Goal: Information Seeking & Learning: Learn about a topic

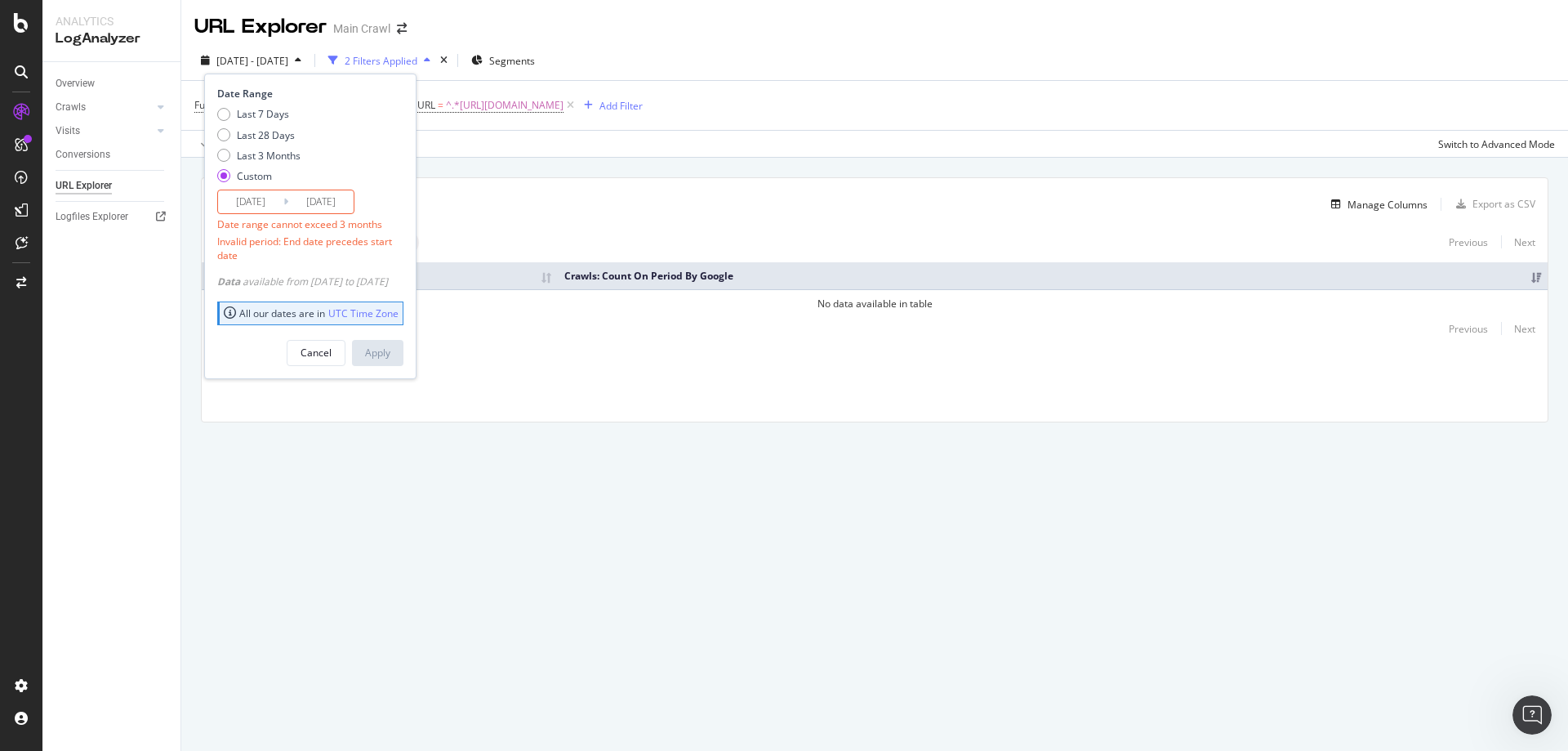
click at [263, 178] on div "Custom" at bounding box center [254, 176] width 35 height 14
type input "[DATE]"
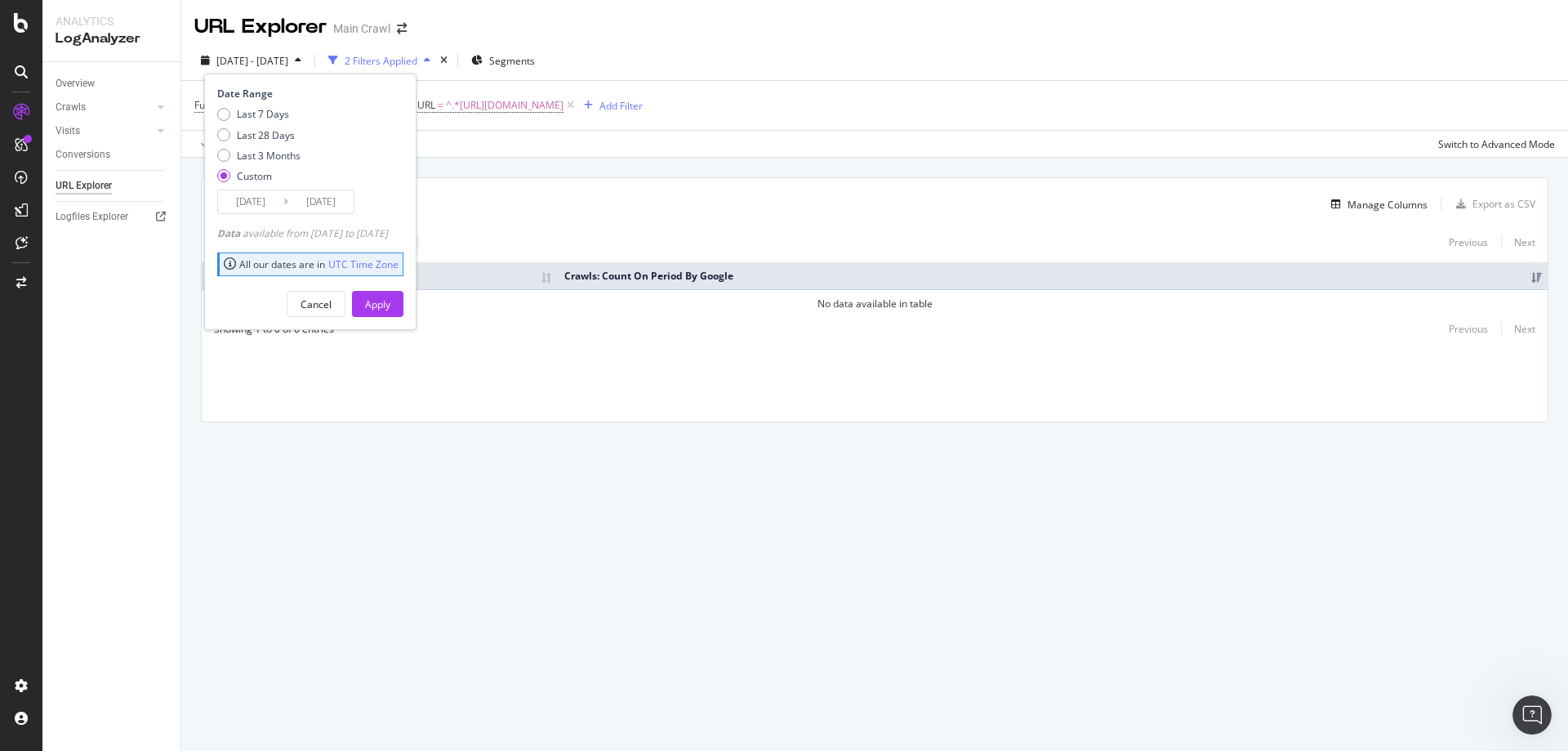
click at [263, 178] on div "Custom" at bounding box center [254, 176] width 35 height 14
click at [262, 204] on input "[DATE]" at bounding box center [251, 202] width 65 height 23
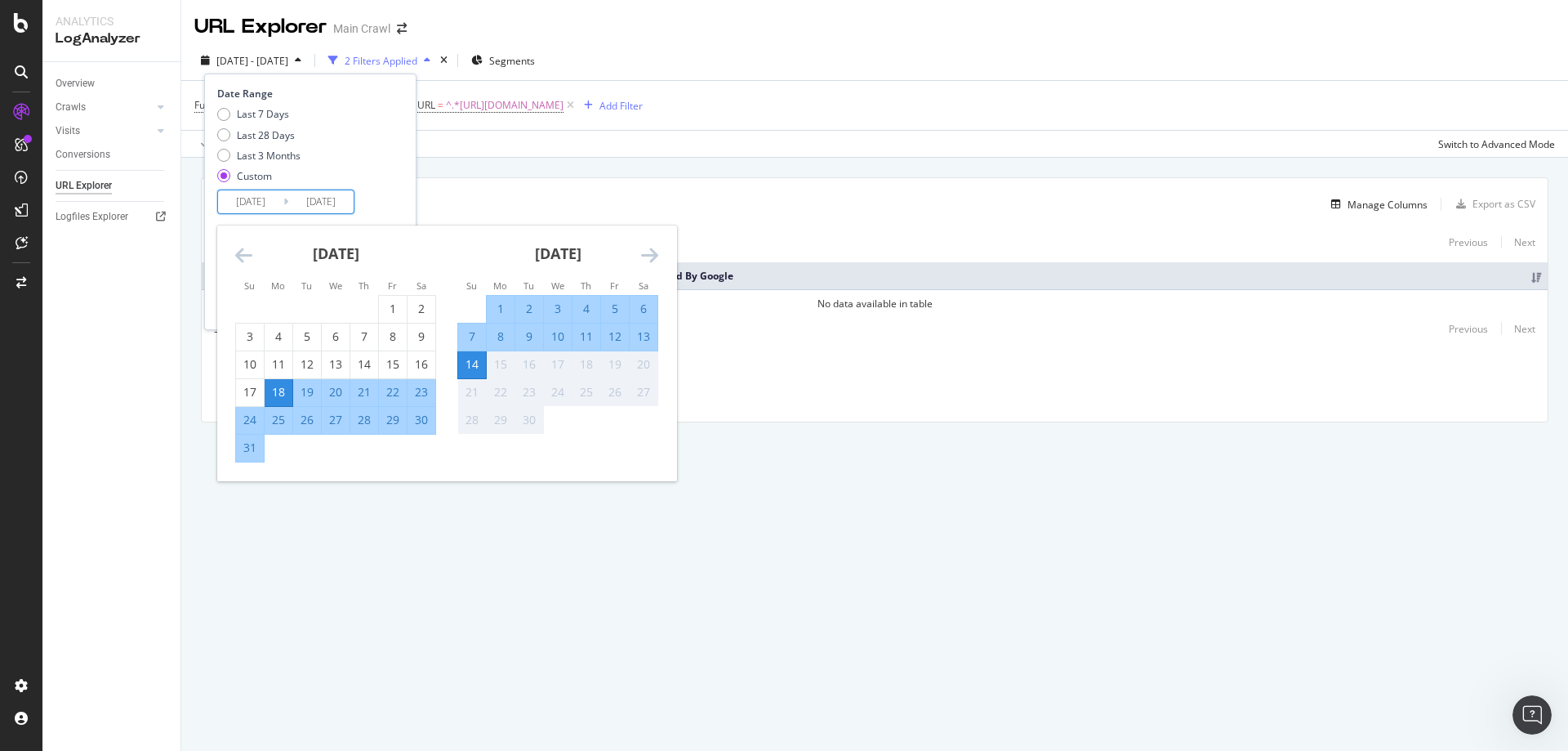
click at [397, 180] on div "Last 7 Days Last 28 Days Last 3 Months Custom" at bounding box center [308, 148] width 182 height 83
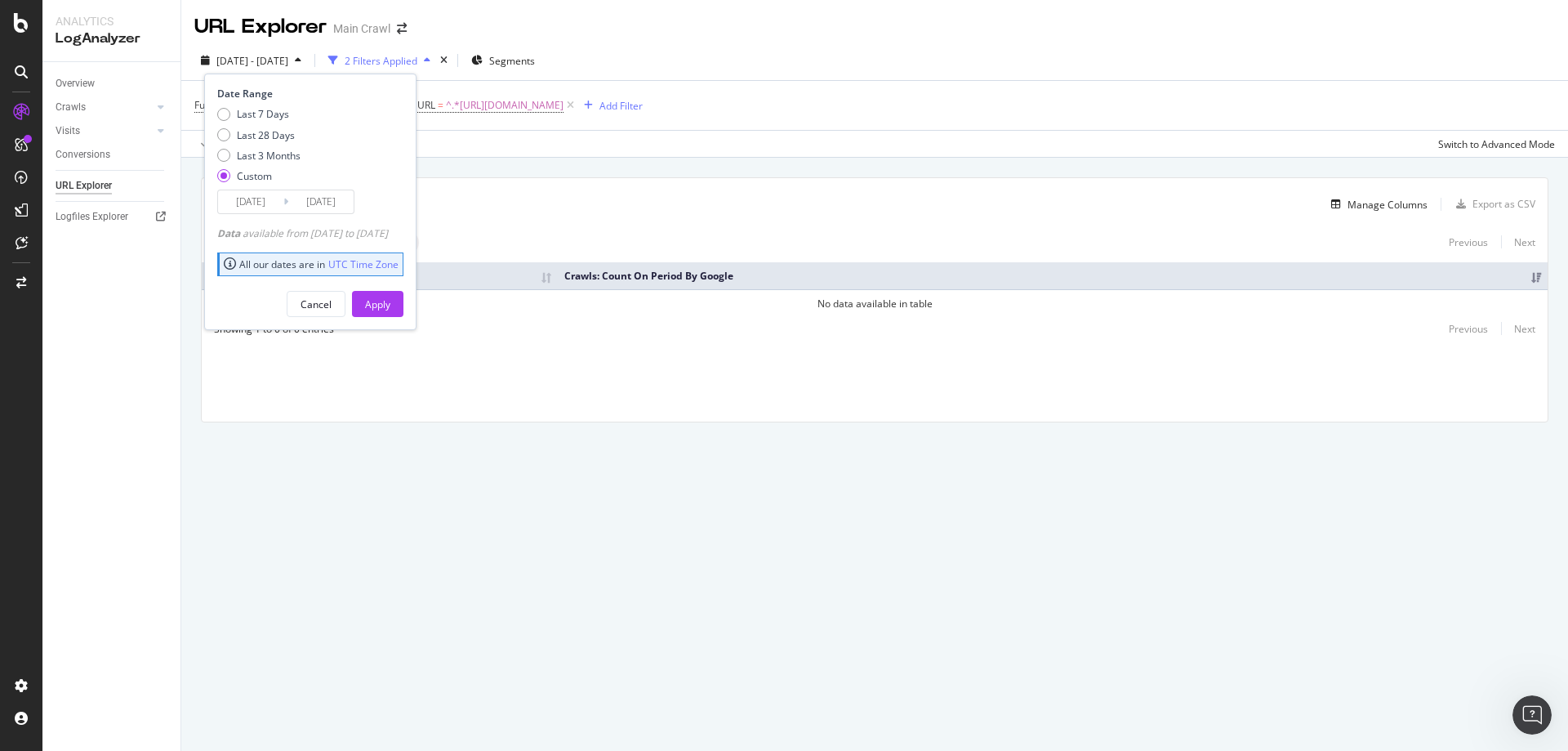
click at [843, 49] on div "[DATE] - [DATE] 2 Filters Applied Segments Date Range Last 7 Days Last 28 Days …" at bounding box center [874, 64] width 1387 height 33
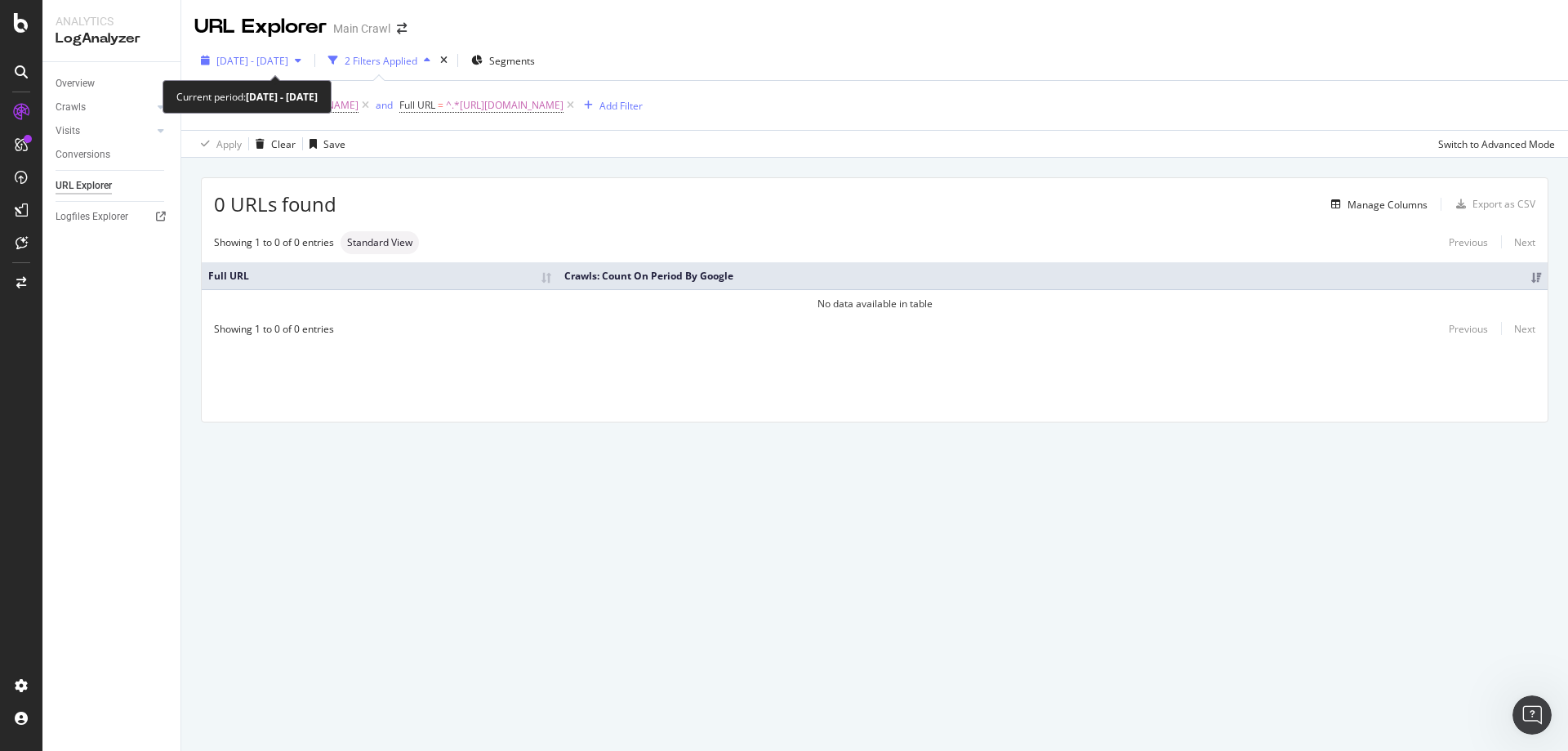
click at [261, 71] on div "[DATE] - [DATE]" at bounding box center [251, 60] width 113 height 24
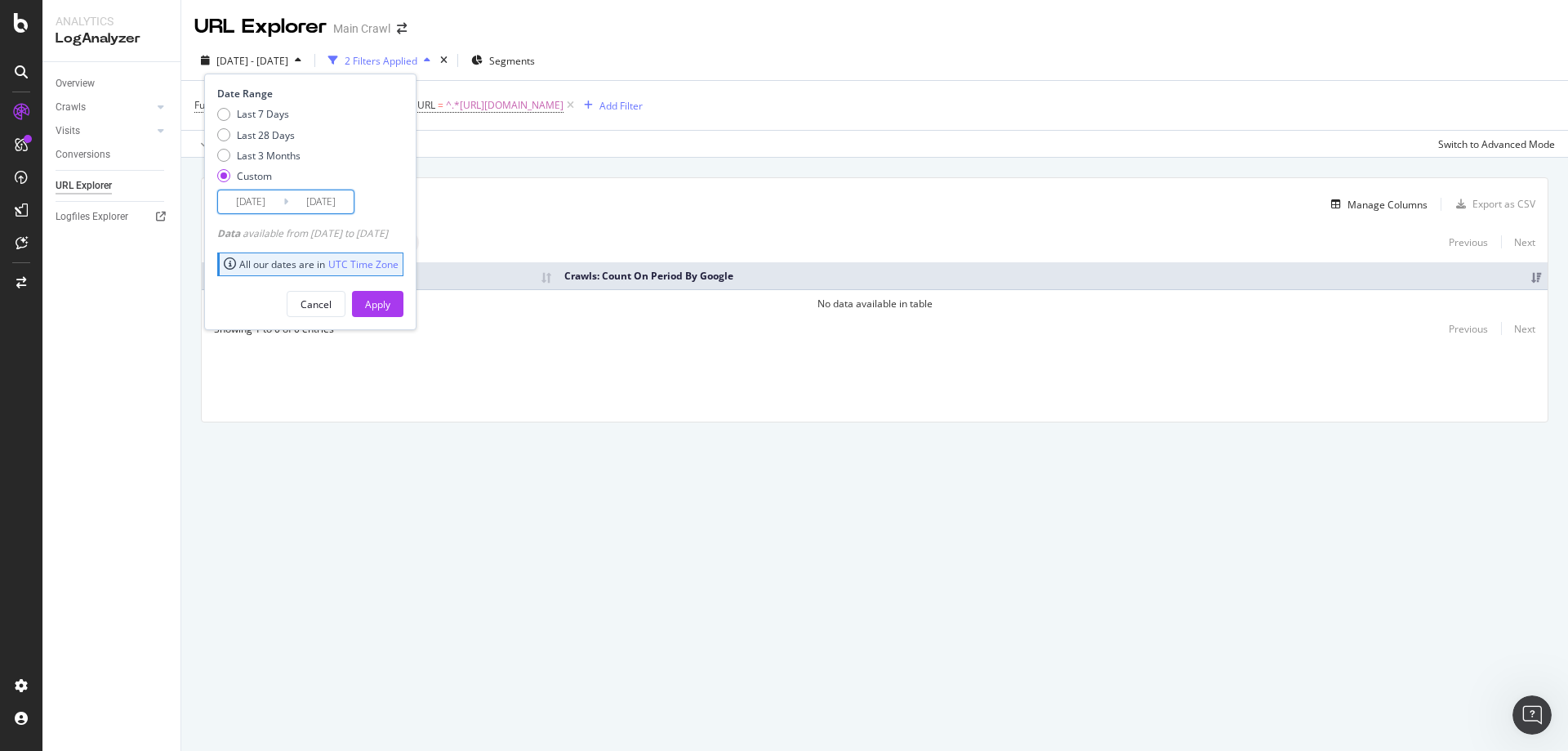
click at [260, 206] on input "[DATE]" at bounding box center [251, 202] width 65 height 23
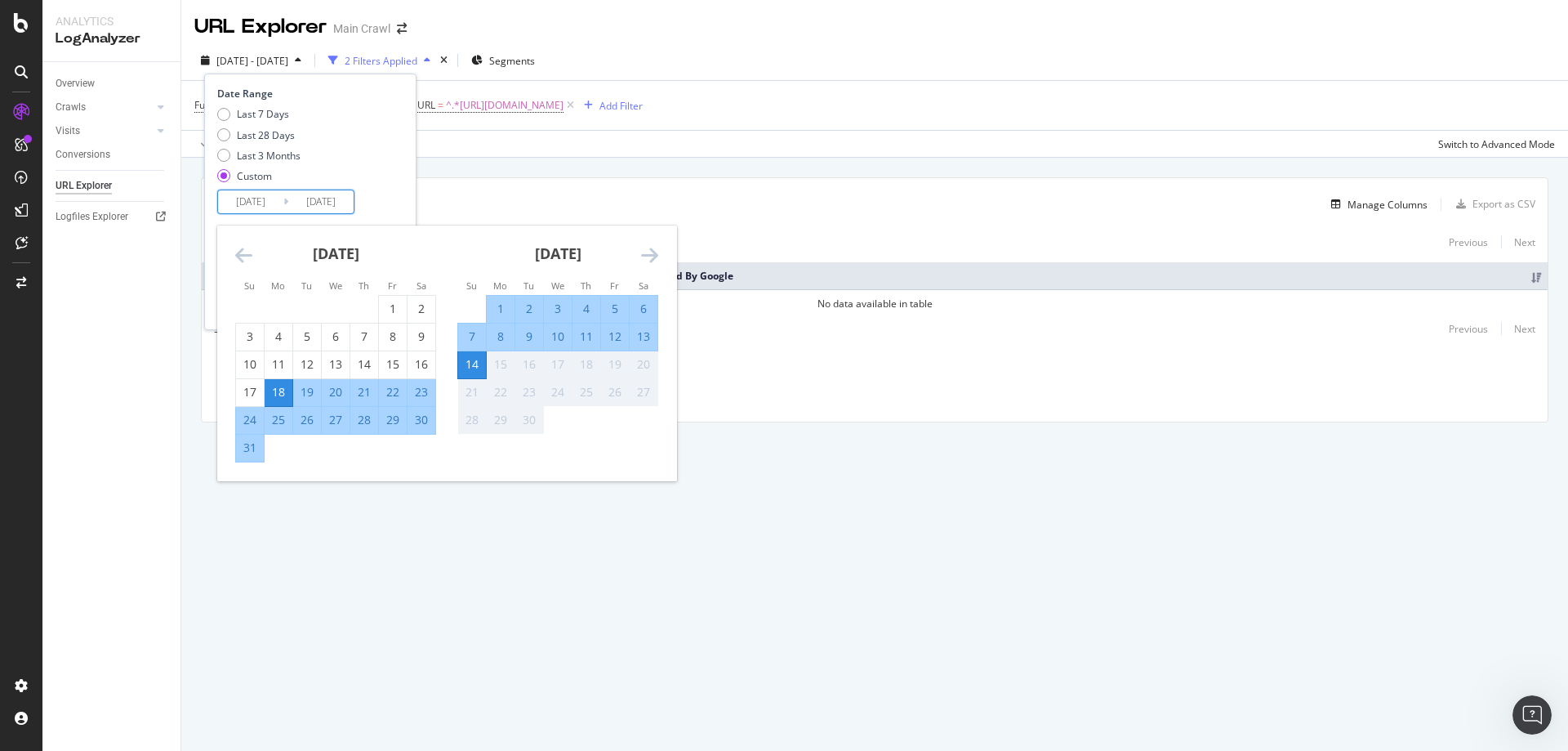
click at [614, 176] on div "0 URLs found Manage Columns Export as CSV Showing 1 to 0 of 0 entries Standard …" at bounding box center [874, 319] width 1387 height 322
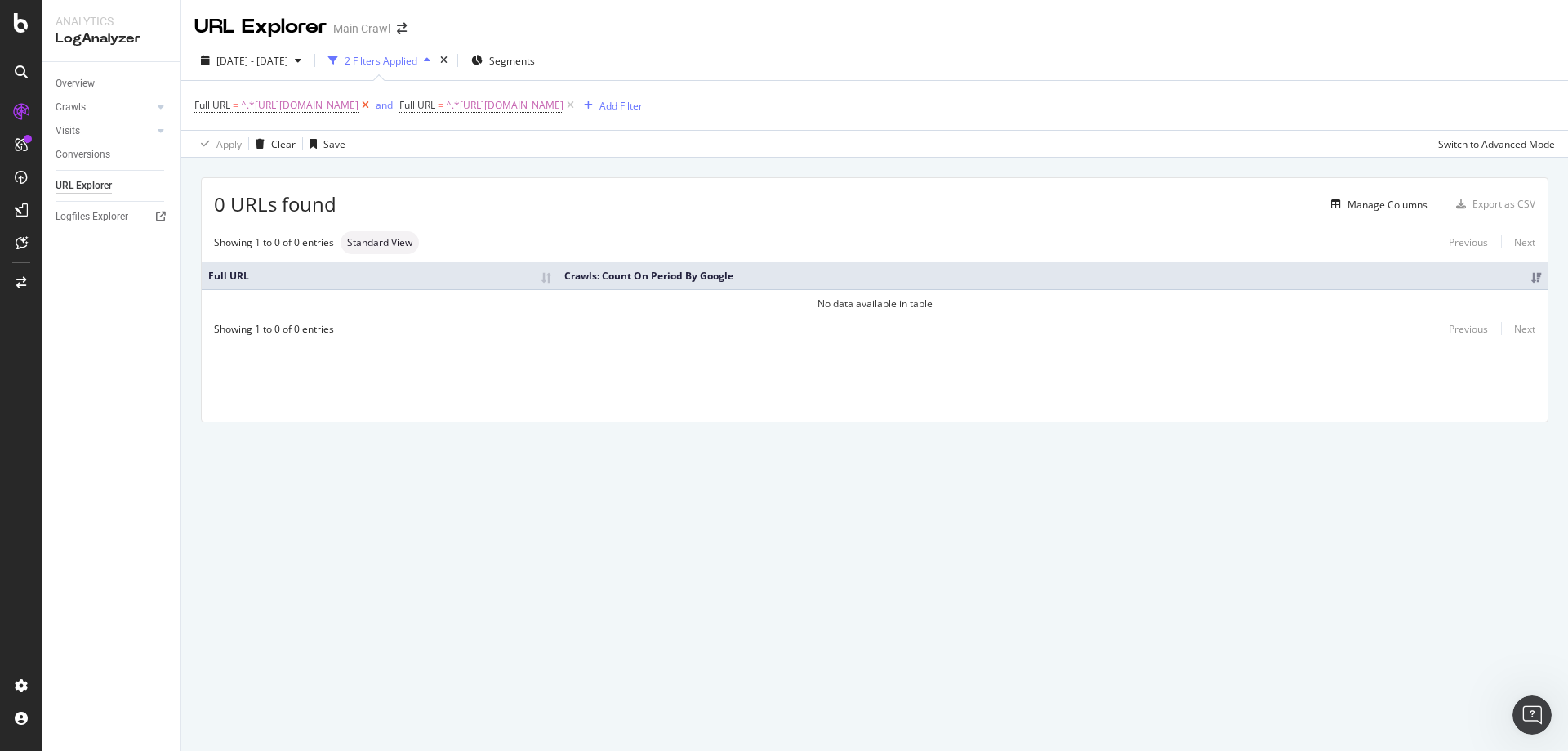
click at [372, 104] on icon at bounding box center [365, 105] width 14 height 17
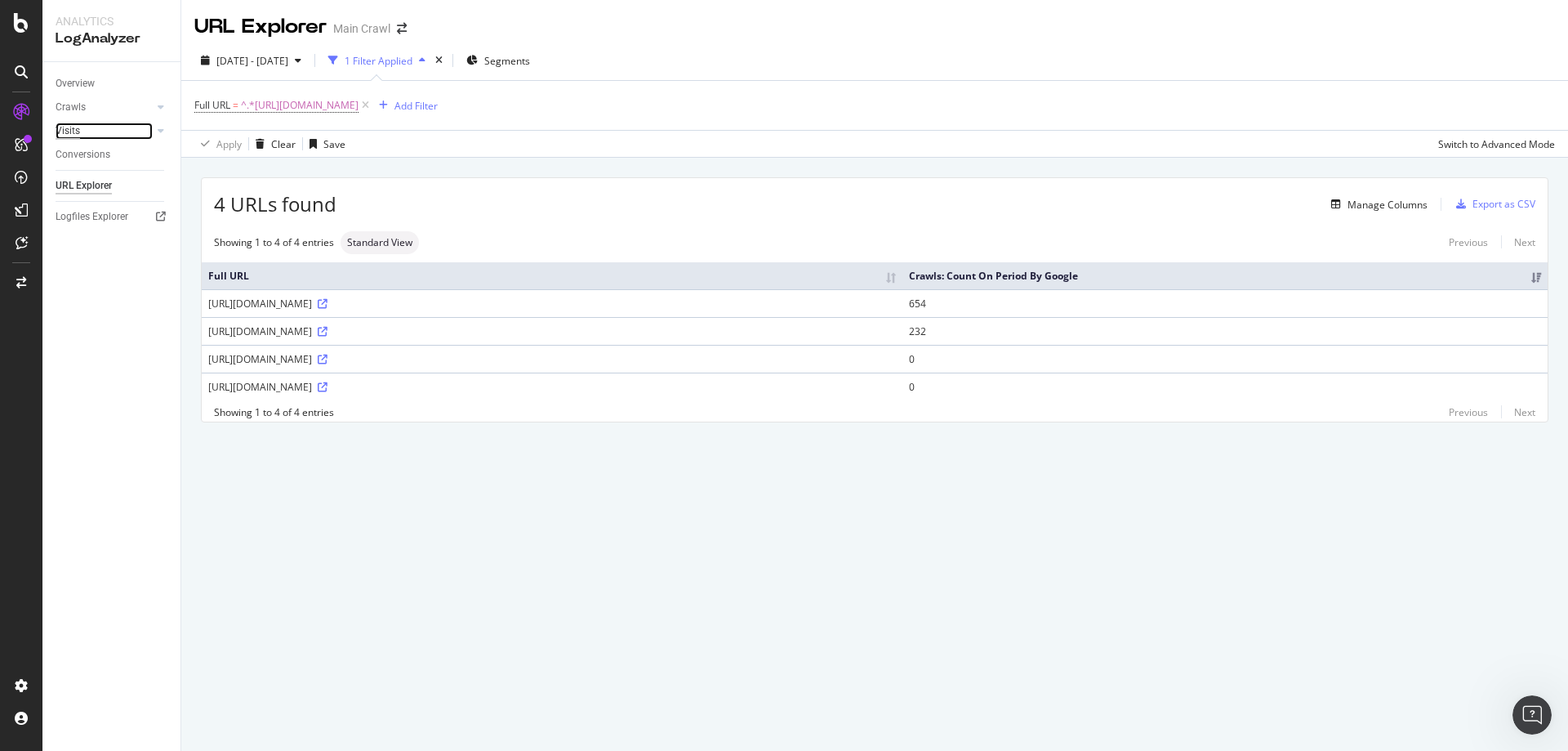
click at [69, 131] on div "Visits" at bounding box center [68, 131] width 24 height 17
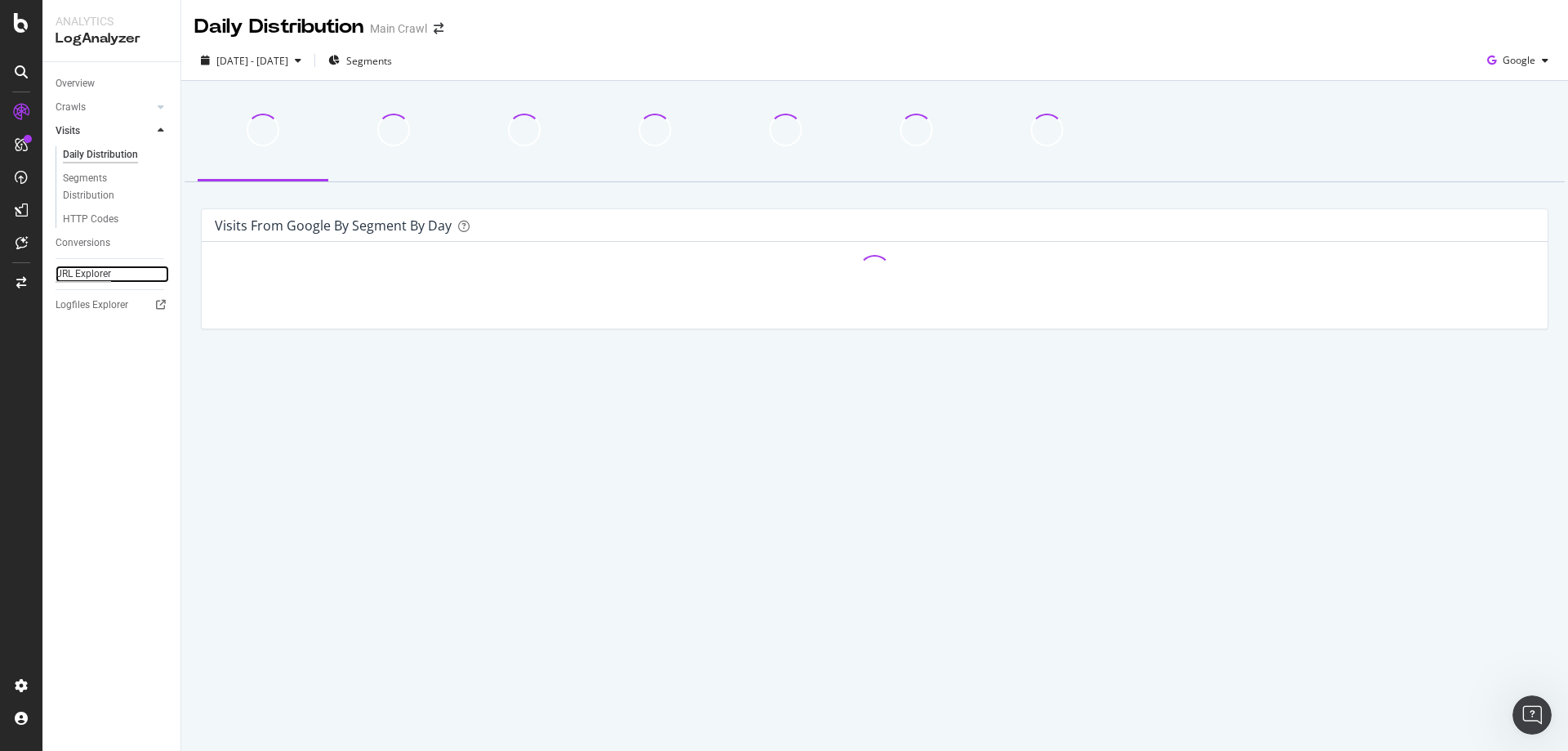
click at [86, 281] on div "URL Explorer" at bounding box center [84, 274] width 56 height 17
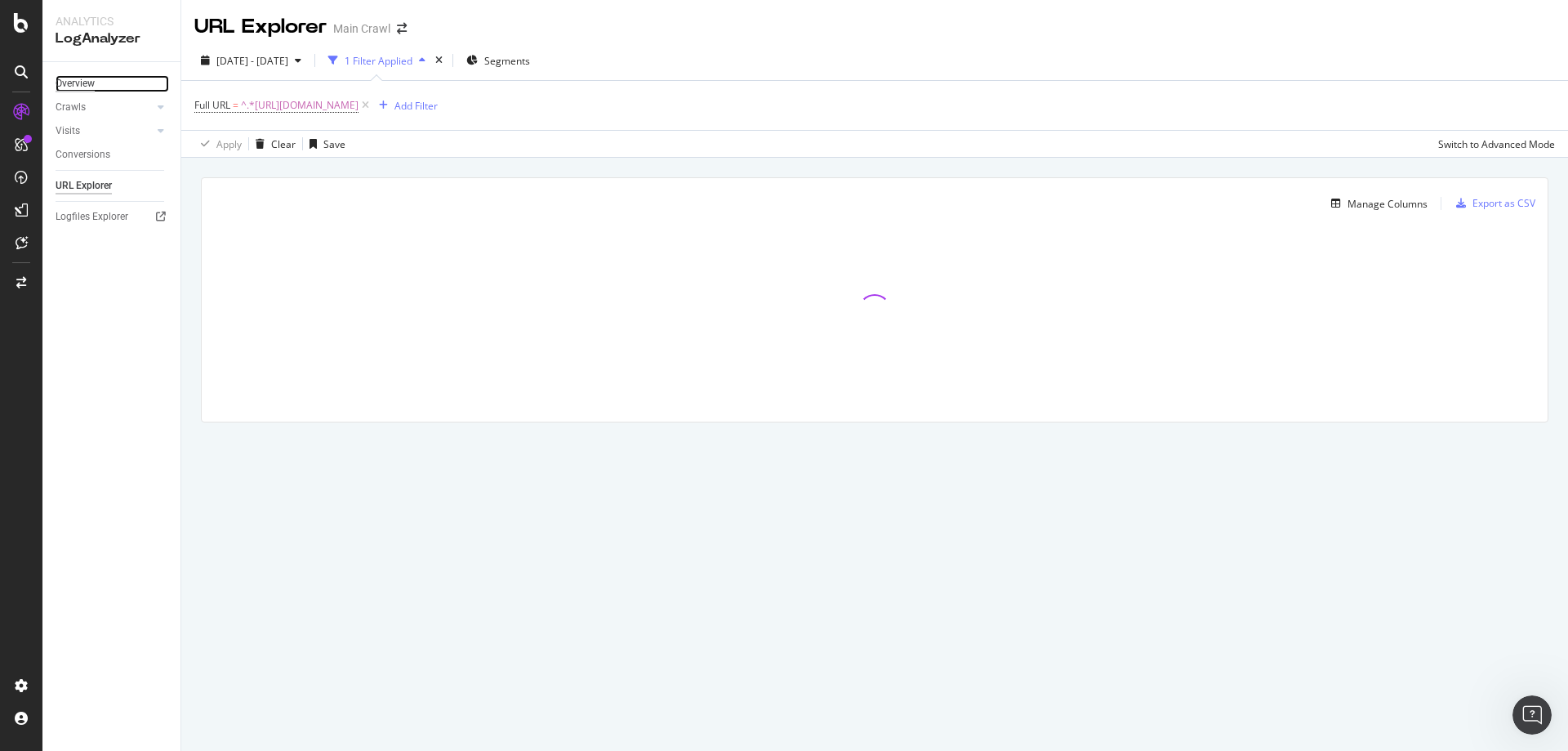
click at [89, 86] on div "Overview" at bounding box center [75, 84] width 39 height 17
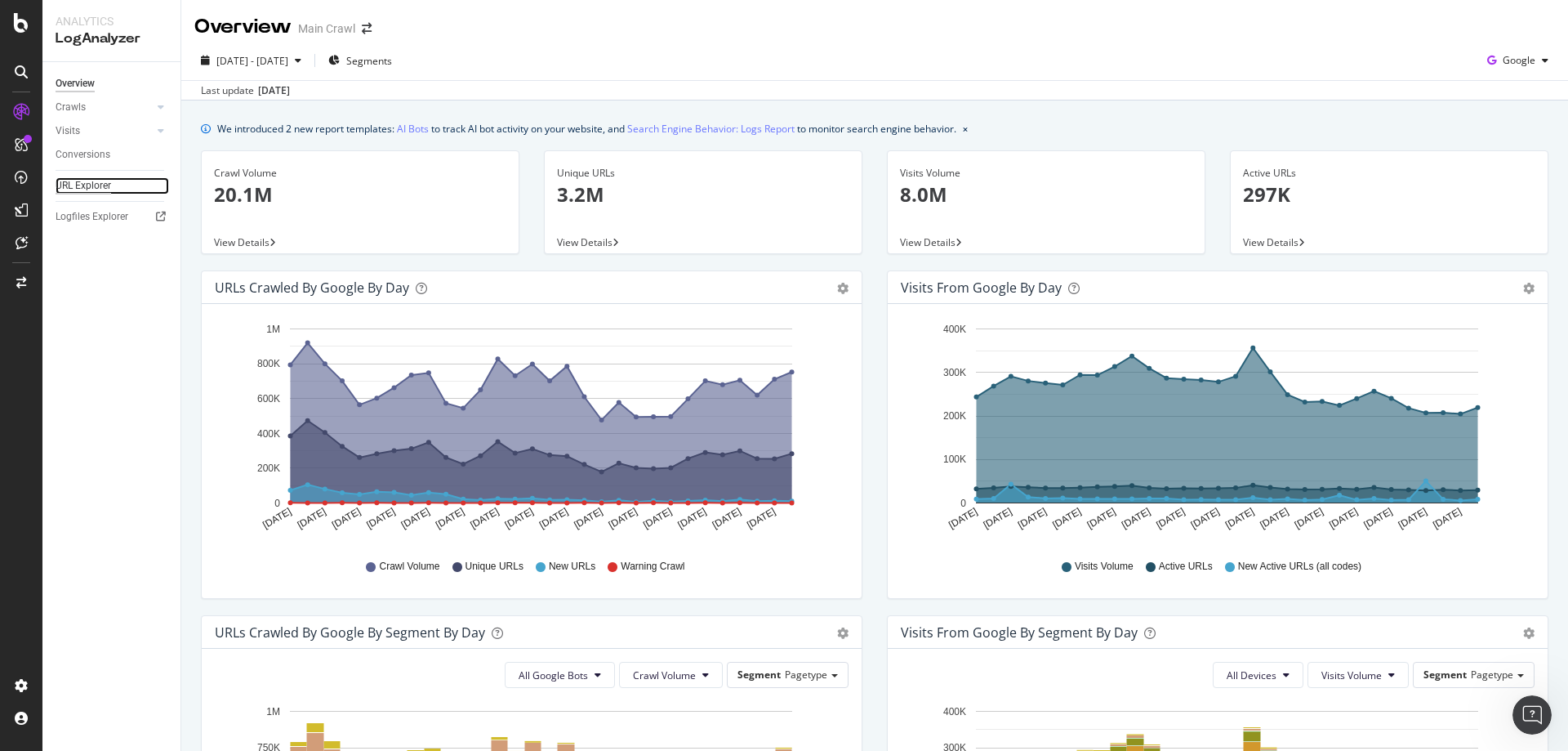
click at [94, 190] on div "URL Explorer" at bounding box center [84, 186] width 56 height 17
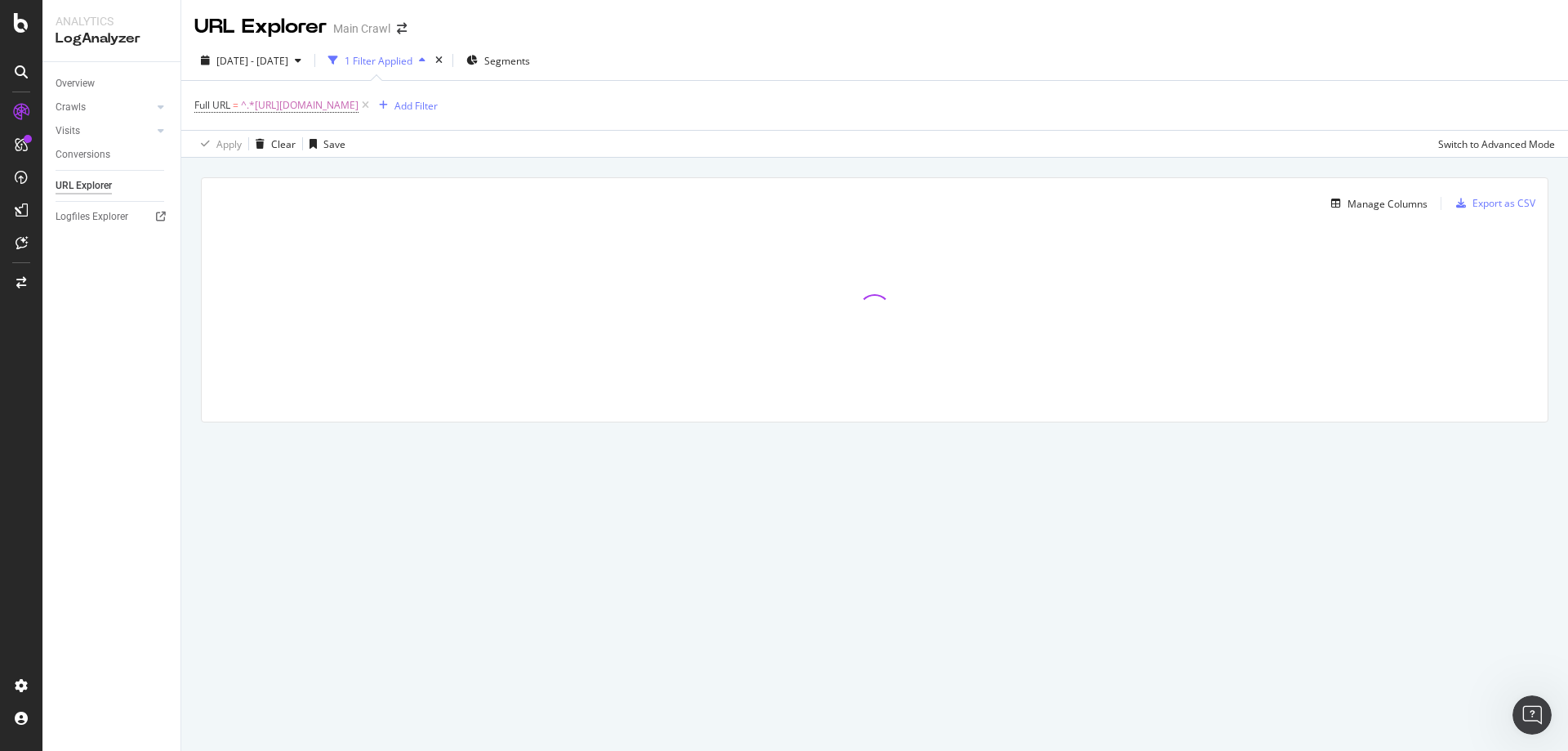
click at [674, 45] on div "[DATE] - [DATE] 1 Filter Applied Segments Full URL = ^.*[URL][DOMAIN_NAME] Add …" at bounding box center [874, 99] width 1387 height 117
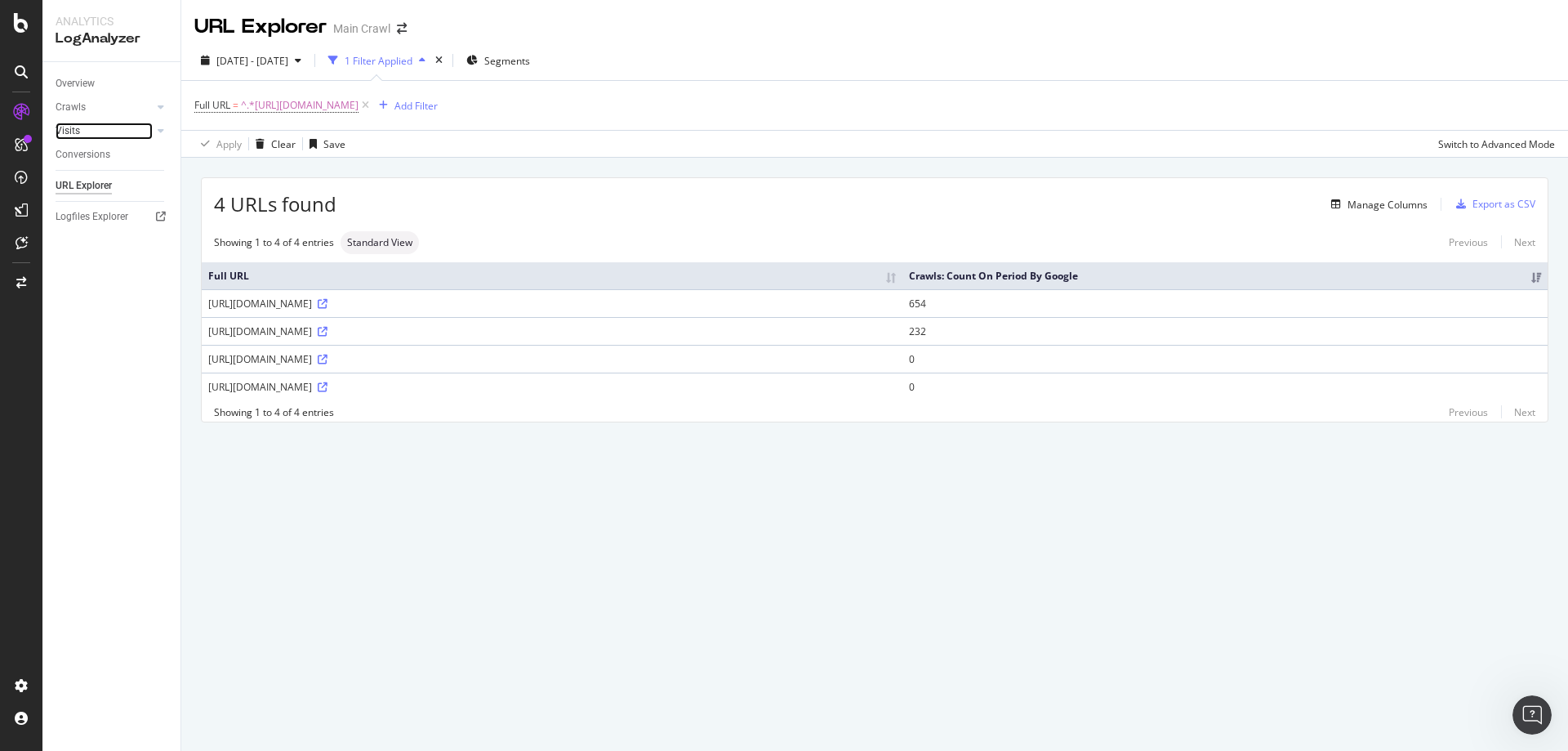
click at [104, 126] on link "Visits" at bounding box center [104, 131] width 97 height 17
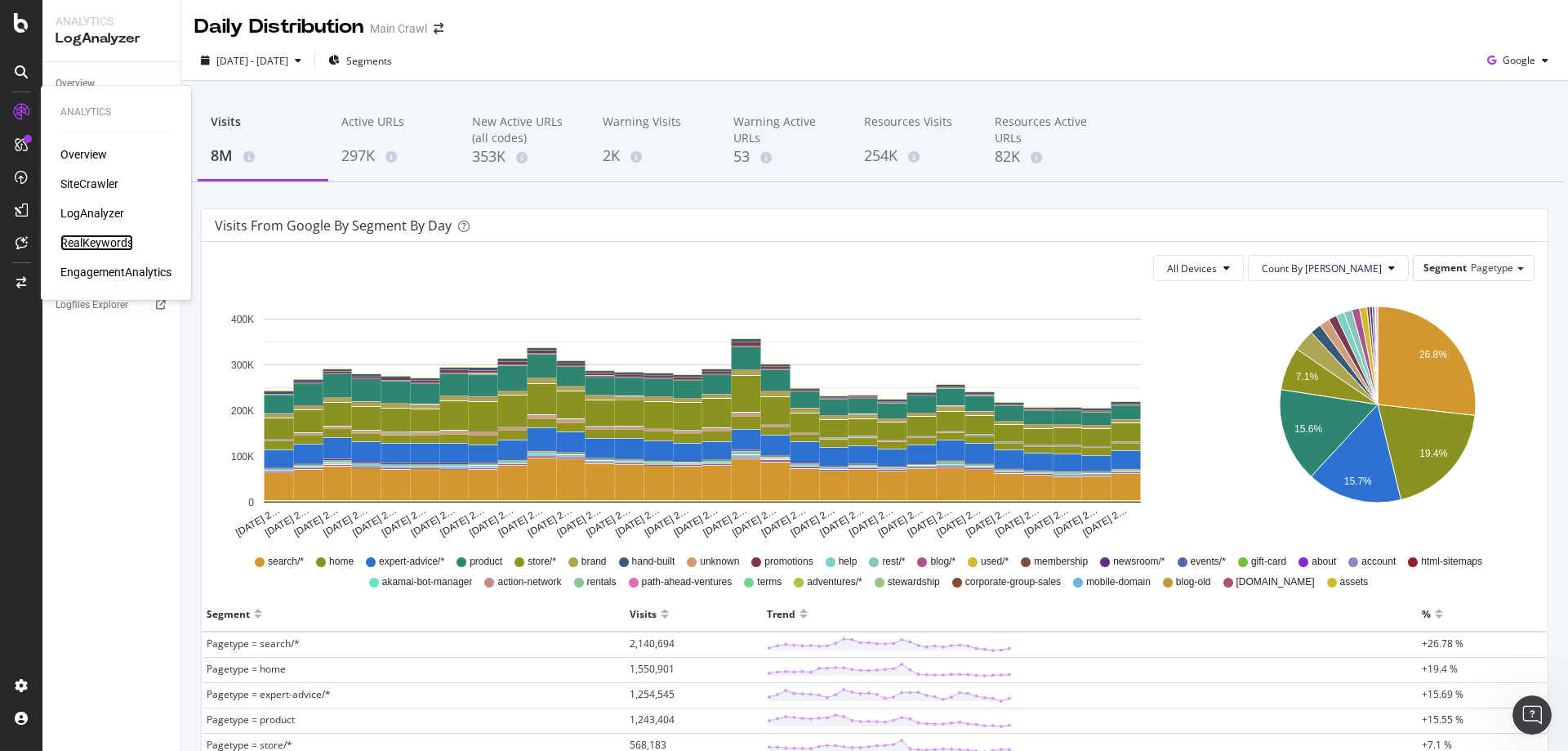
click at [111, 246] on div "RealKeywords" at bounding box center [97, 242] width 73 height 17
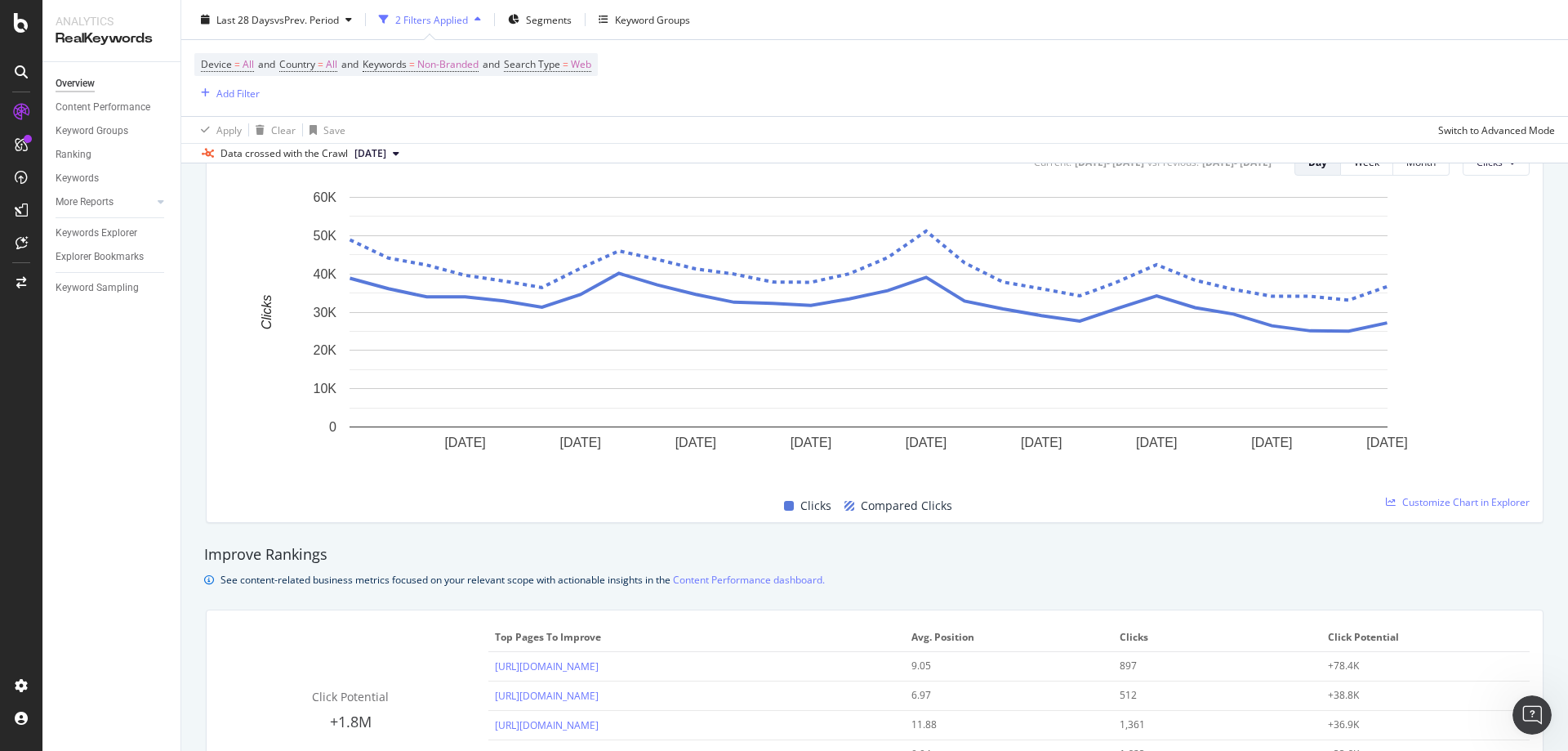
scroll to position [1225, 0]
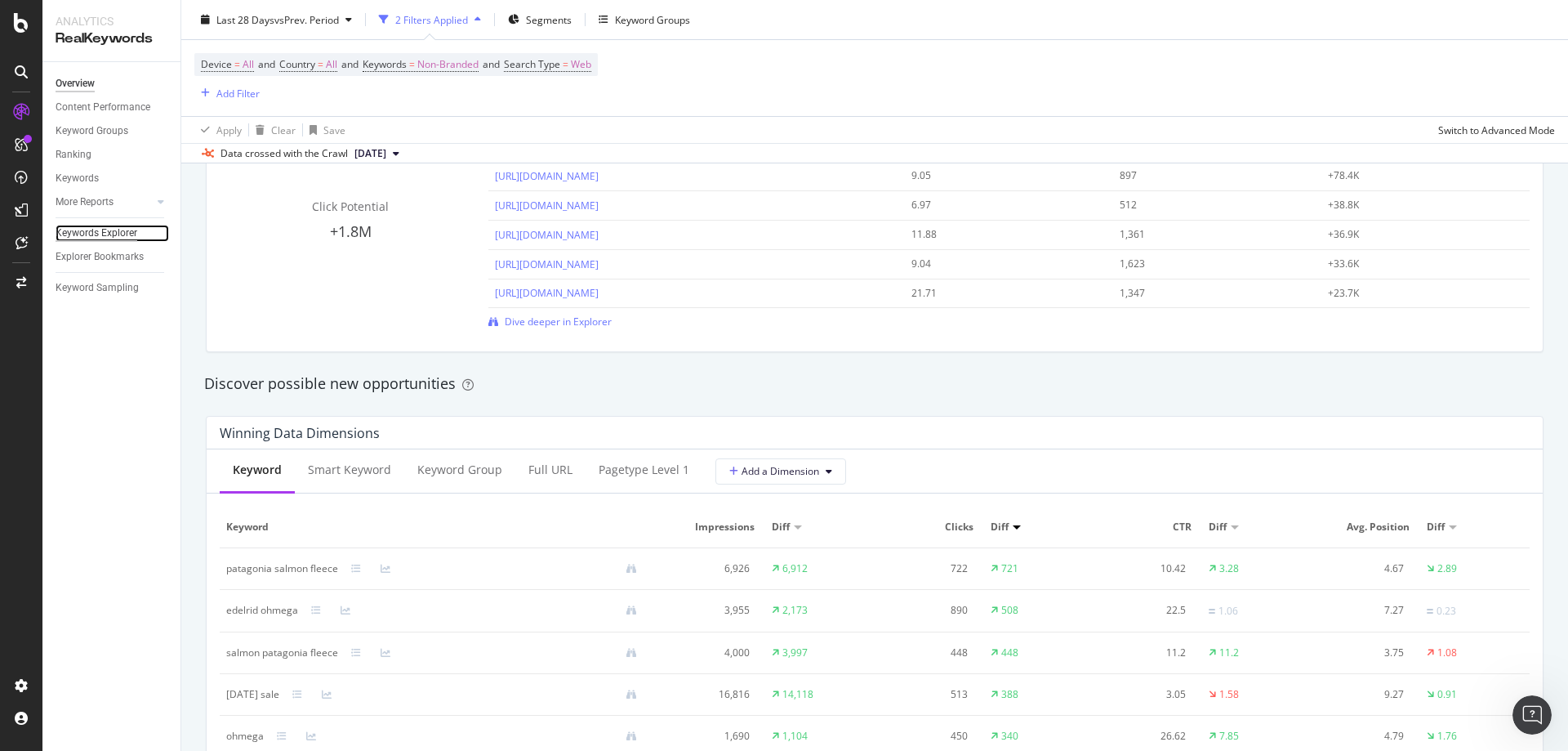
click at [98, 231] on div "Keywords Explorer" at bounding box center [97, 233] width 82 height 17
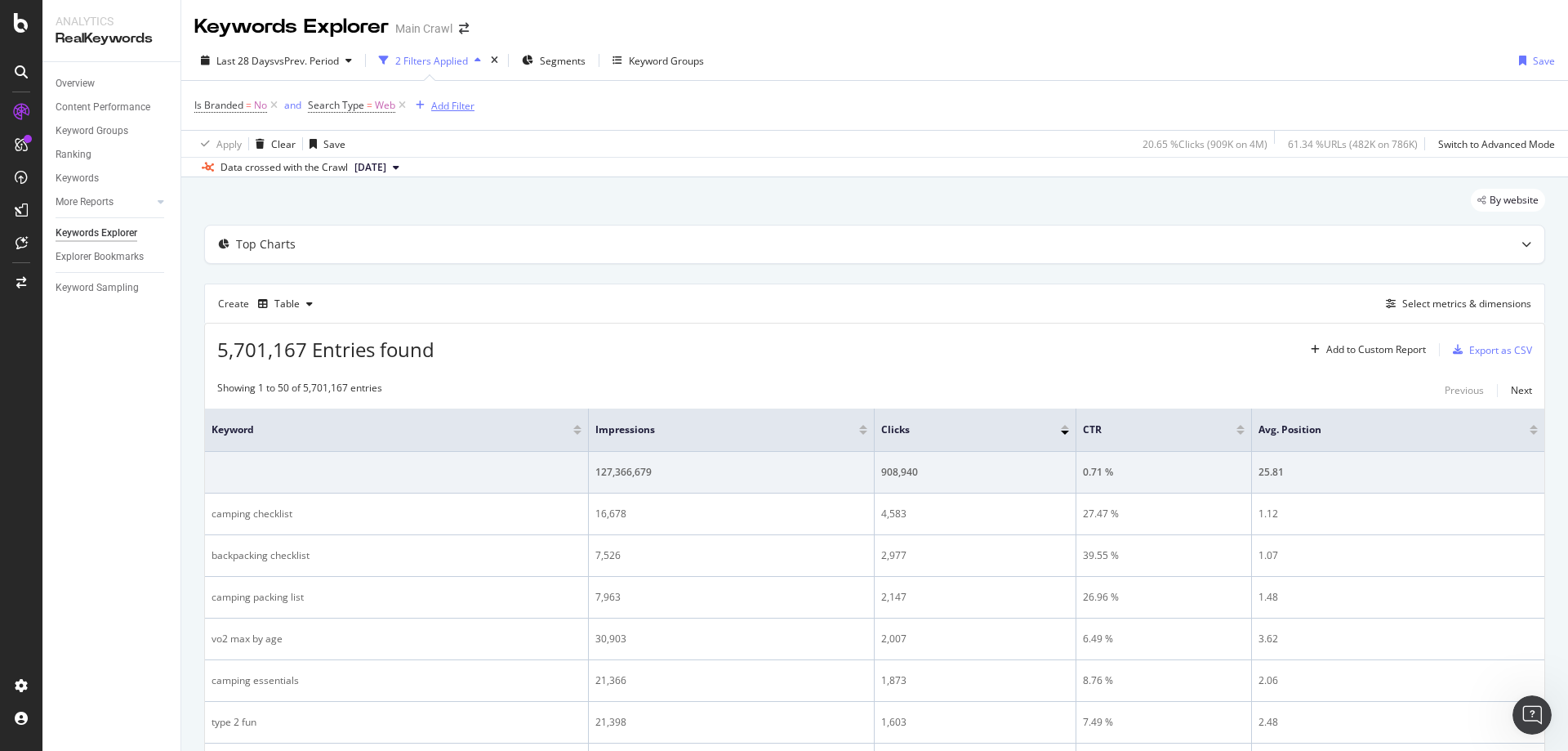
click at [462, 104] on div "Add Filter" at bounding box center [453, 106] width 44 height 14
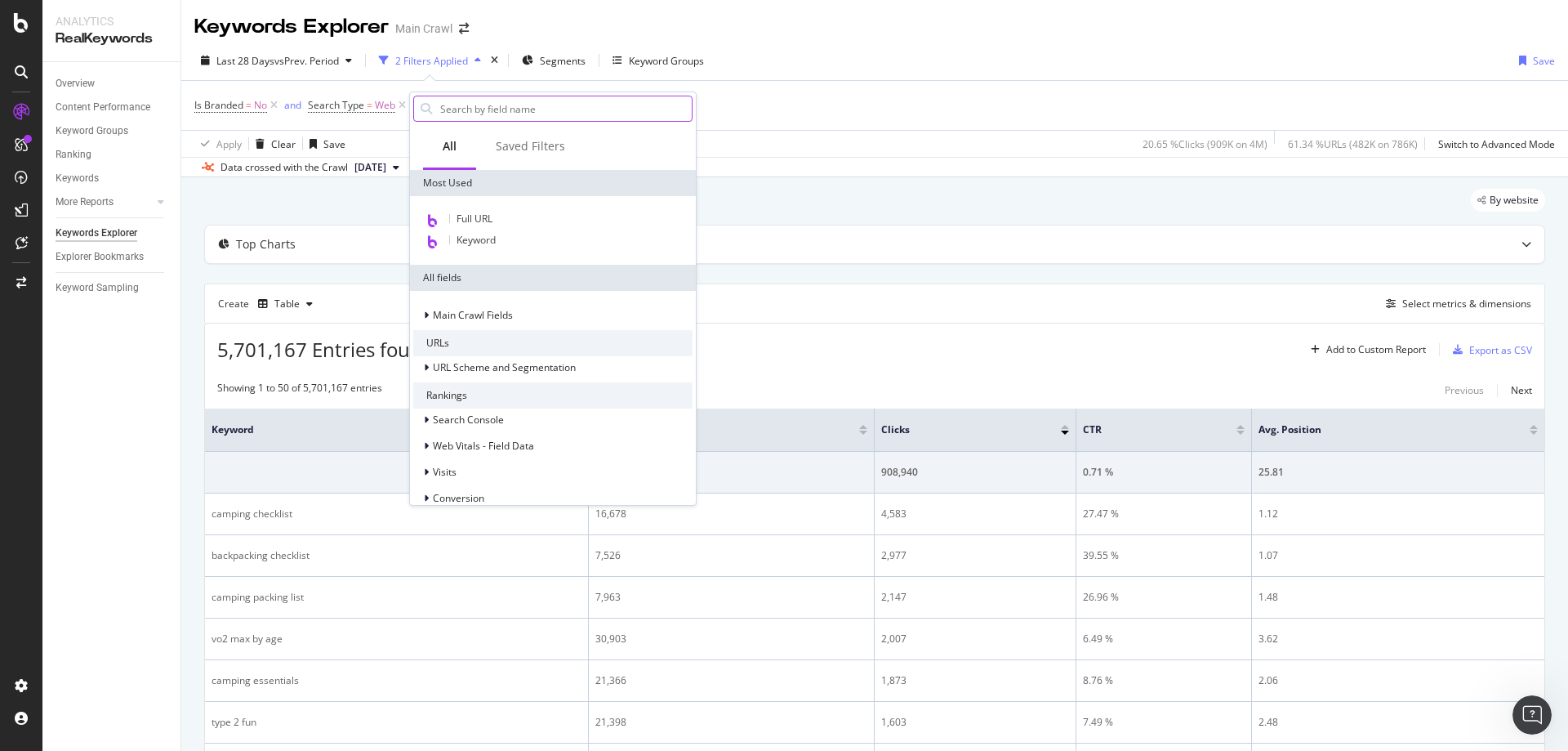
click at [506, 104] on input "text" at bounding box center [565, 109] width 253 height 24
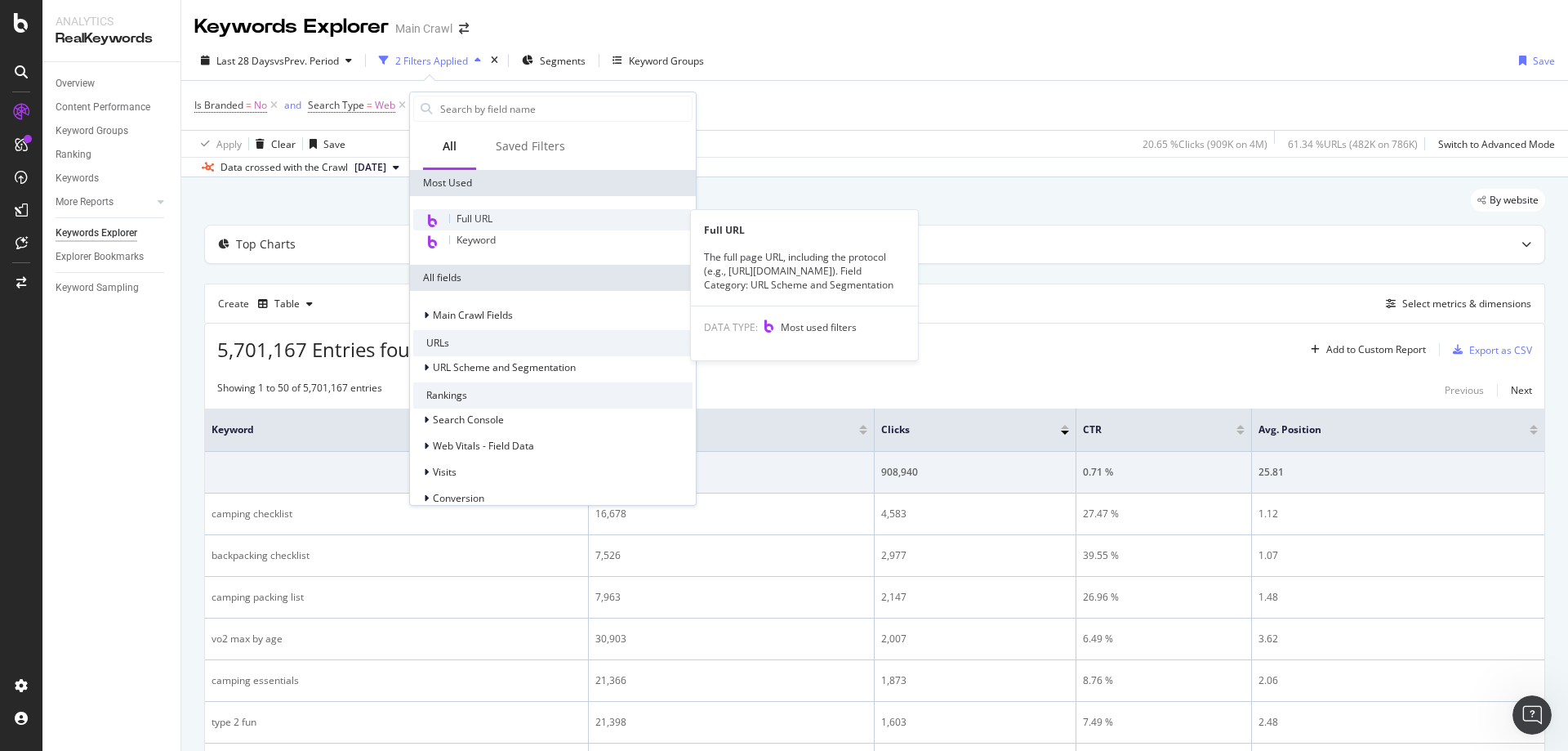
click at [510, 214] on div "Full URL" at bounding box center [553, 219] width 279 height 21
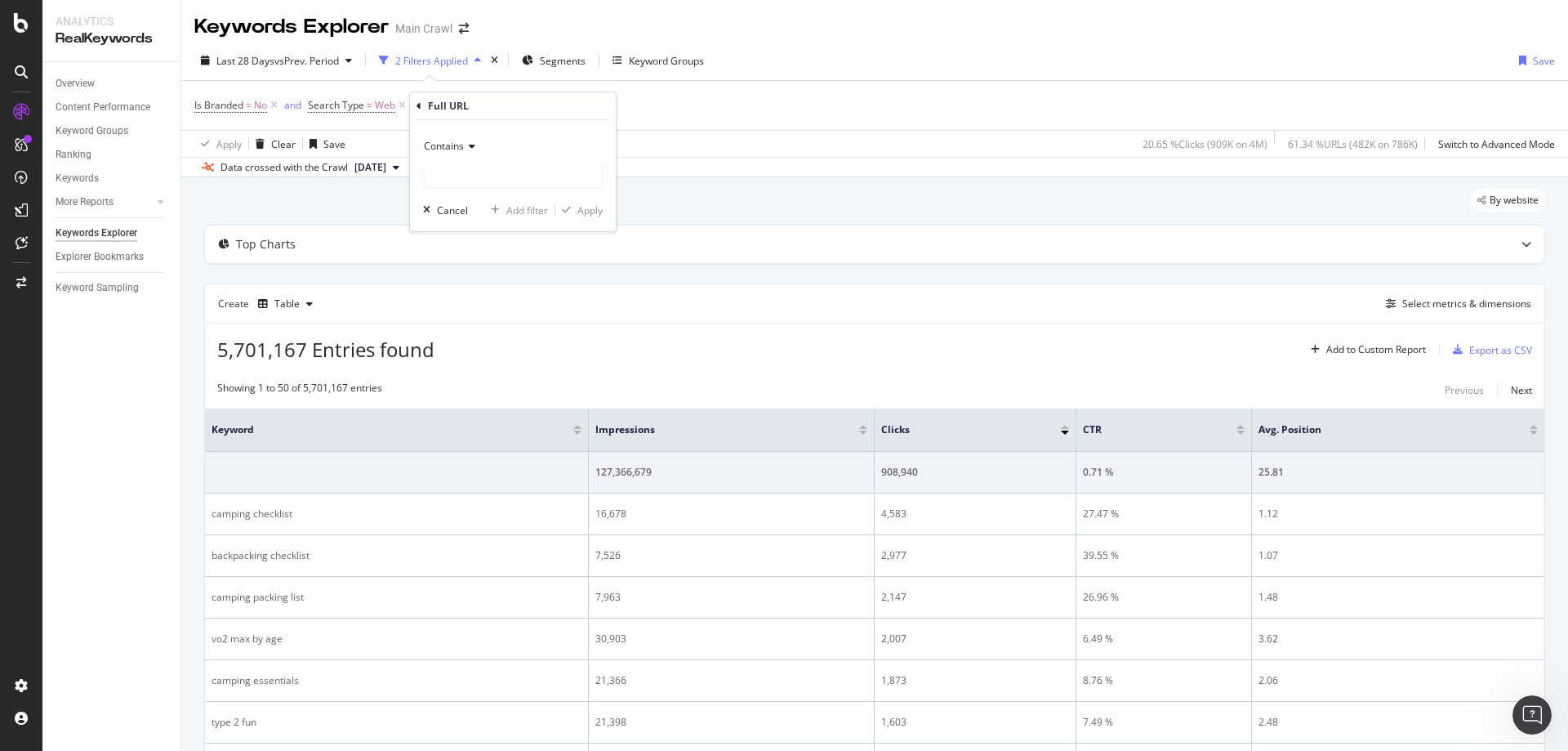
click at [479, 135] on div "Contains" at bounding box center [513, 146] width 179 height 26
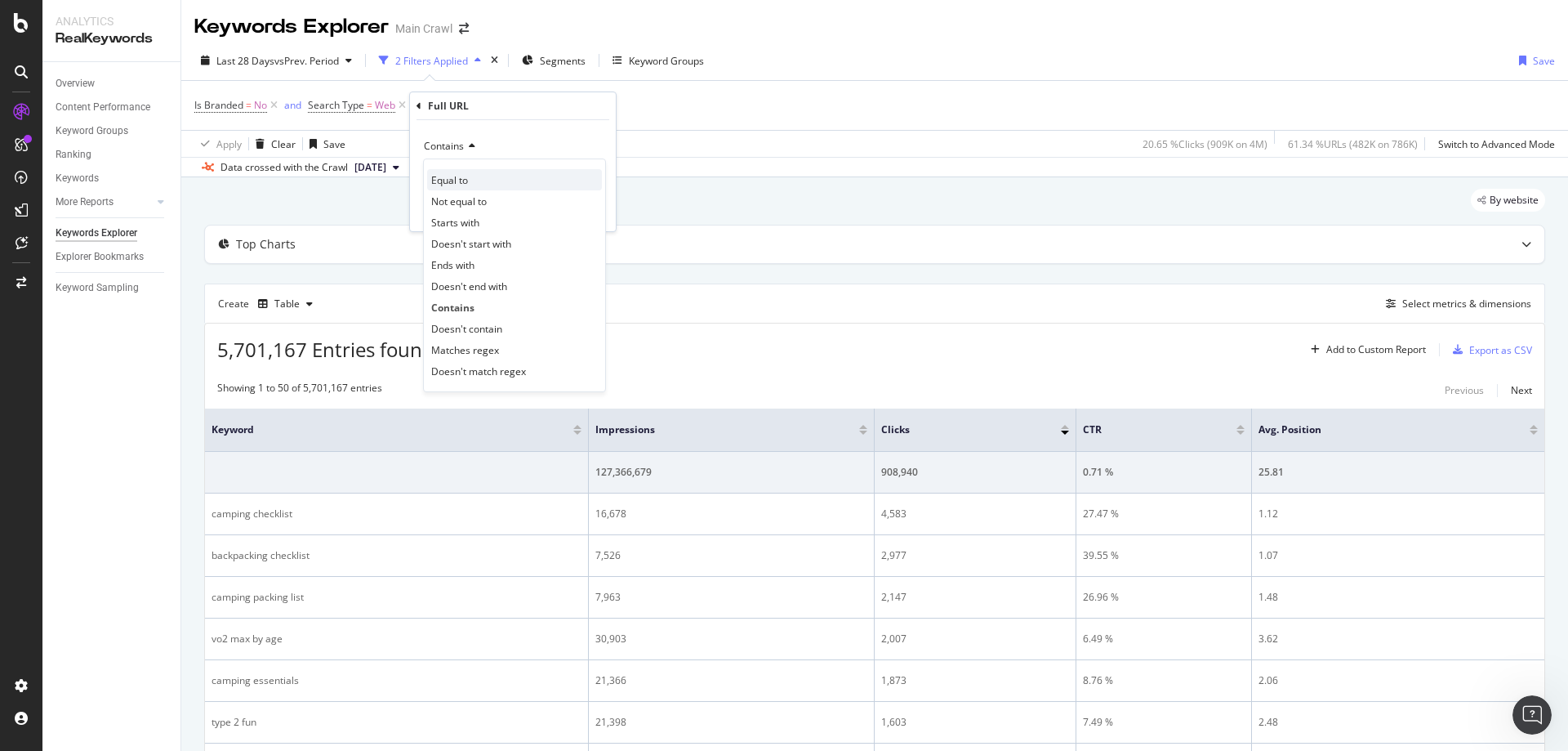
click at [471, 176] on div "Equal to" at bounding box center [514, 179] width 175 height 21
click at [496, 176] on input "text" at bounding box center [513, 176] width 178 height 26
paste input "• Fluctuations in GSC data • Google Search tests dropping 100 search results pa…"
type input "• Fluctuations in GSC data • Google Search tests dropping 100 search results pa…"
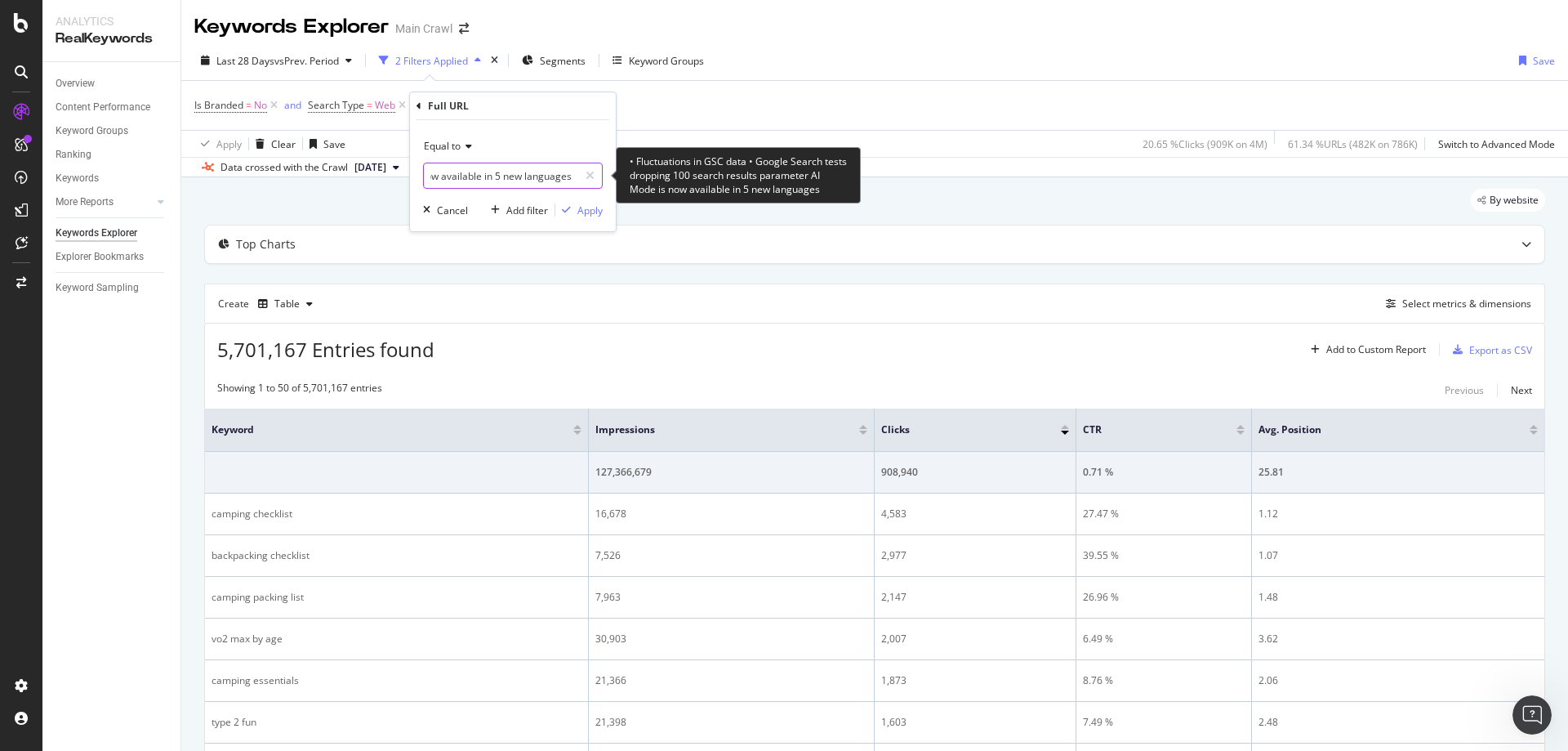
click at [545, 174] on input "• Fluctuations in GSC data • Google Search tests dropping 100 search results pa…" at bounding box center [500, 176] width 154 height 26
click at [544, 174] on input "• Fluctuations in GSC data • Google Search tests dropping 100 search results pa…" at bounding box center [500, 176] width 154 height 26
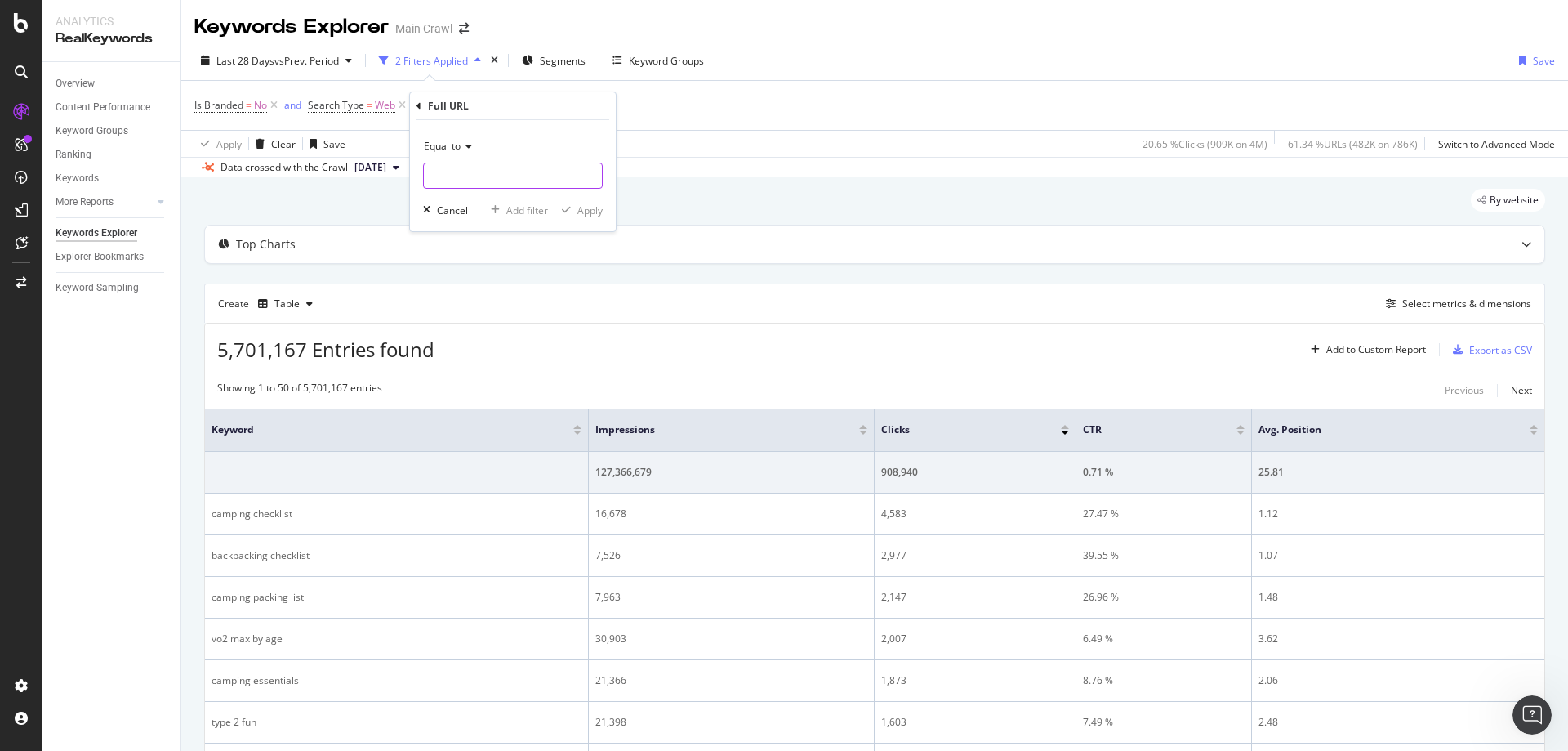
scroll to position [0, 0]
click at [494, 169] on input "text" at bounding box center [513, 176] width 178 height 26
paste input "/coupon"
type input "[DOMAIN_NAME][URL]"
click at [585, 213] on div "Apply" at bounding box center [590, 211] width 25 height 14
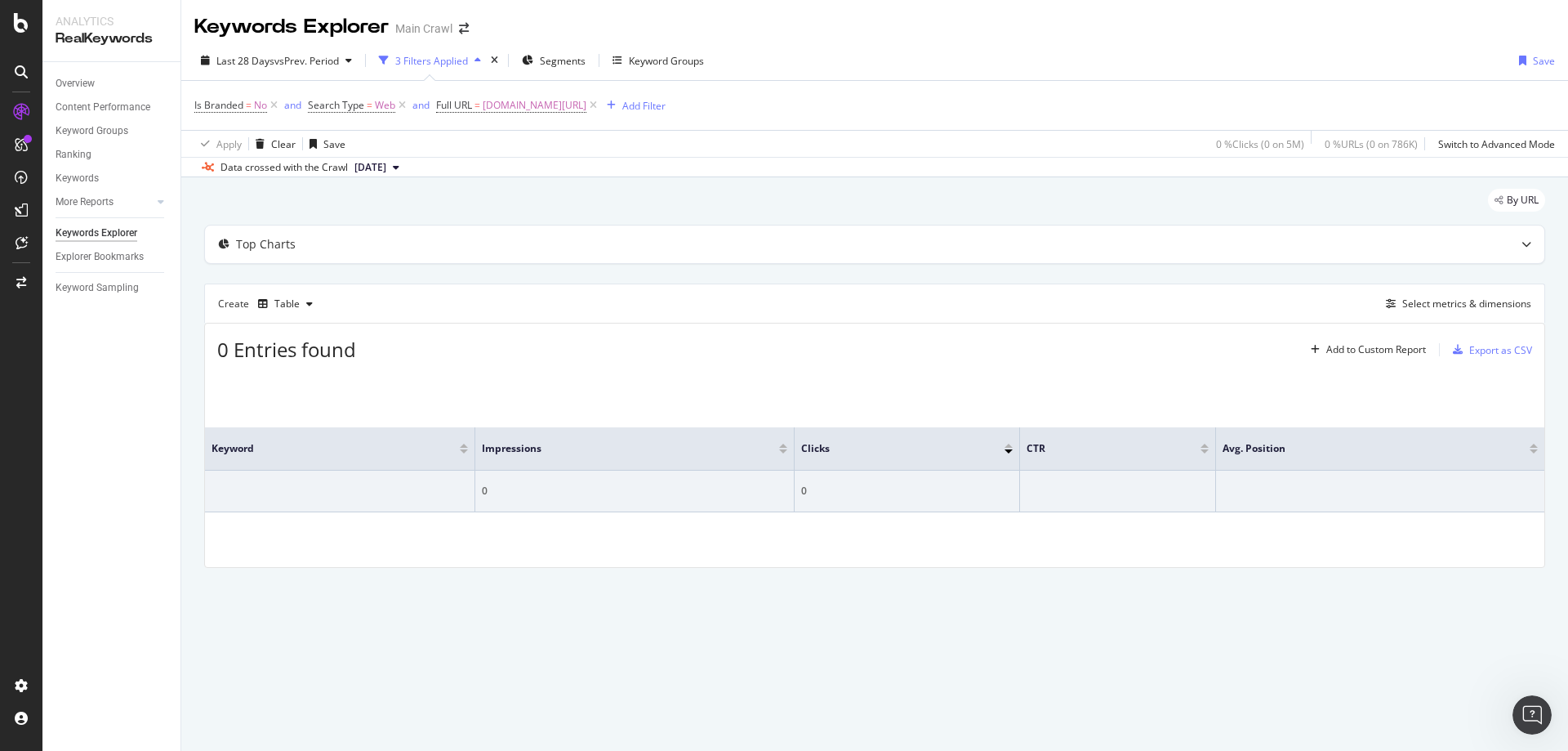
click at [358, 121] on div "Is Branded = No and Search Type = Web and Full URL = [DOMAIN_NAME][URL] Add Fil…" at bounding box center [874, 105] width 1361 height 49
click at [276, 109] on icon at bounding box center [274, 105] width 14 height 17
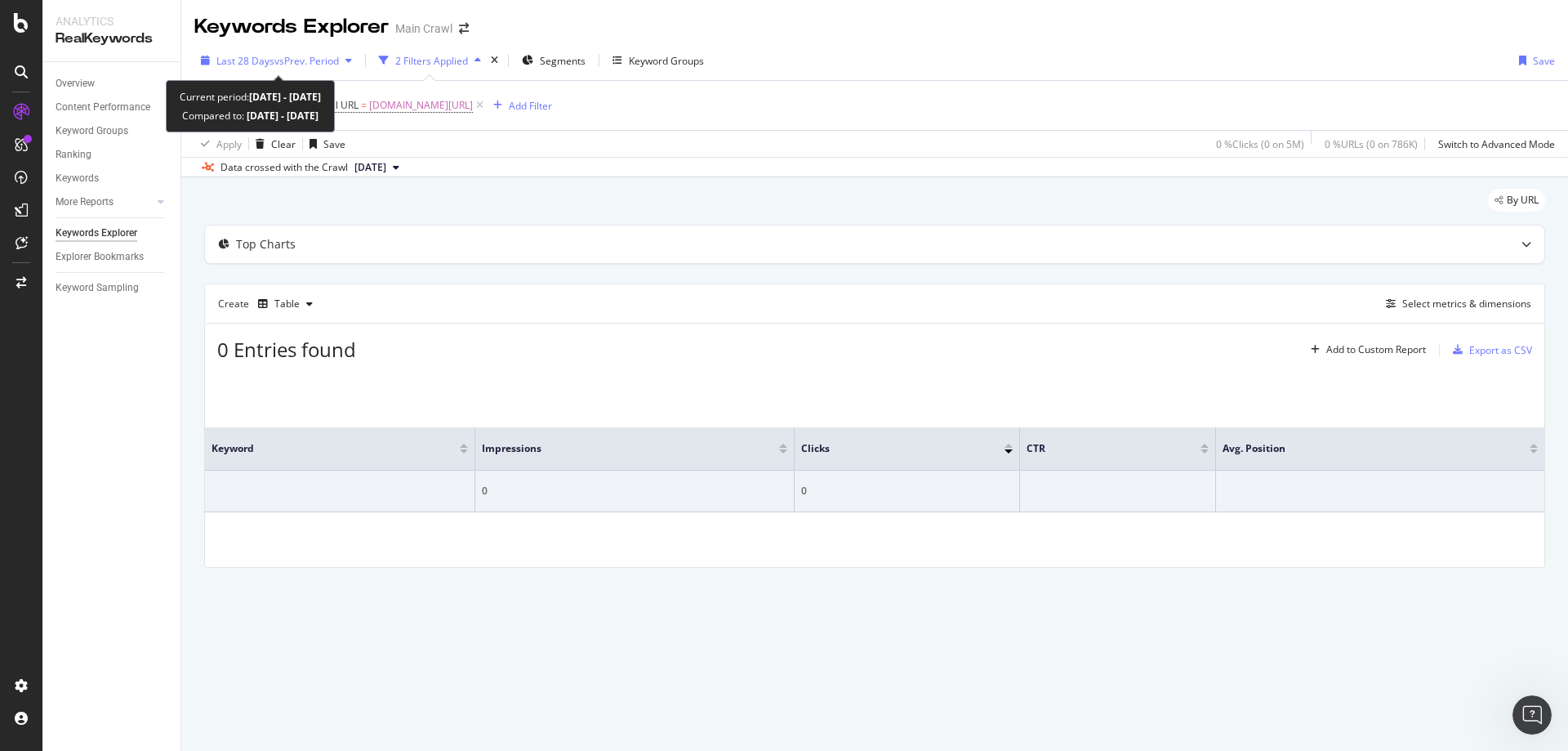
click at [258, 57] on span "Last 28 Days" at bounding box center [245, 61] width 58 height 14
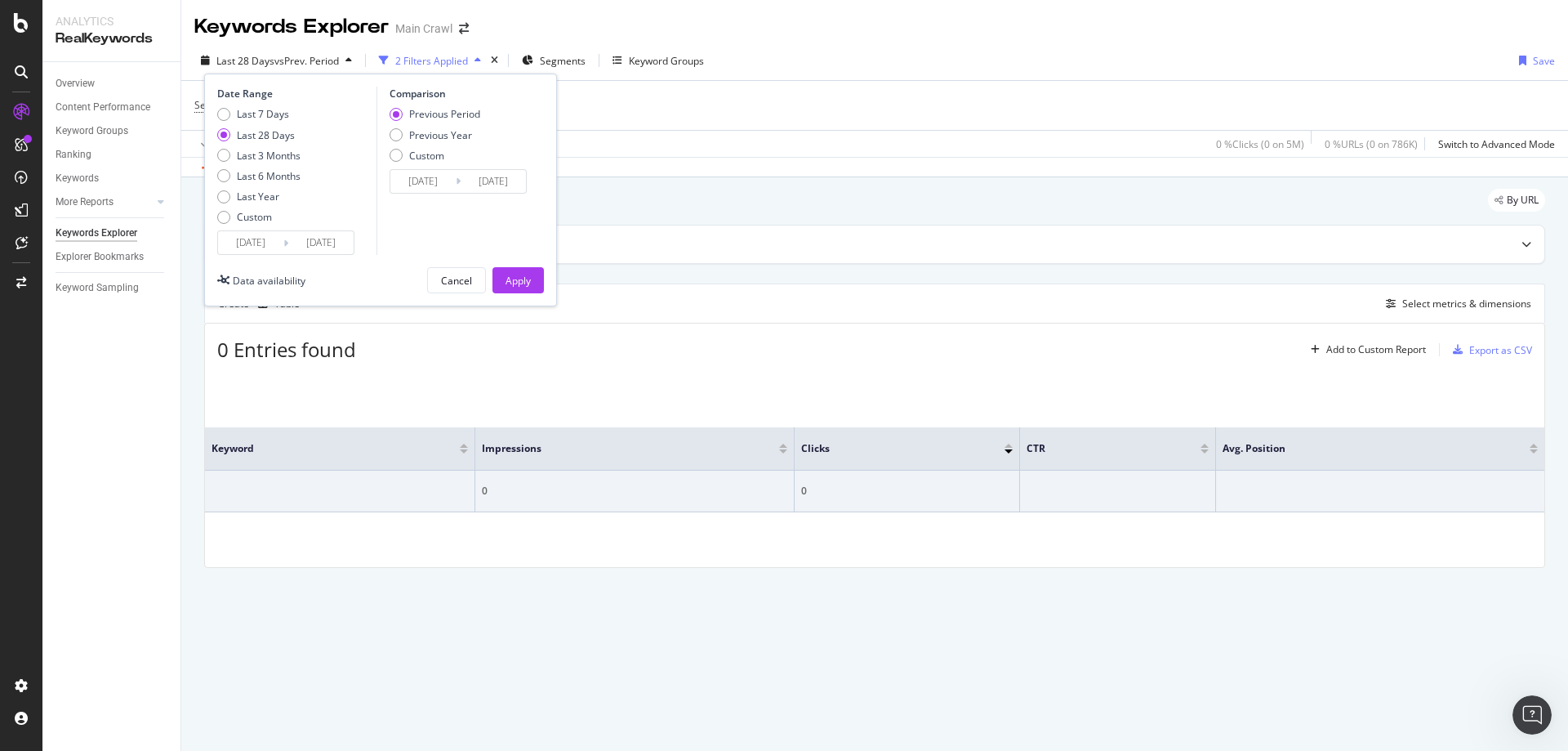
click at [256, 225] on div "Last 7 Days Last 28 Days Last 3 Months Last 6 Months Last Year Custom" at bounding box center [259, 169] width 84 height 124
click at [254, 218] on div "Custom" at bounding box center [254, 217] width 35 height 14
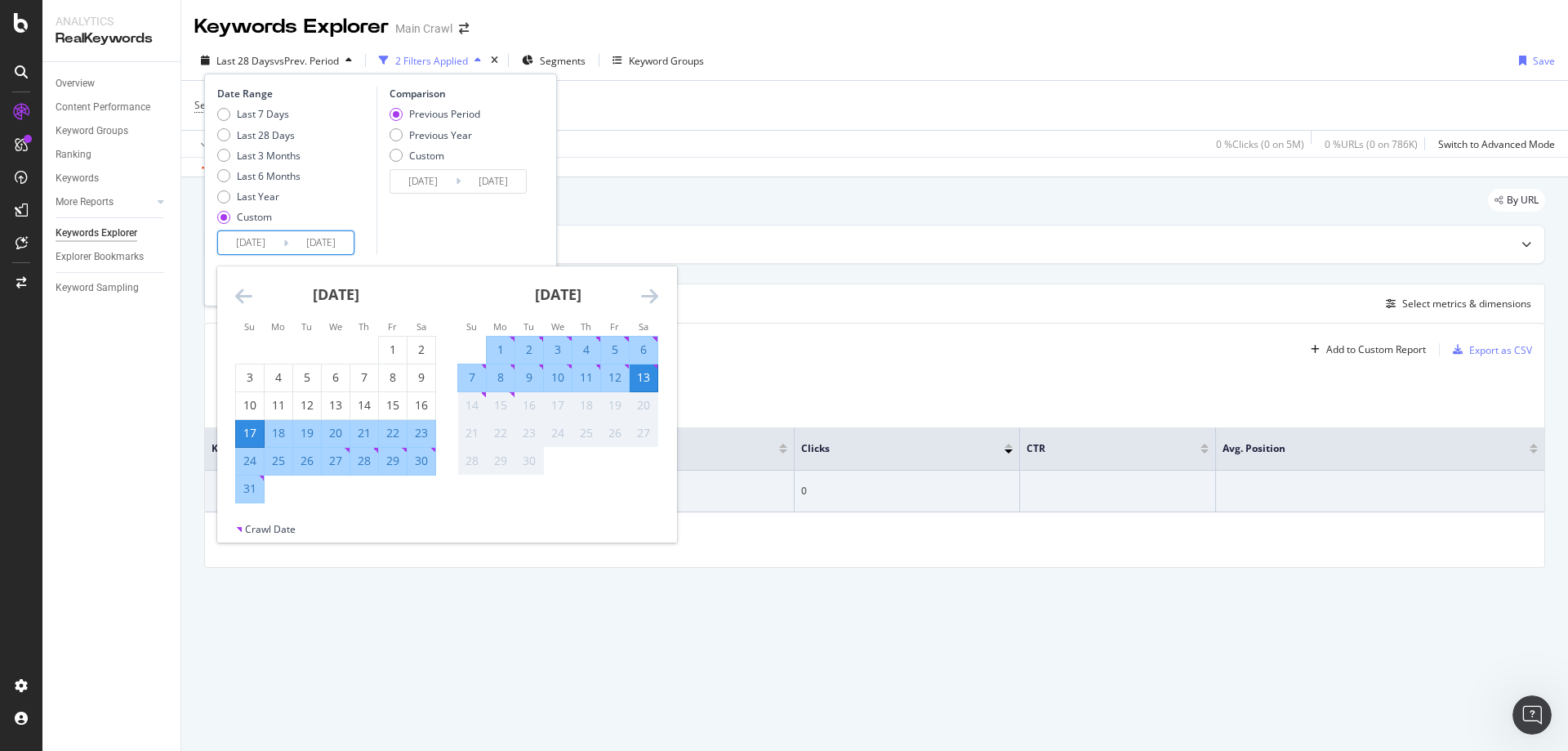
click at [255, 244] on input "[DATE]" at bounding box center [251, 243] width 65 height 23
click at [238, 299] on icon "Move backward to switch to the previous month." at bounding box center [244, 295] width 17 height 20
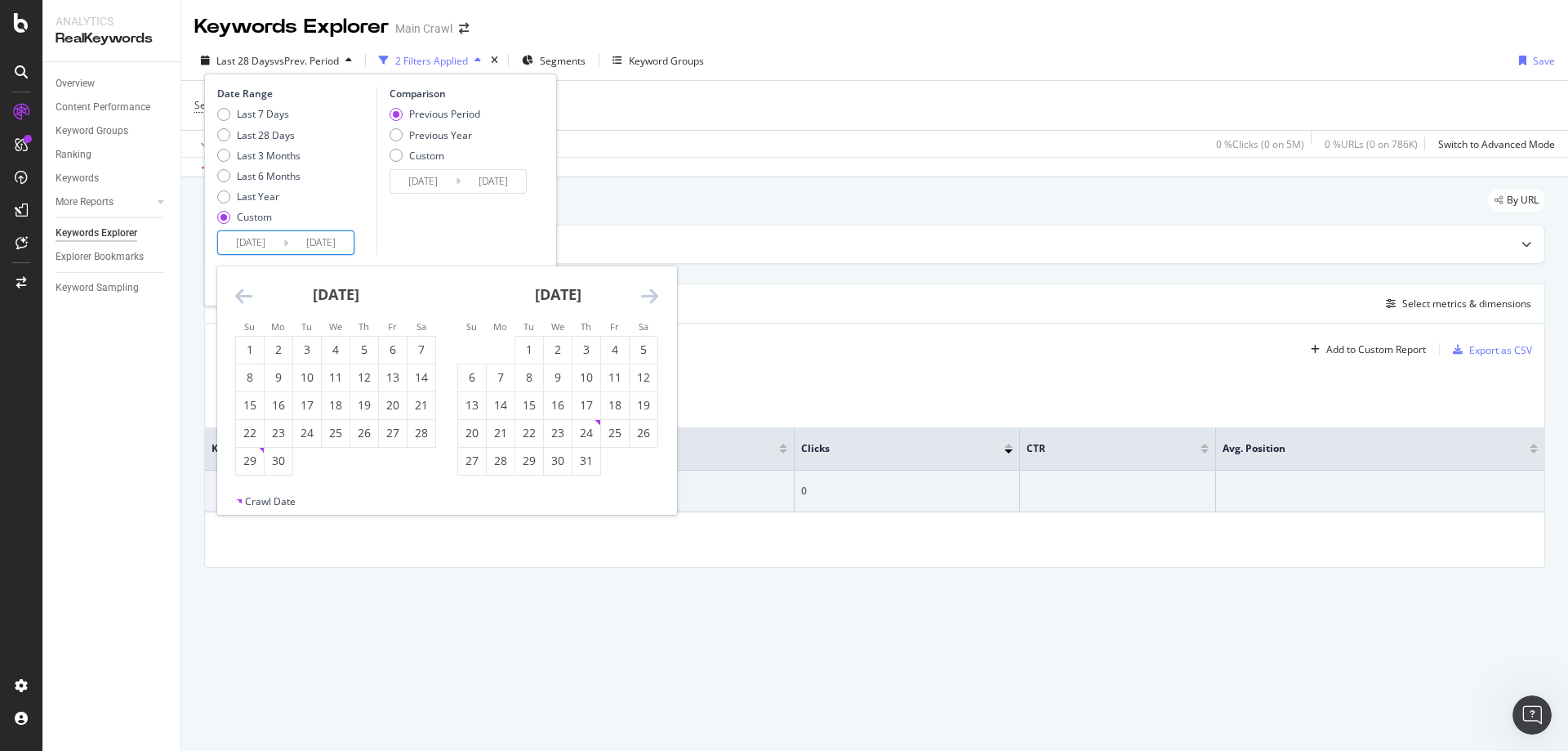
click at [238, 299] on icon "Move backward to switch to the previous month." at bounding box center [244, 295] width 17 height 20
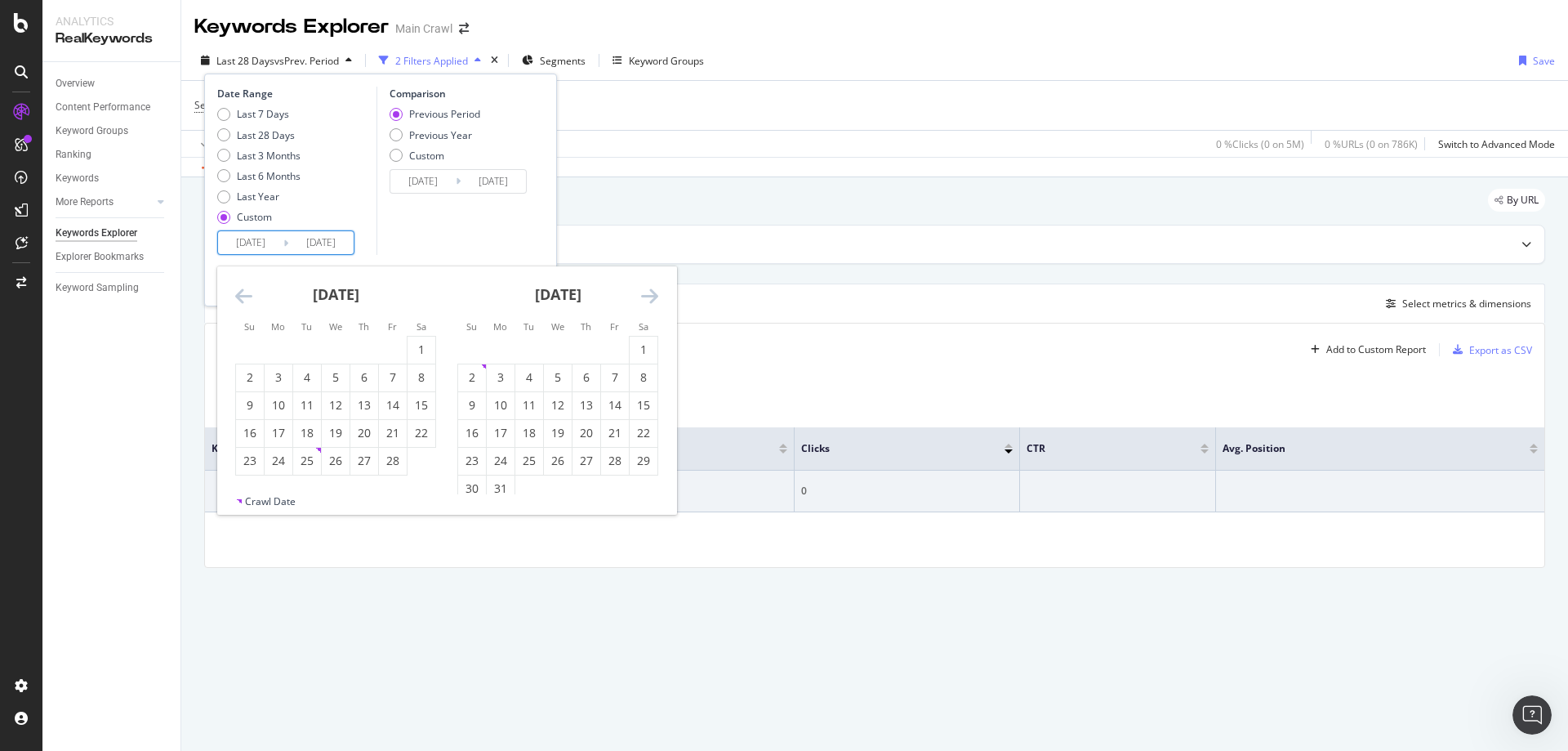
click at [238, 299] on icon "Move backward to switch to the previous month." at bounding box center [244, 295] width 17 height 20
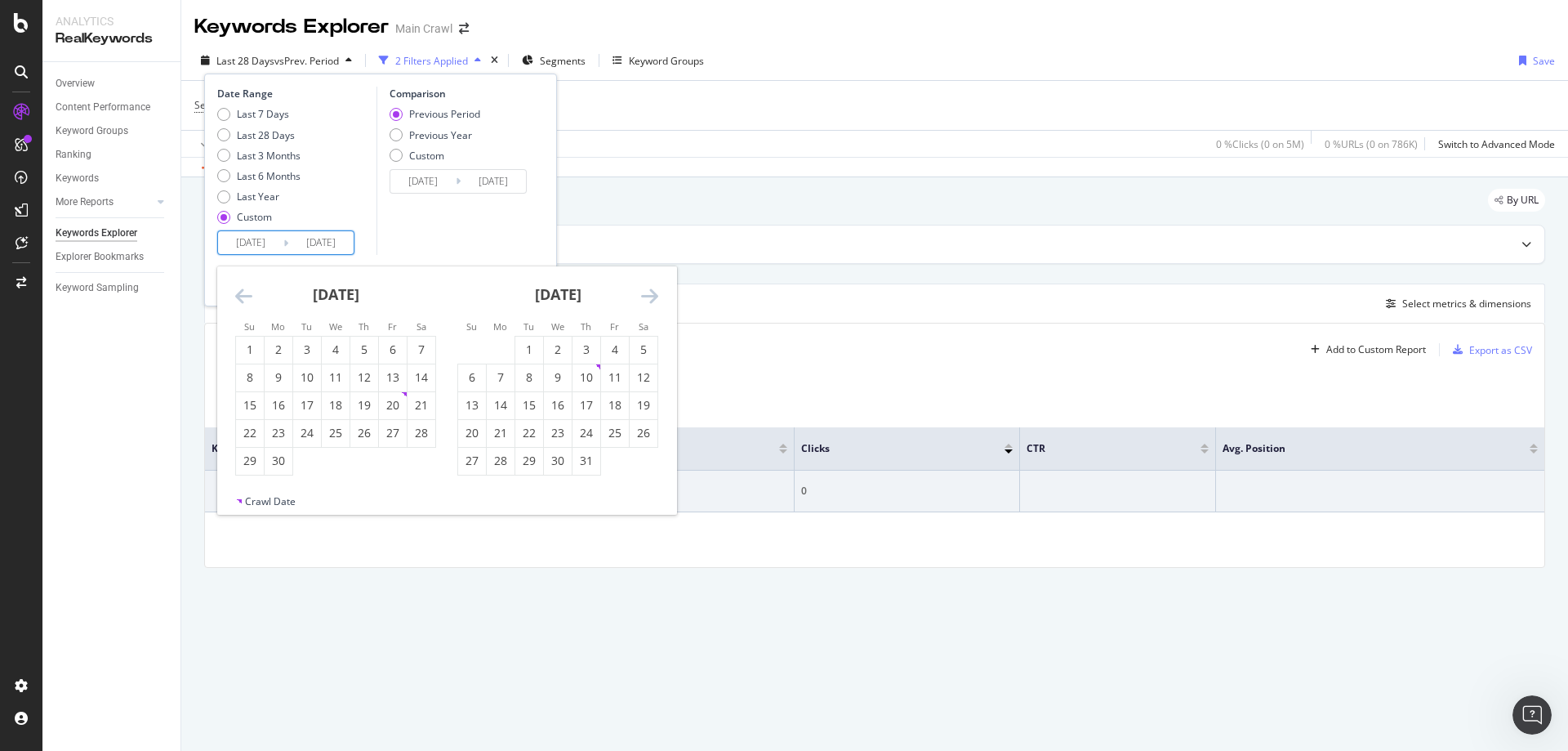
click at [238, 299] on icon "Move backward to switch to the previous month." at bounding box center [244, 295] width 17 height 20
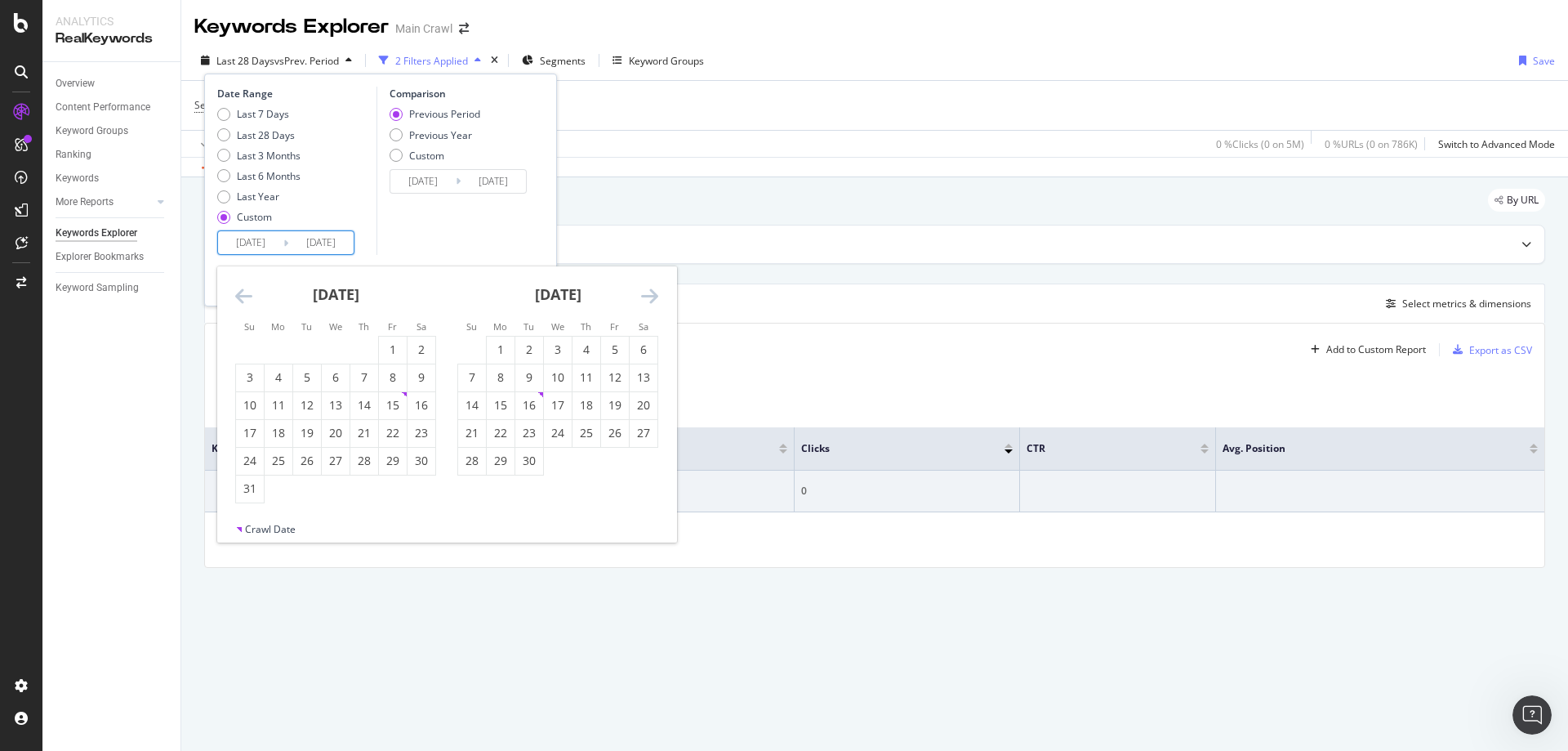
click at [238, 299] on icon "Move backward to switch to the previous month." at bounding box center [244, 295] width 17 height 20
click at [285, 347] on div "1" at bounding box center [278, 349] width 28 height 17
type input "[DATE]"
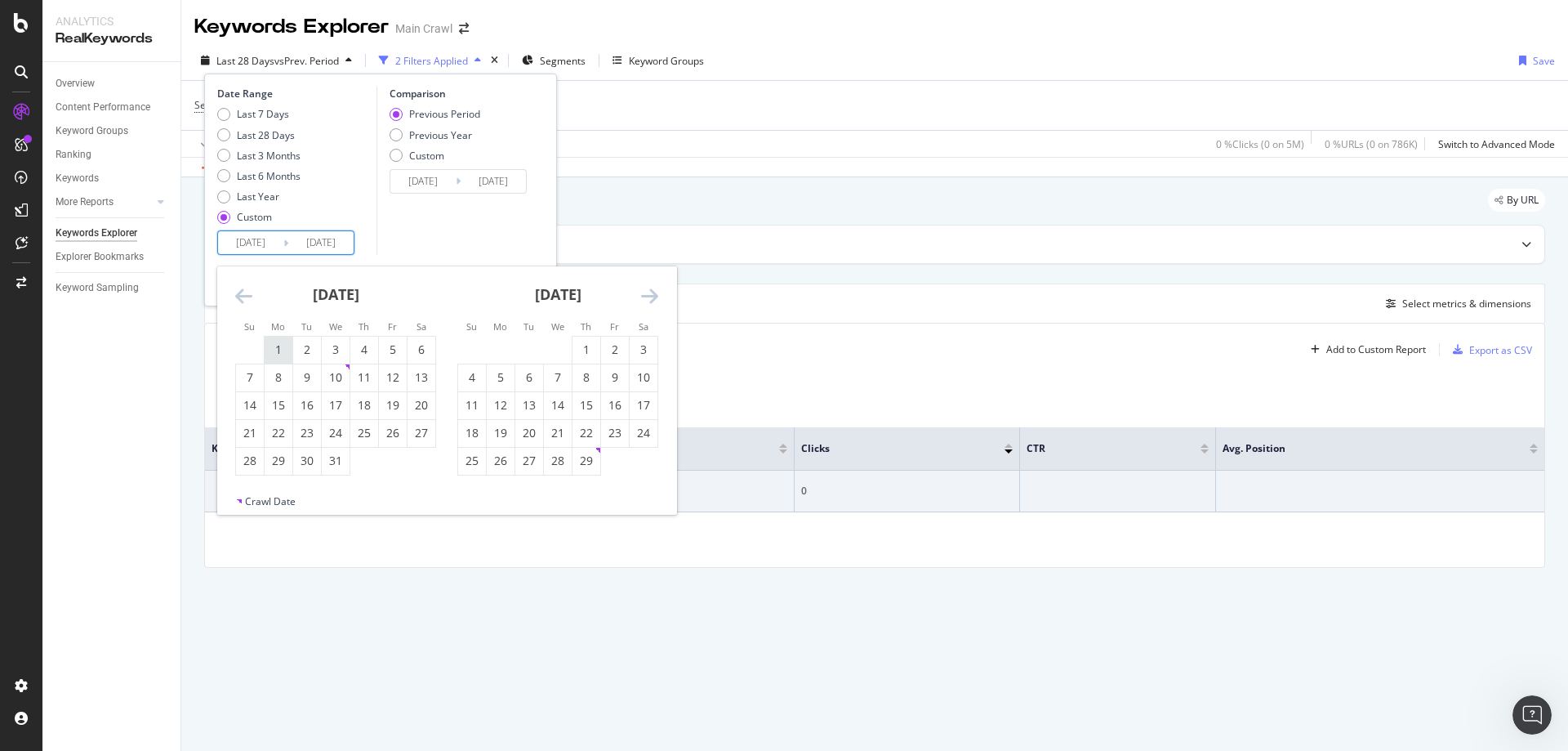
type input "[DATE]"
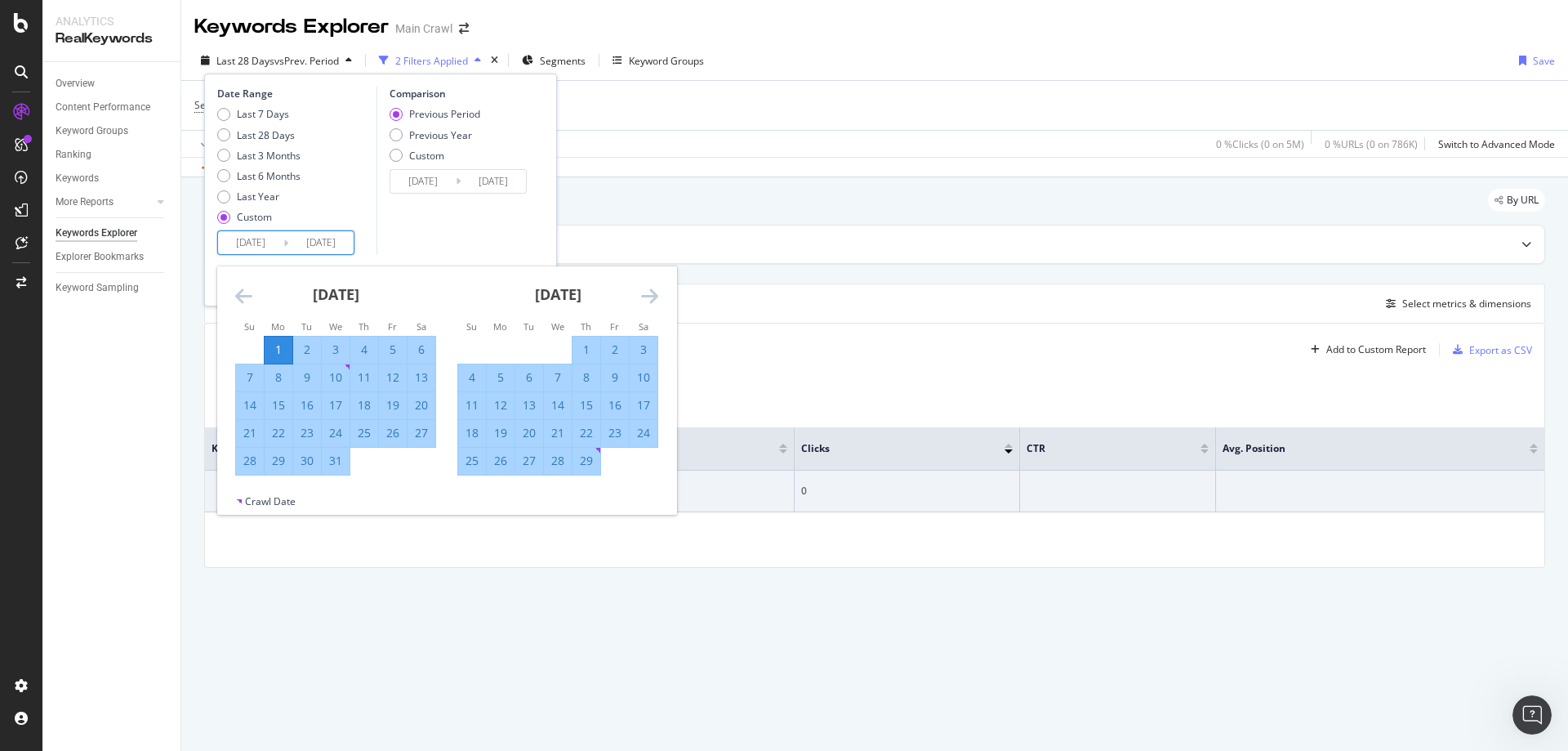
click at [645, 292] on icon "Move forward to switch to the next month." at bounding box center [650, 295] width 17 height 20
click at [646, 292] on icon "Move forward to switch to the next month." at bounding box center [650, 295] width 17 height 20
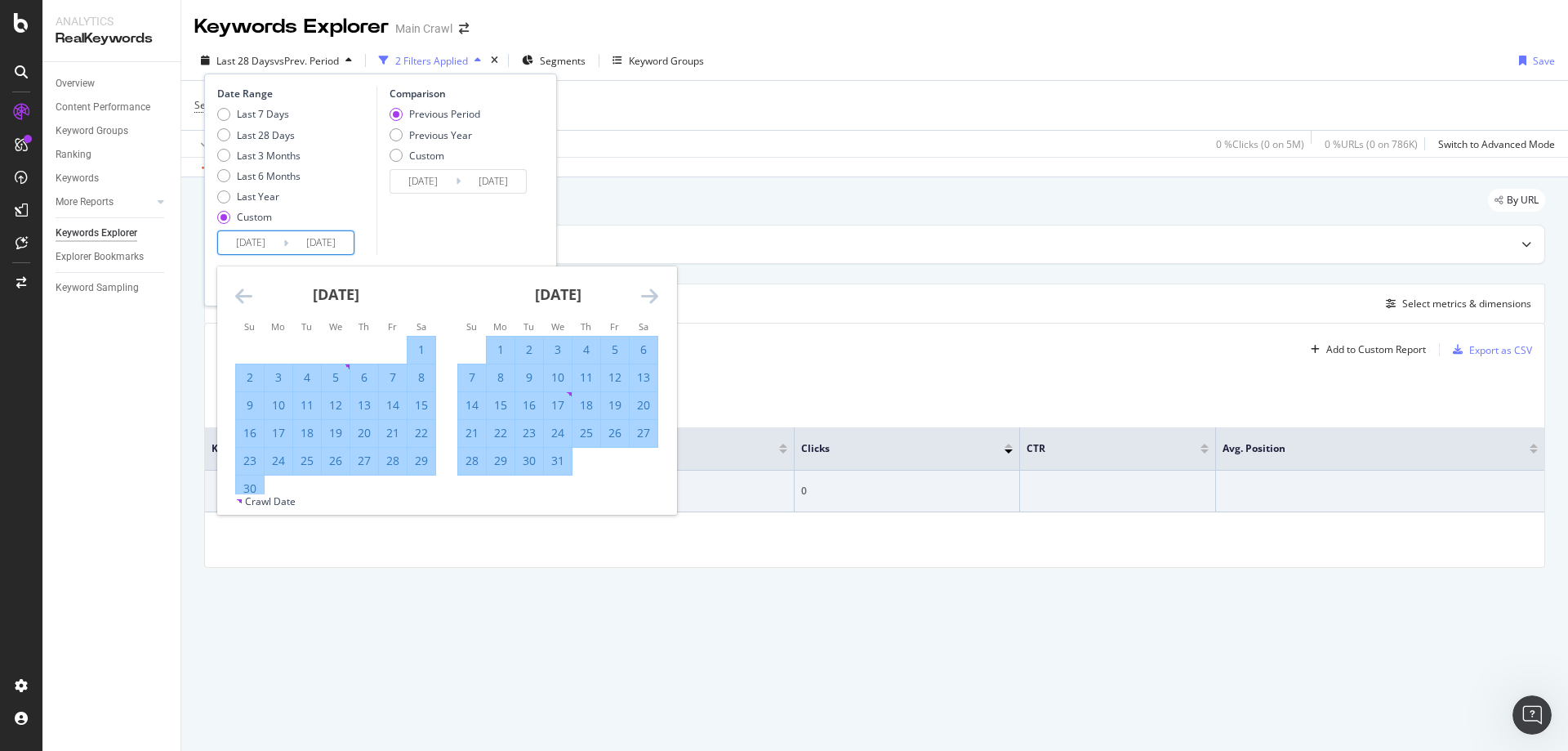
click at [646, 292] on icon "Move forward to switch to the next month." at bounding box center [650, 295] width 17 height 20
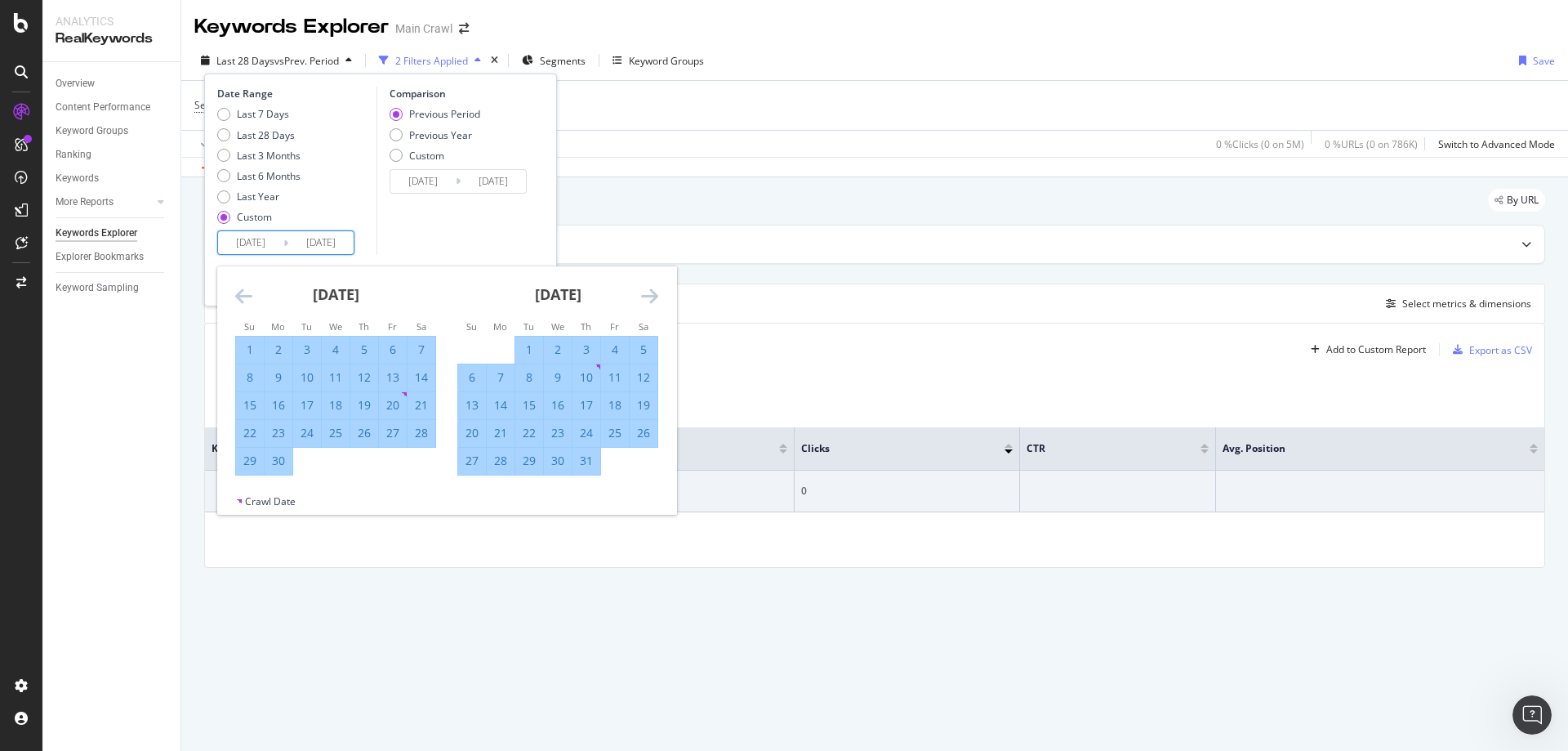
click at [646, 292] on icon "Move forward to switch to the next month." at bounding box center [650, 295] width 17 height 20
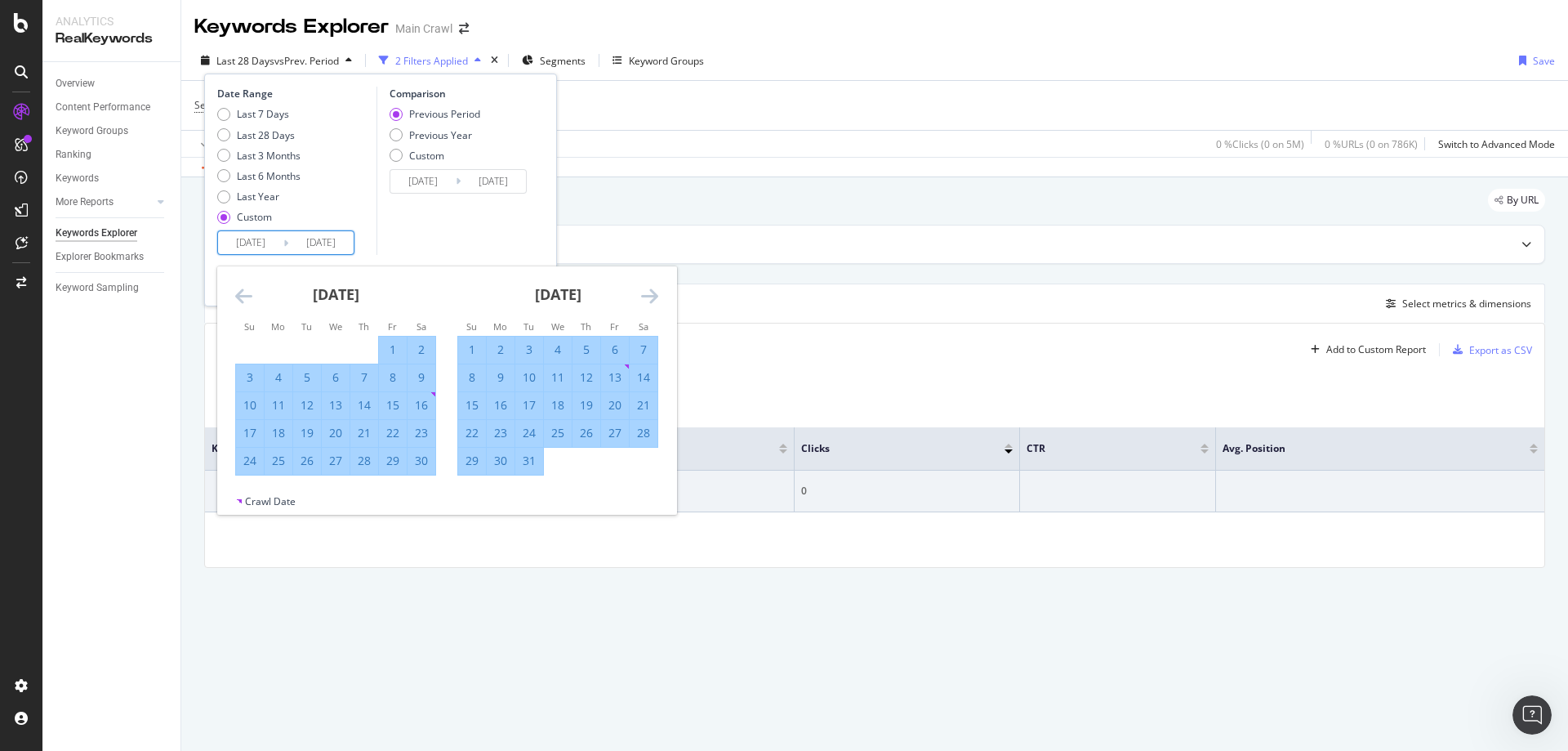
click at [646, 292] on icon "Move forward to switch to the next month." at bounding box center [650, 295] width 17 height 20
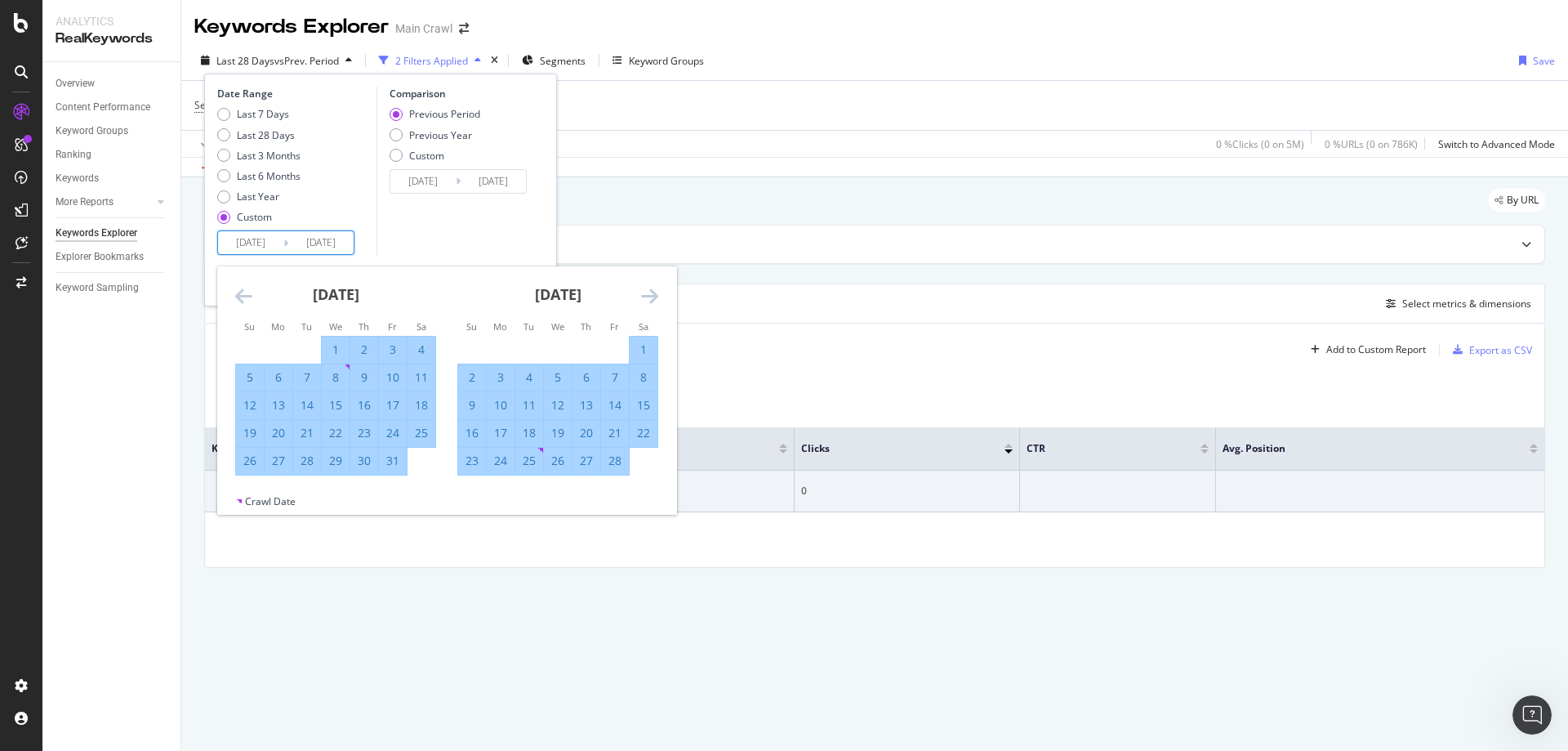
click at [245, 298] on icon "Move backward to switch to the previous month." at bounding box center [244, 295] width 17 height 20
click at [308, 466] on div "31" at bounding box center [307, 460] width 28 height 17
type input "[DATE]"
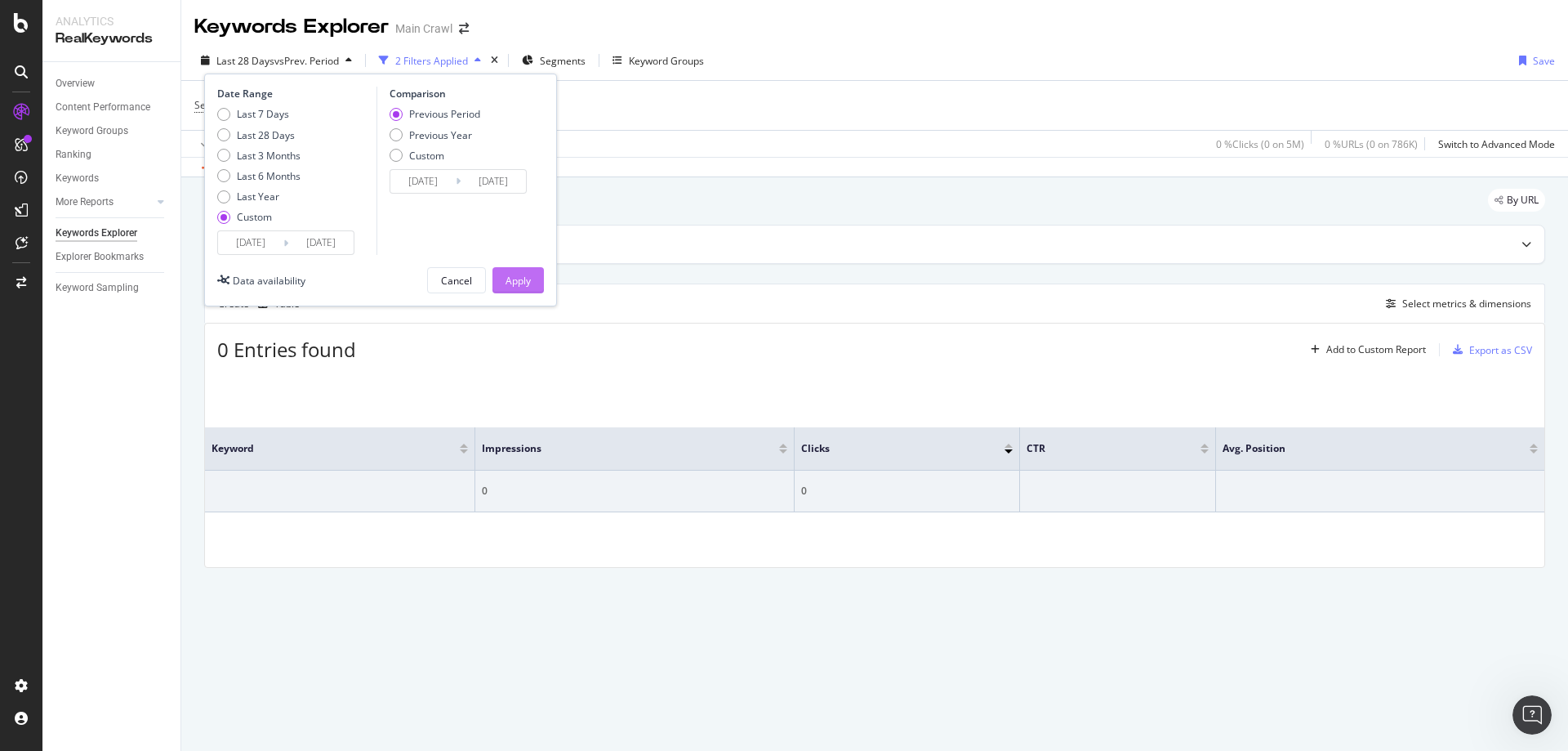
click at [506, 285] on div "Apply" at bounding box center [518, 280] width 25 height 14
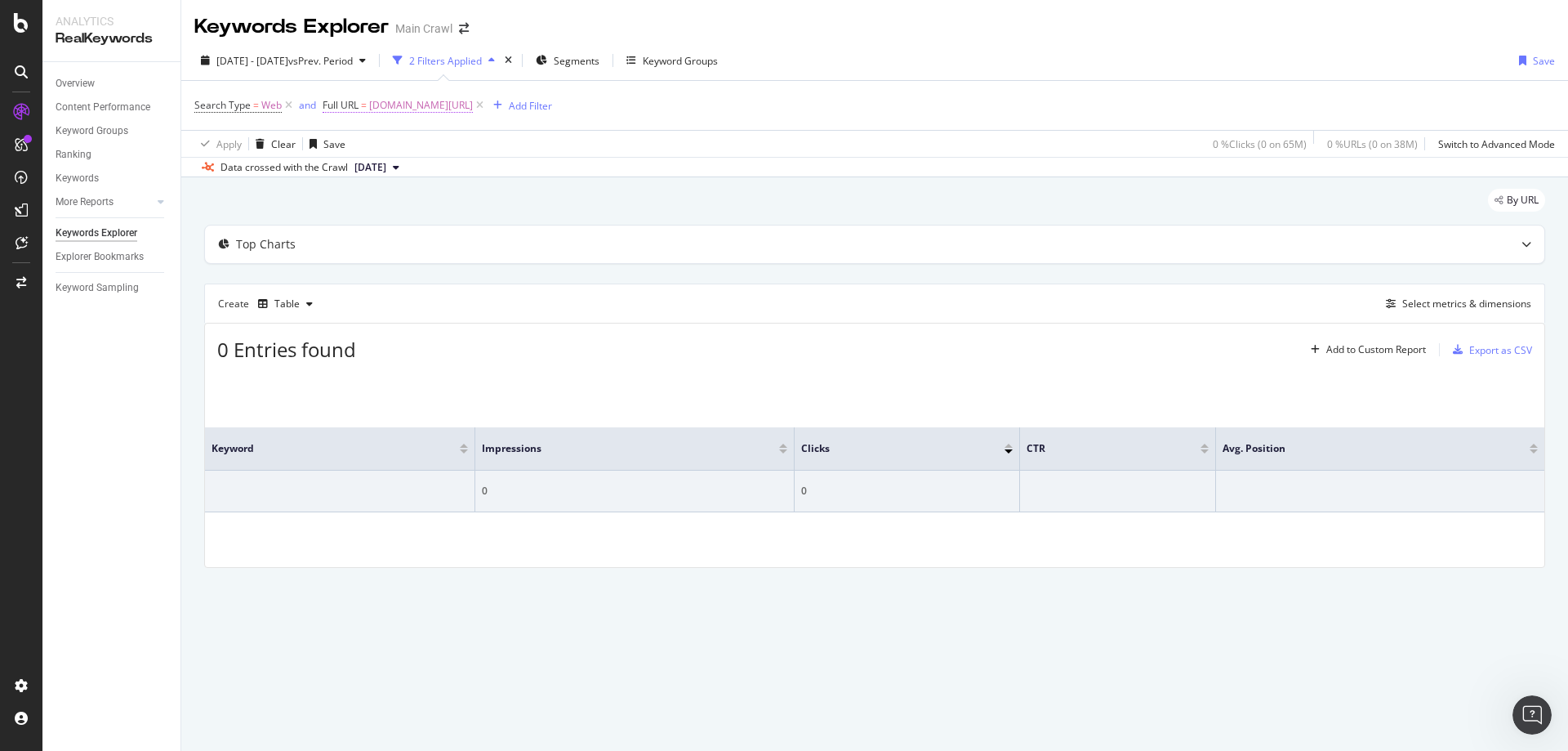
click at [383, 100] on span "[DOMAIN_NAME][URL]" at bounding box center [420, 105] width 104 height 23
paste input "[URL][DOMAIN_NAME]"
drag, startPoint x: 391, startPoint y: 175, endPoint x: 741, endPoint y: 178, distance: 350.0
click at [742, 181] on body "Analytics RealKeywords Overview Content Performance Keyword Groups Ranking Keyw…" at bounding box center [784, 375] width 1568 height 751
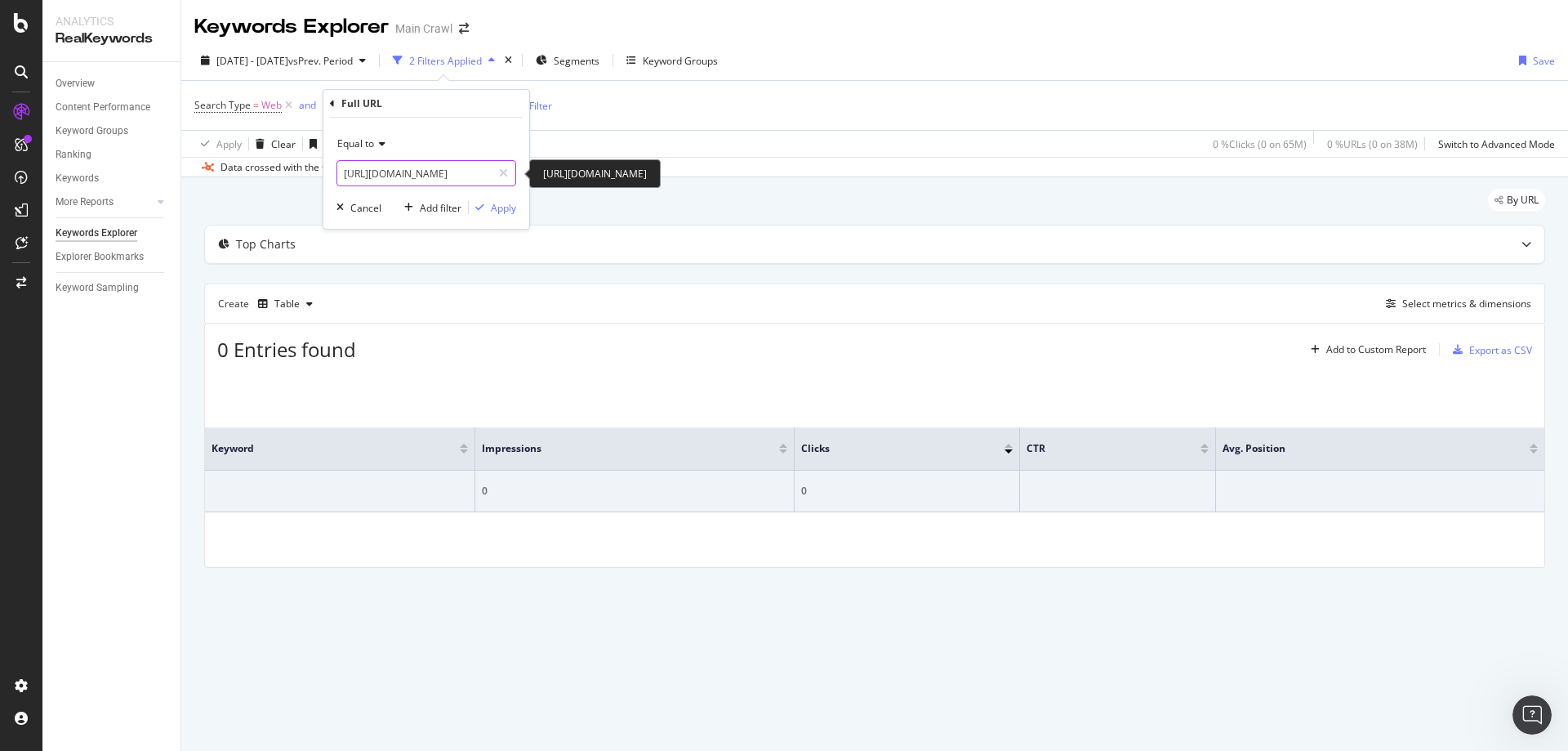
scroll to position [0, 0]
type input "[URL][DOMAIN_NAME]"
click at [512, 211] on div "Apply" at bounding box center [503, 208] width 25 height 14
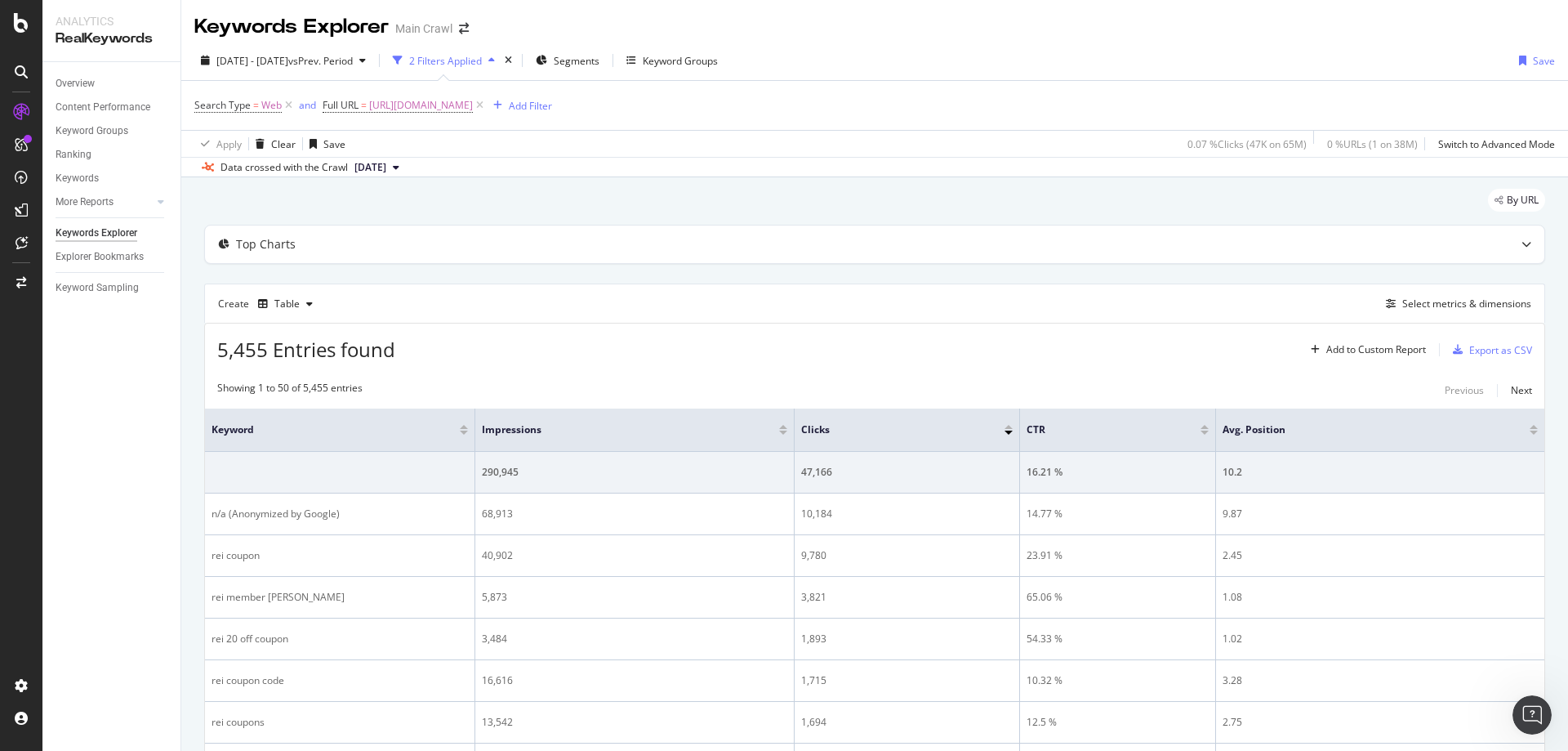
click at [809, 109] on div "Search Type = Web and Full URL = [URL][DOMAIN_NAME] Add Filter" at bounding box center [874, 105] width 1361 height 49
click at [1389, 356] on div "Add to Custom Report" at bounding box center [1365, 350] width 122 height 24
click at [1283, 334] on div "5,455 Entries found Add to Custom Report Export as CSV" at bounding box center [874, 344] width 1339 height 40
click at [1462, 310] on div "Select metrics & dimensions" at bounding box center [1467, 304] width 129 height 14
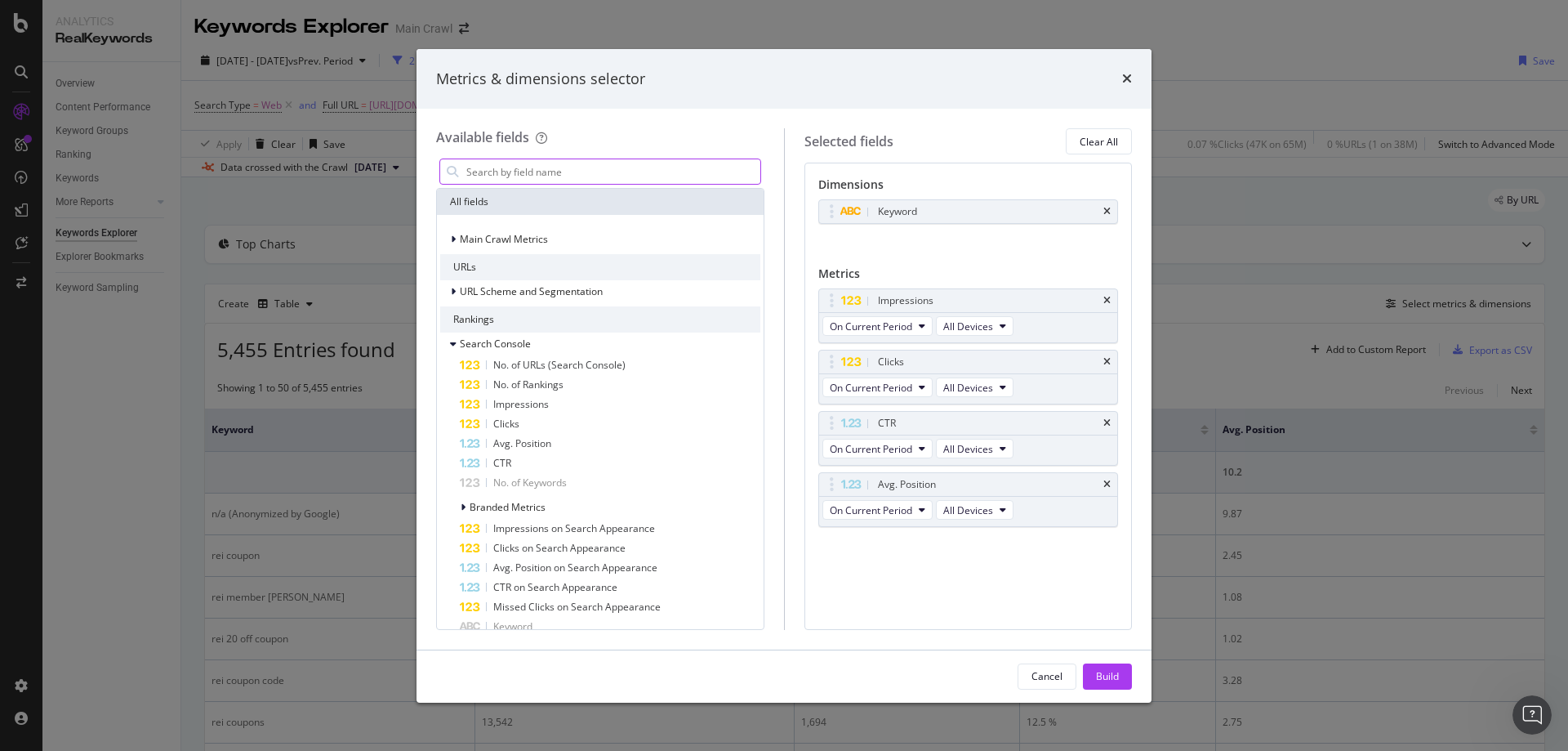
click at [627, 164] on input "modal" at bounding box center [613, 171] width 296 height 24
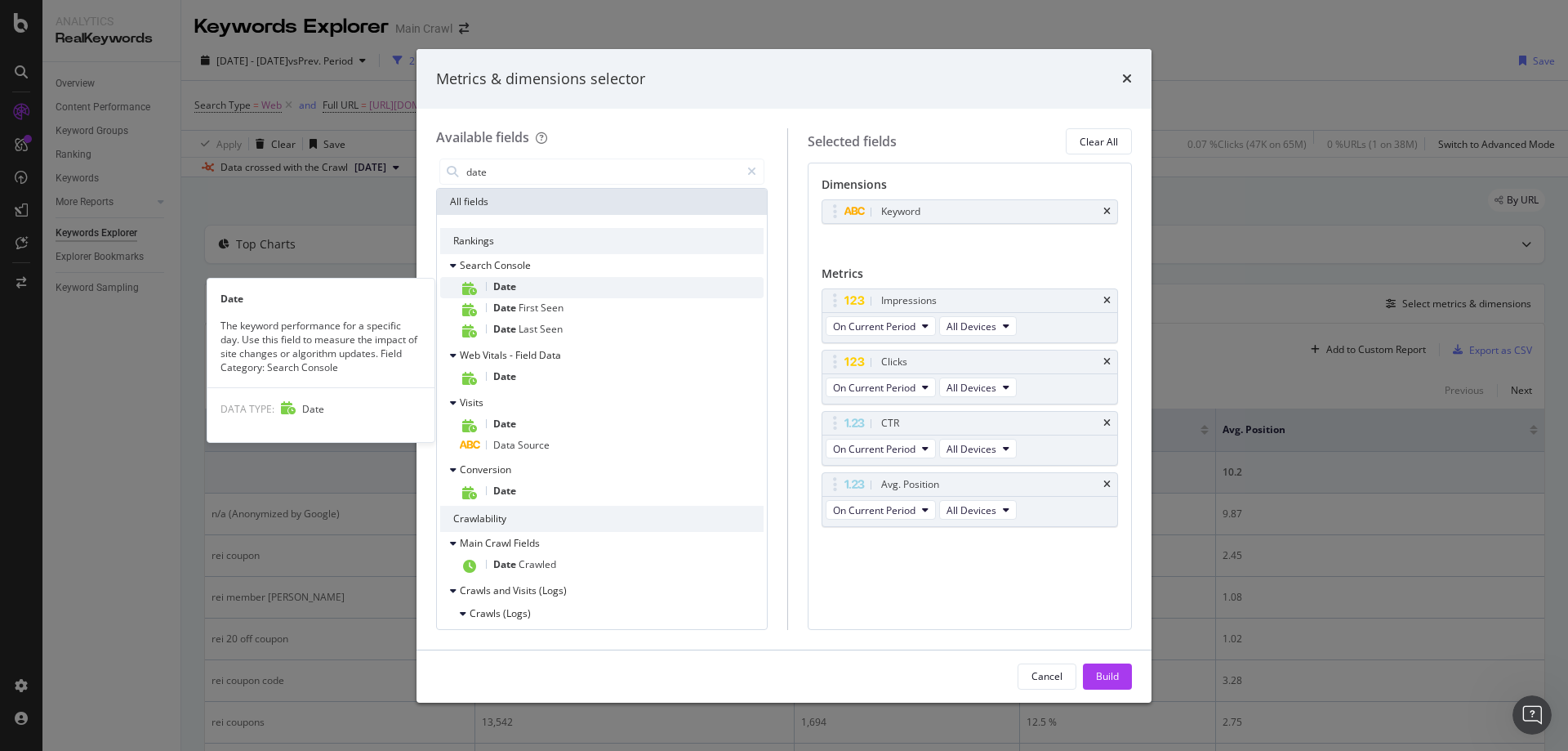
type input "date"
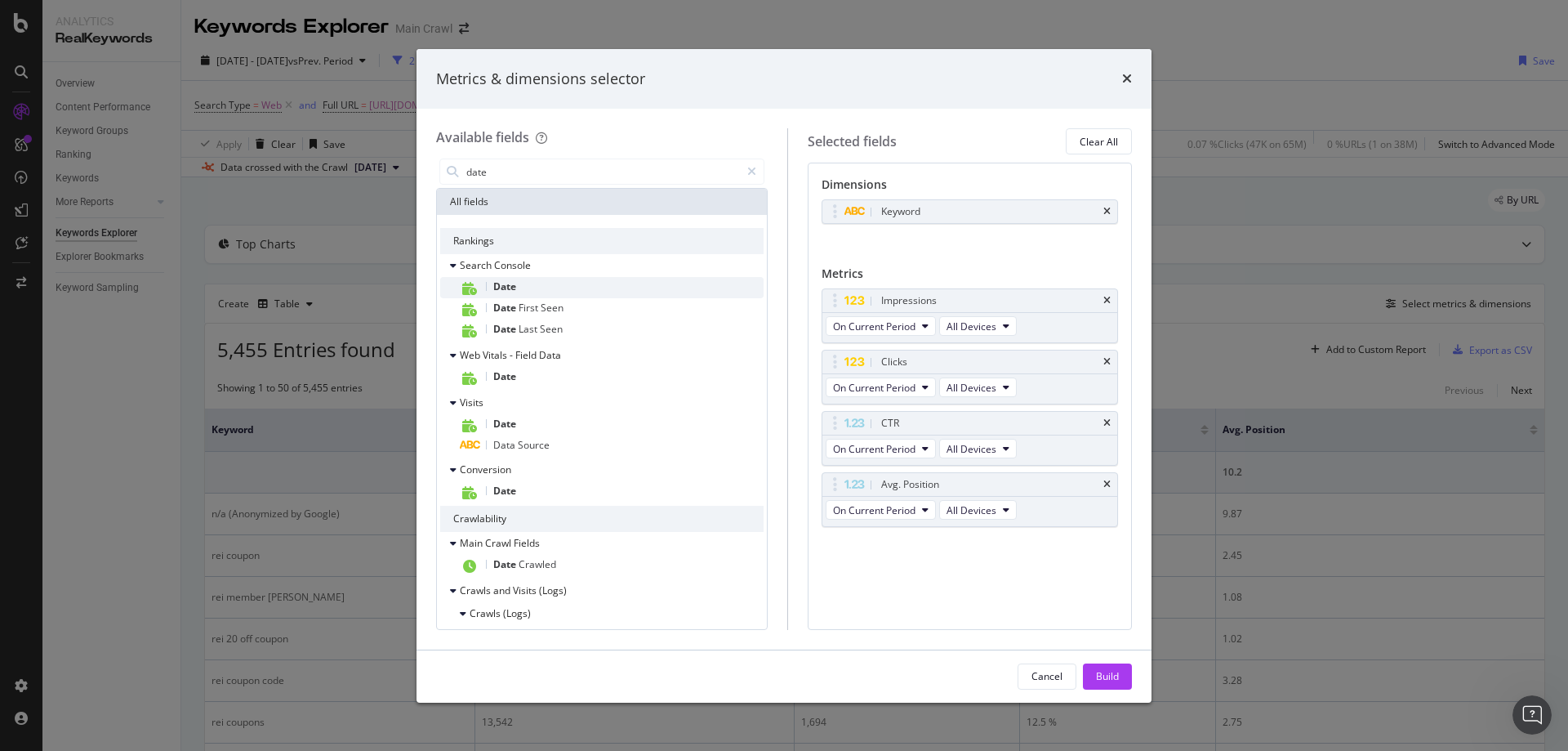
click at [552, 283] on div "Date" at bounding box center [611, 287] width 304 height 21
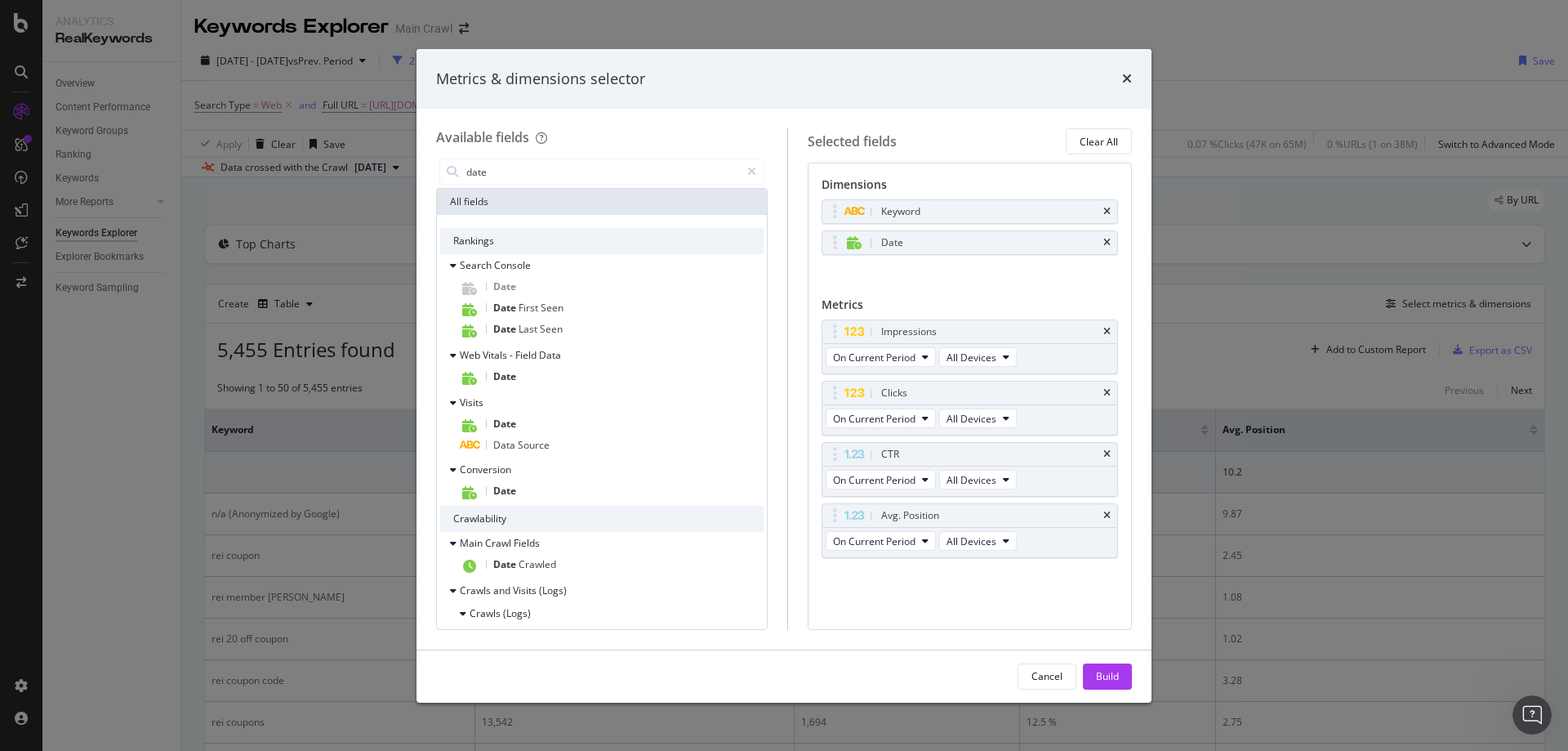
click at [1102, 675] on div "Build" at bounding box center [1108, 676] width 23 height 14
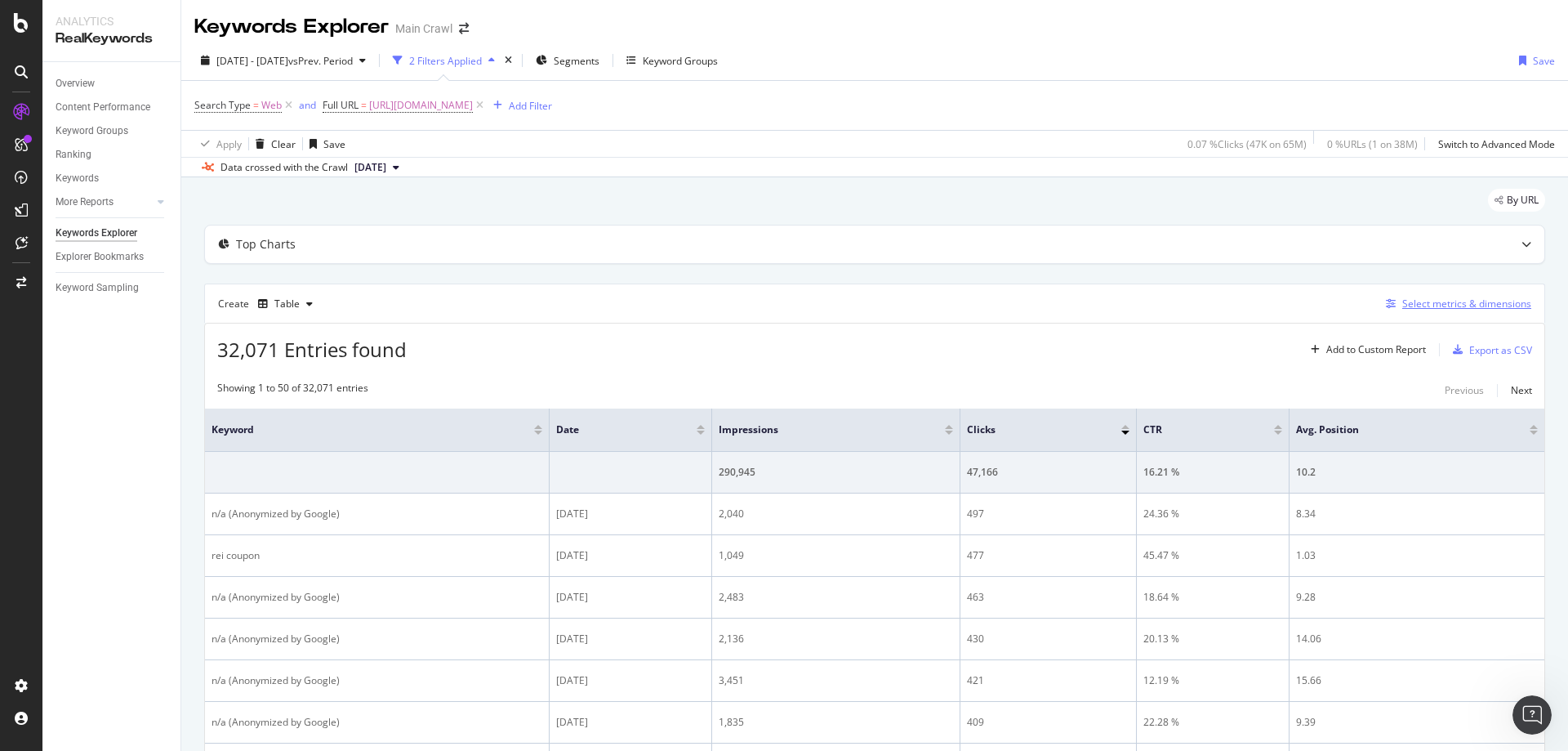
click at [1438, 309] on div "Select metrics & dimensions" at bounding box center [1467, 304] width 129 height 14
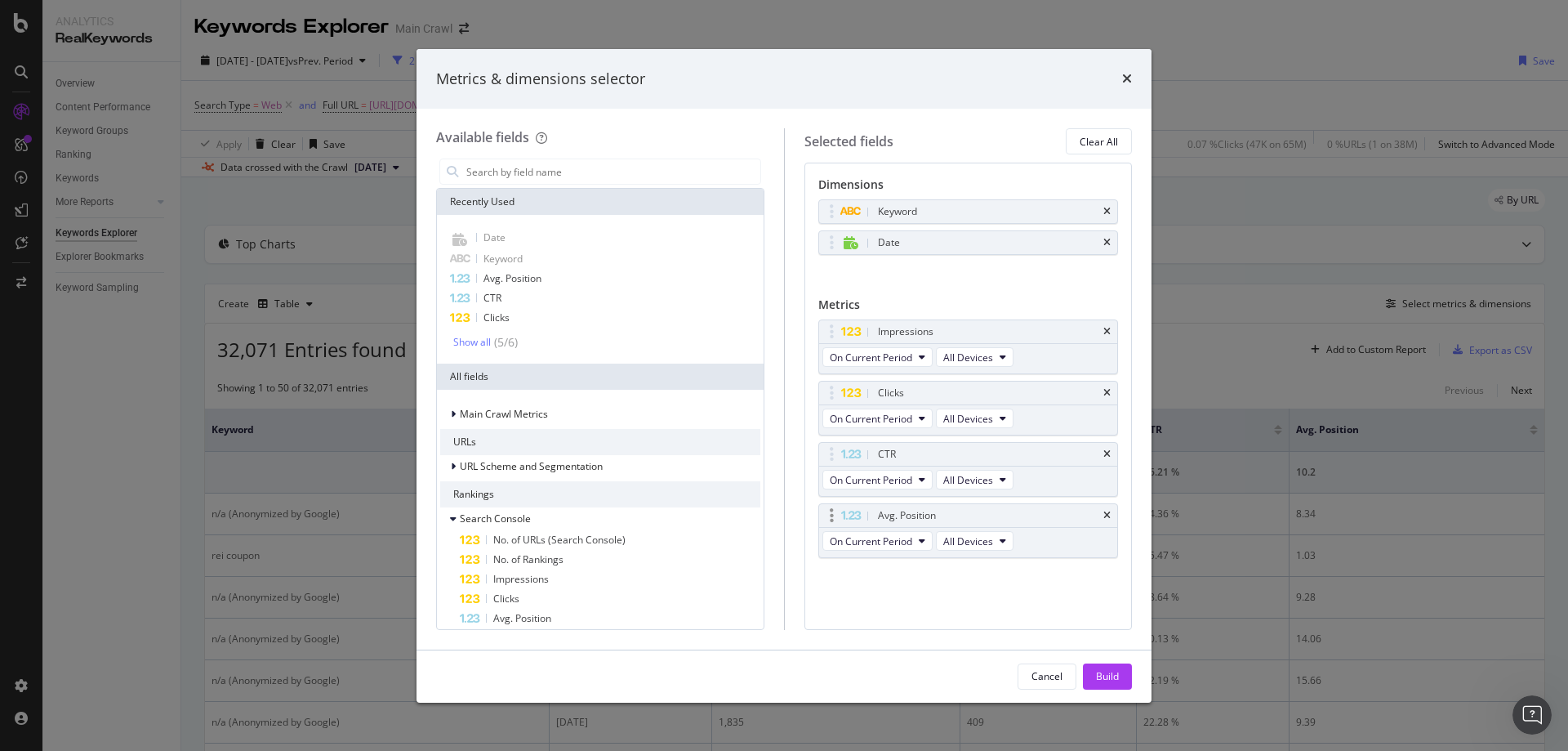
click at [1110, 458] on icon "times" at bounding box center [1107, 453] width 7 height 10
click at [1104, 455] on icon "times" at bounding box center [1107, 453] width 7 height 10
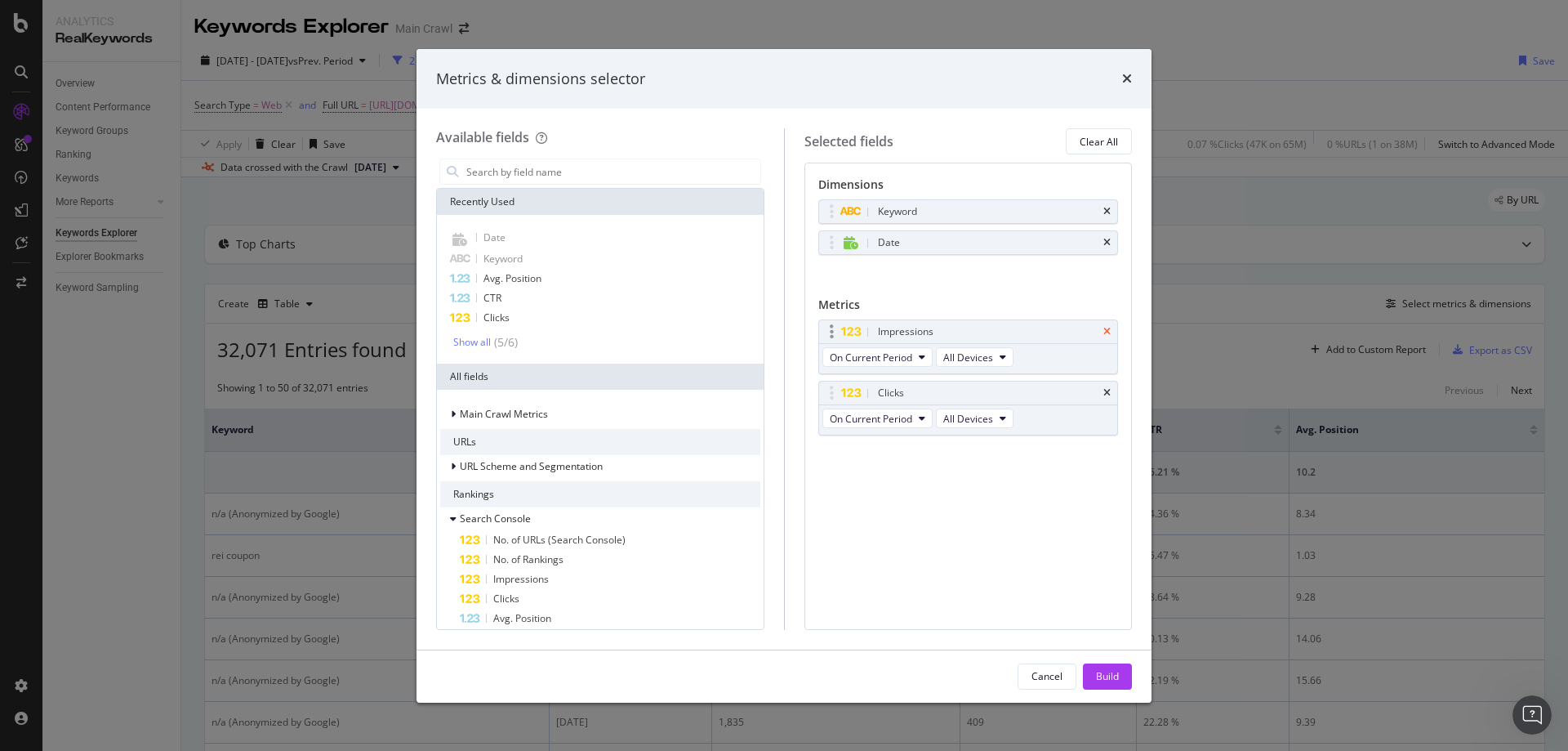
click at [1110, 330] on icon "times" at bounding box center [1107, 331] width 7 height 10
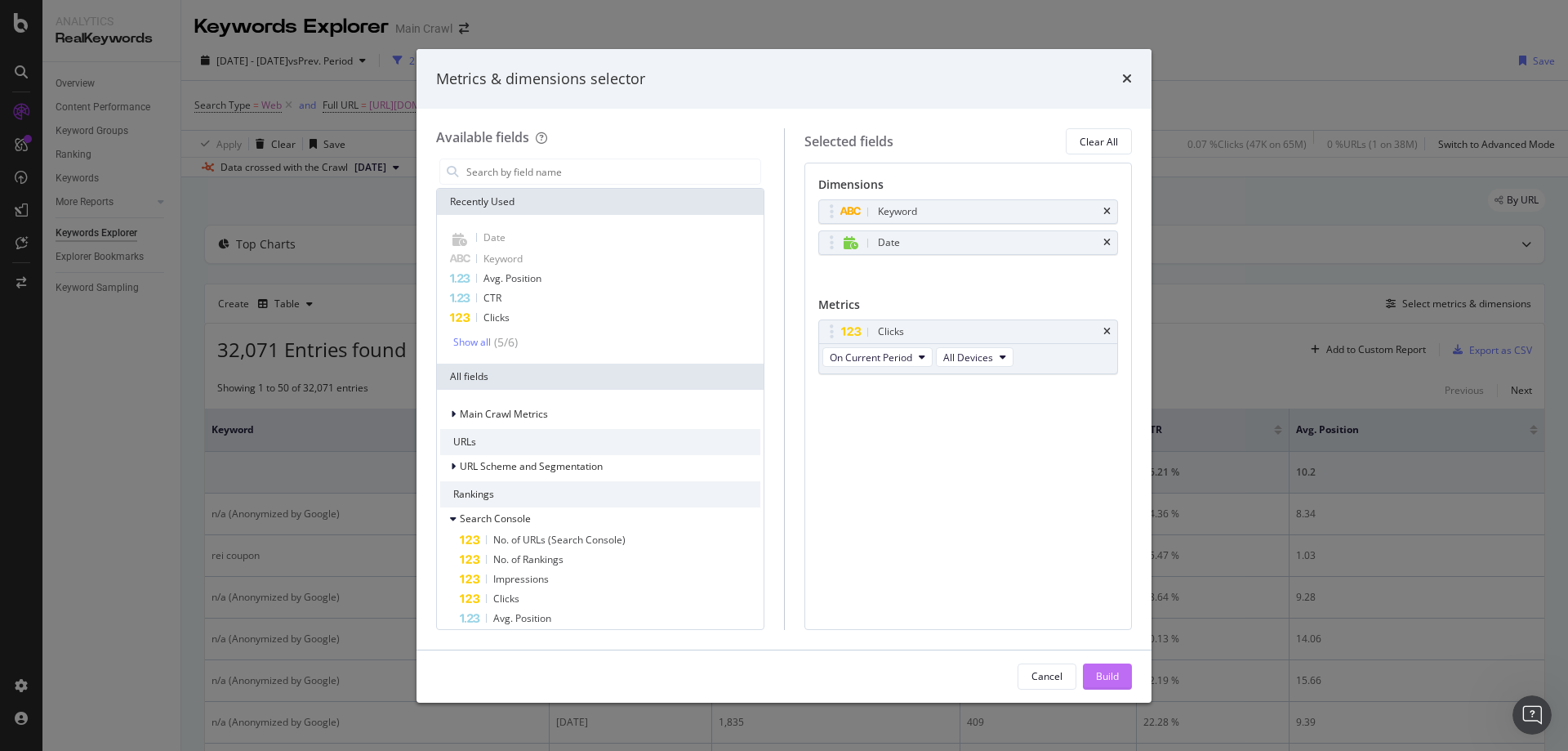
click at [1108, 675] on div "Build" at bounding box center [1108, 676] width 23 height 14
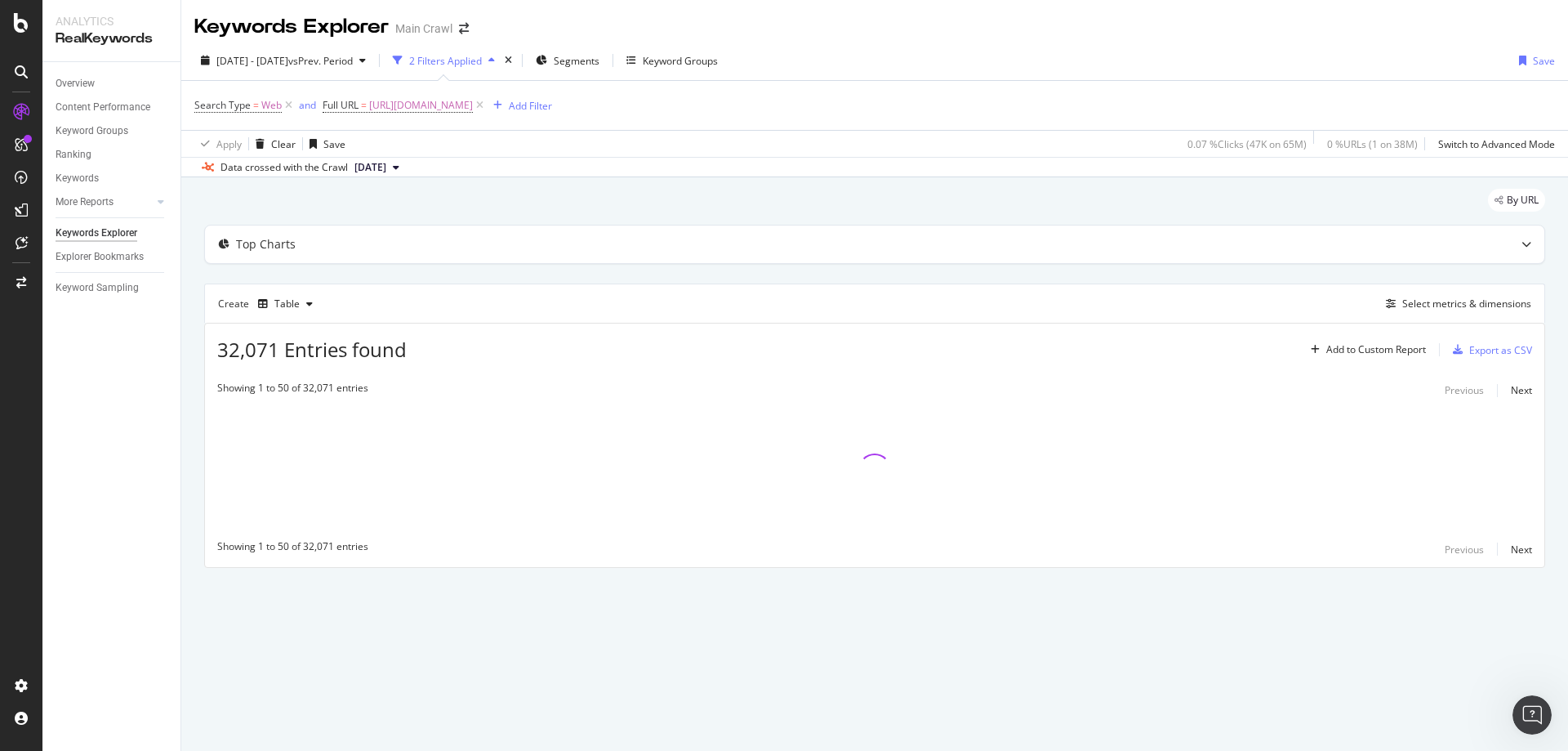
click at [1059, 60] on div "[DATE] - [DATE] vs Prev. Period 2 Filters Applied Segments Keyword Groups Save" at bounding box center [874, 64] width 1387 height 33
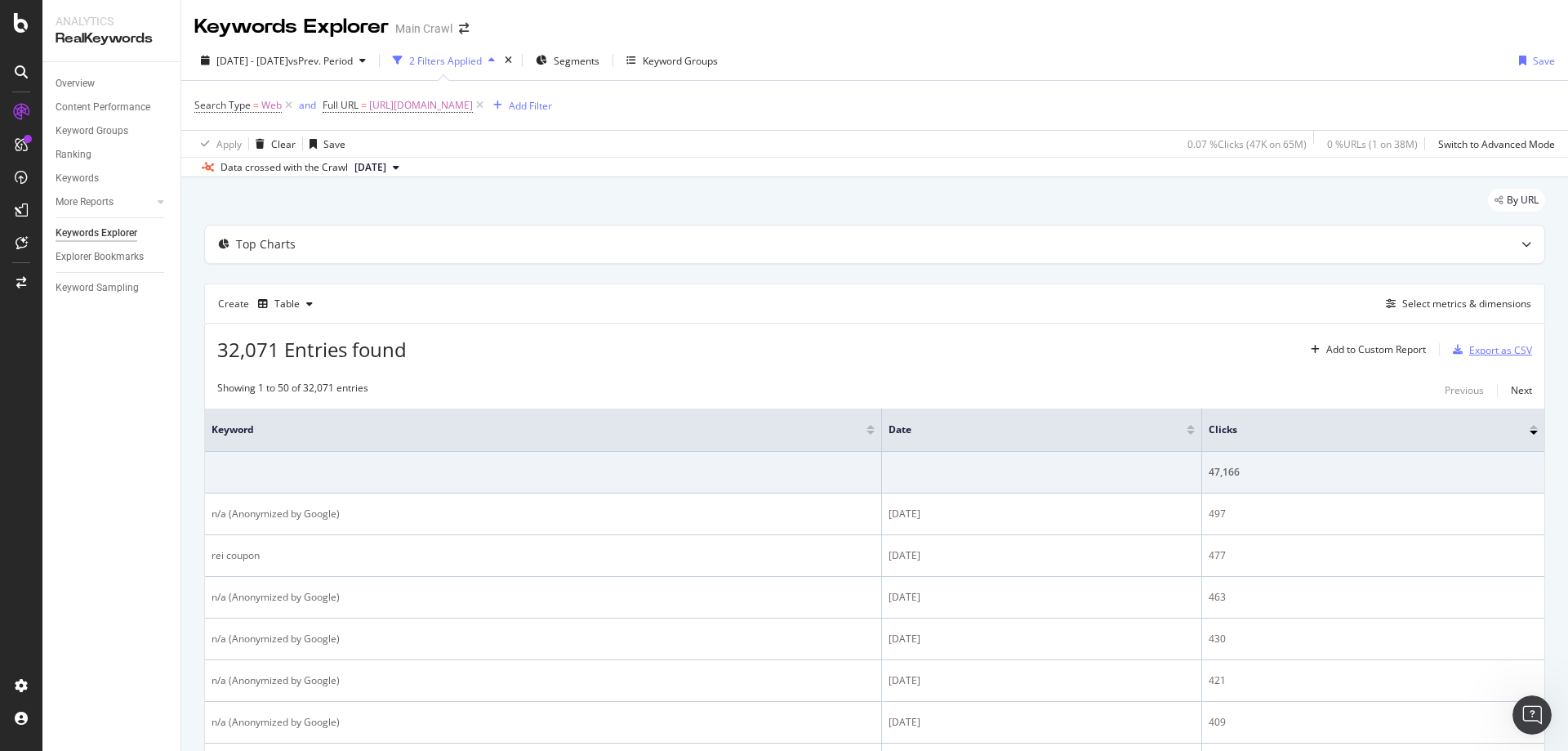
click at [1469, 348] on div "Export as CSV" at bounding box center [1500, 350] width 63 height 14
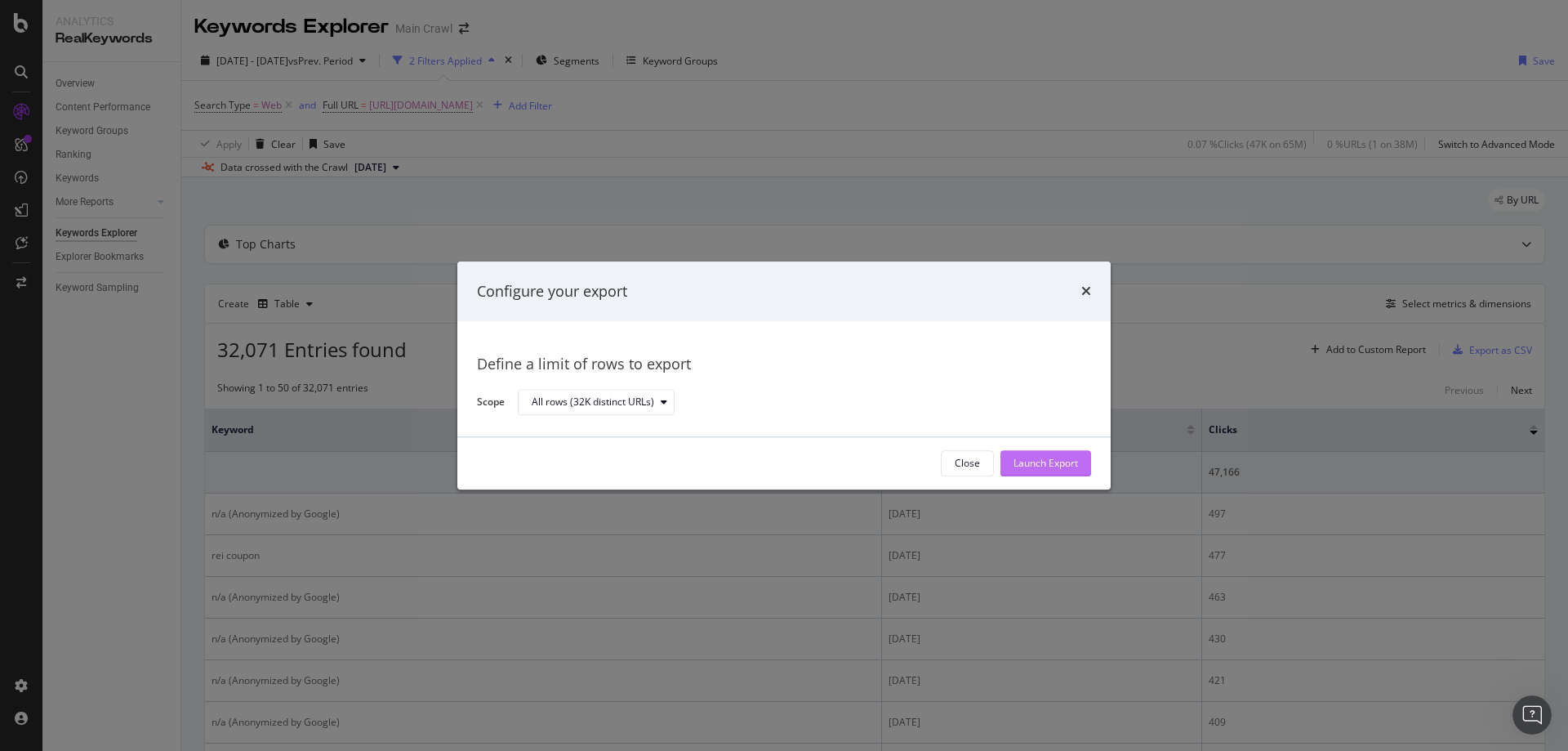
click at [1049, 460] on div "Launch Export" at bounding box center [1046, 464] width 64 height 14
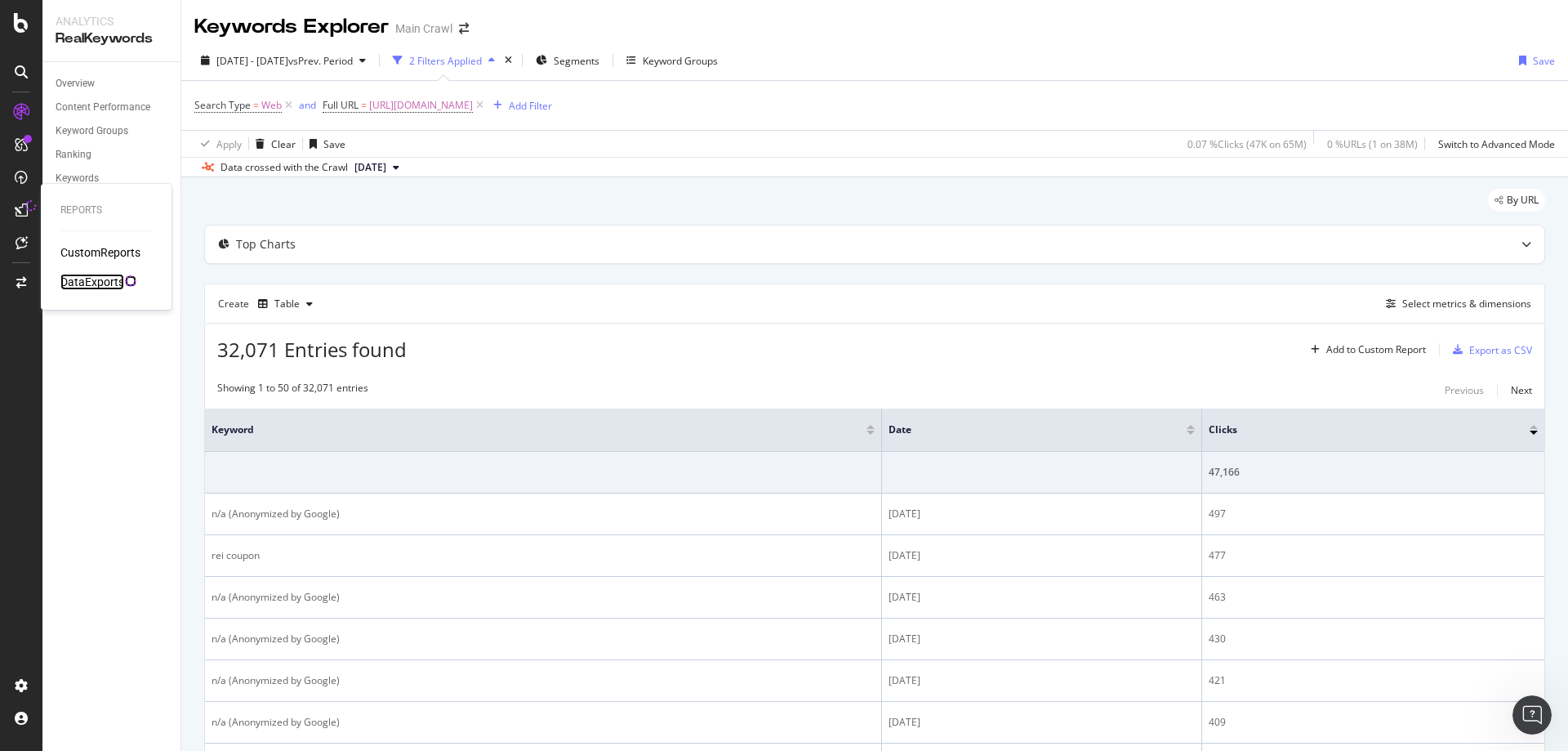
click at [113, 282] on div "DataExports" at bounding box center [91, 281] width 64 height 17
click at [81, 233] on div "Keywords Explorer" at bounding box center [97, 233] width 82 height 17
click at [101, 280] on div "DataExports" at bounding box center [91, 281] width 64 height 17
click at [463, 105] on span "[URL][DOMAIN_NAME]" at bounding box center [420, 105] width 104 height 23
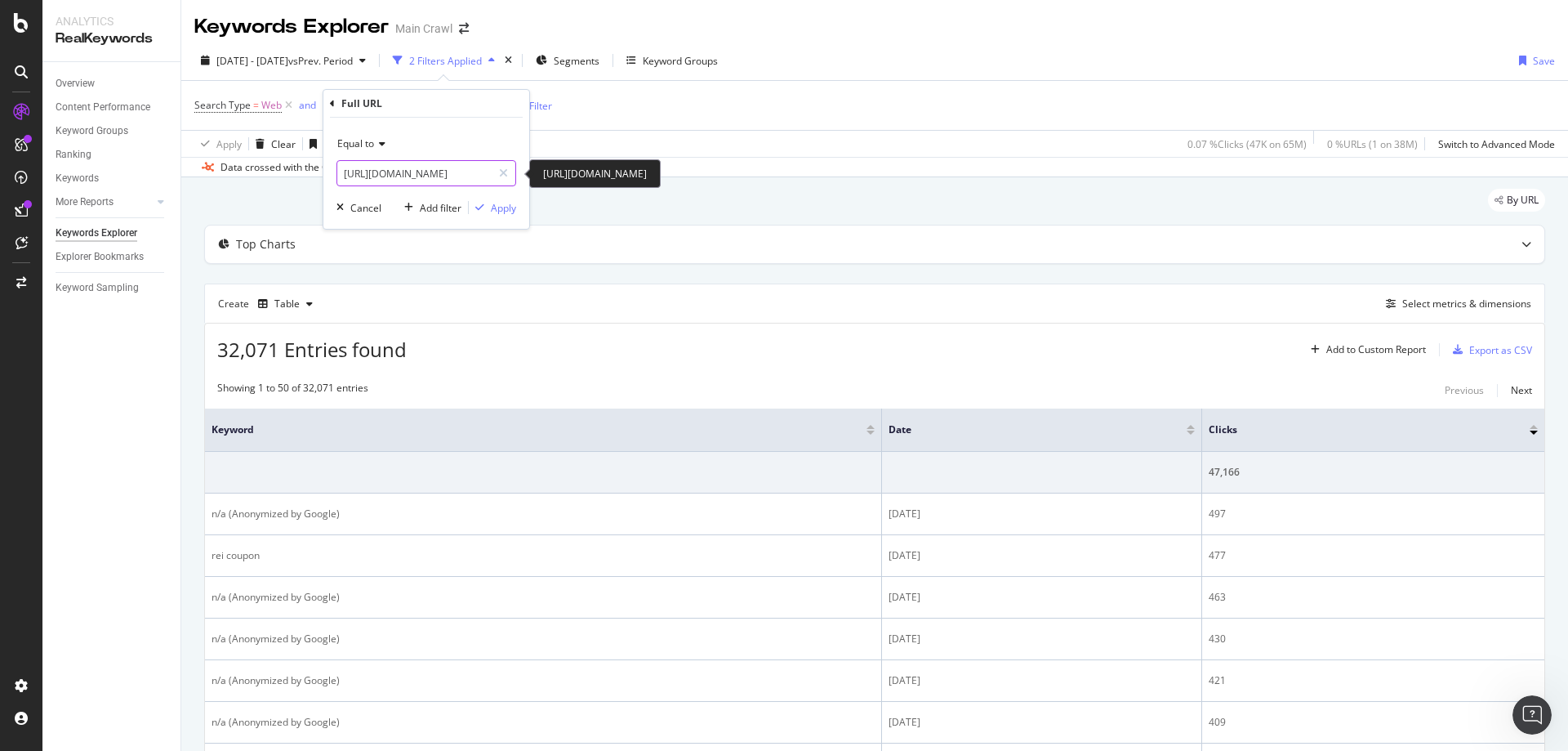
click at [466, 166] on input "[URL][DOMAIN_NAME]" at bounding box center [414, 173] width 154 height 26
paste input "promotions/coupons"
drag, startPoint x: 325, startPoint y: 176, endPoint x: 273, endPoint y: 178, distance: 52.0
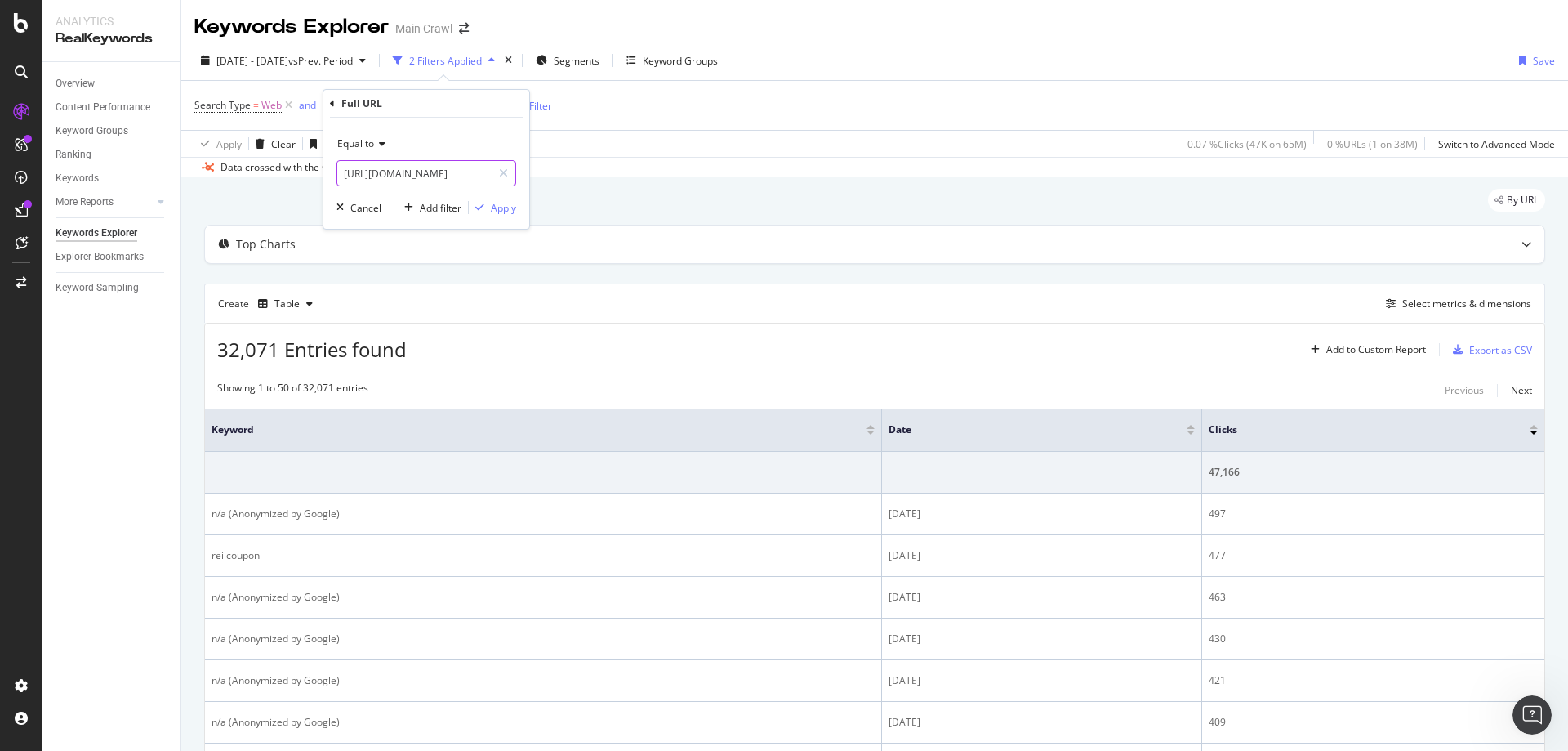
click at [273, 178] on body "Analytics RealKeywords Overview Content Performance Keyword Groups Ranking Keyw…" at bounding box center [784, 375] width 1568 height 751
type input "[URL][DOMAIN_NAME]"
click at [491, 205] on div "Apply" at bounding box center [503, 208] width 25 height 14
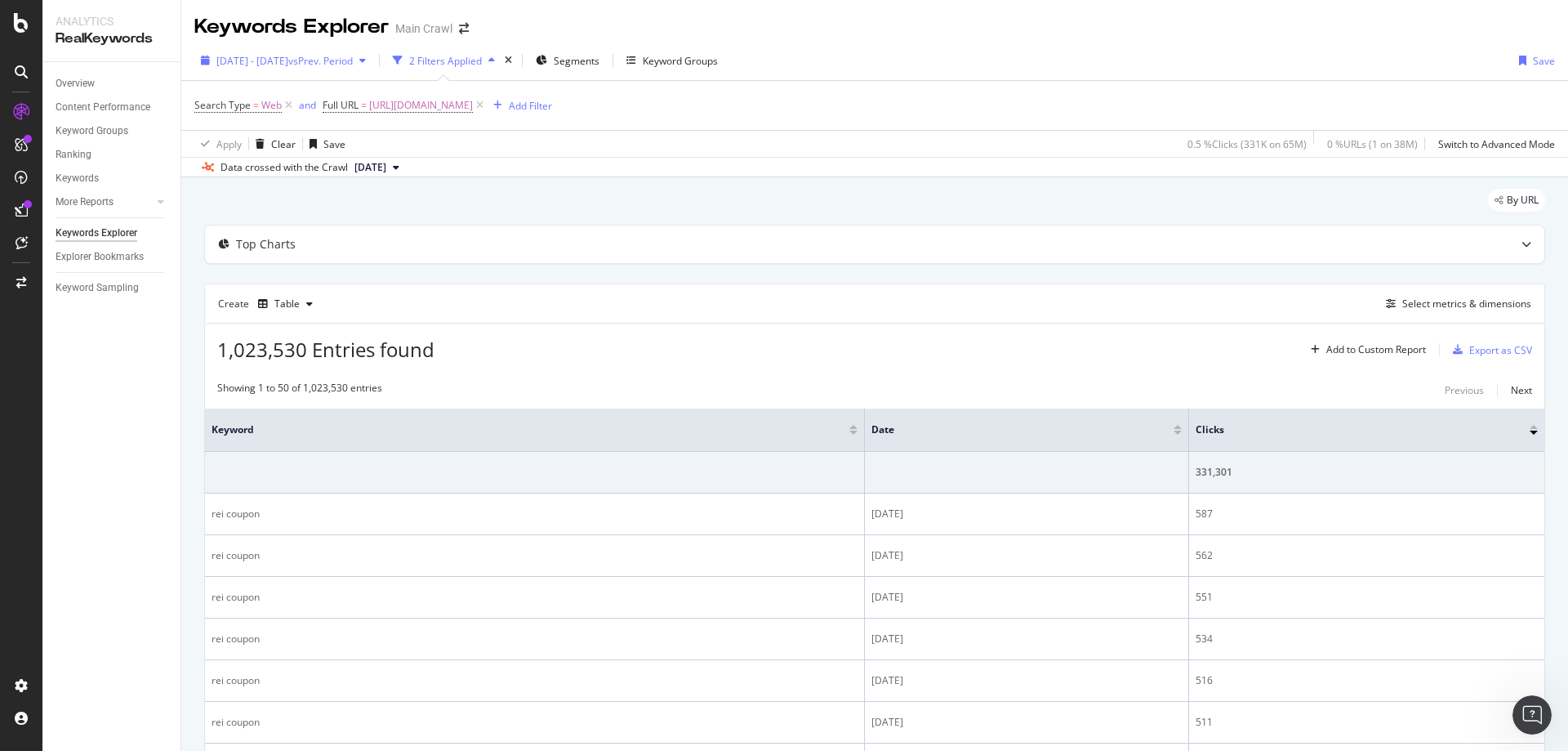
click at [288, 67] on span "[DATE] - [DATE]" at bounding box center [252, 61] width 72 height 14
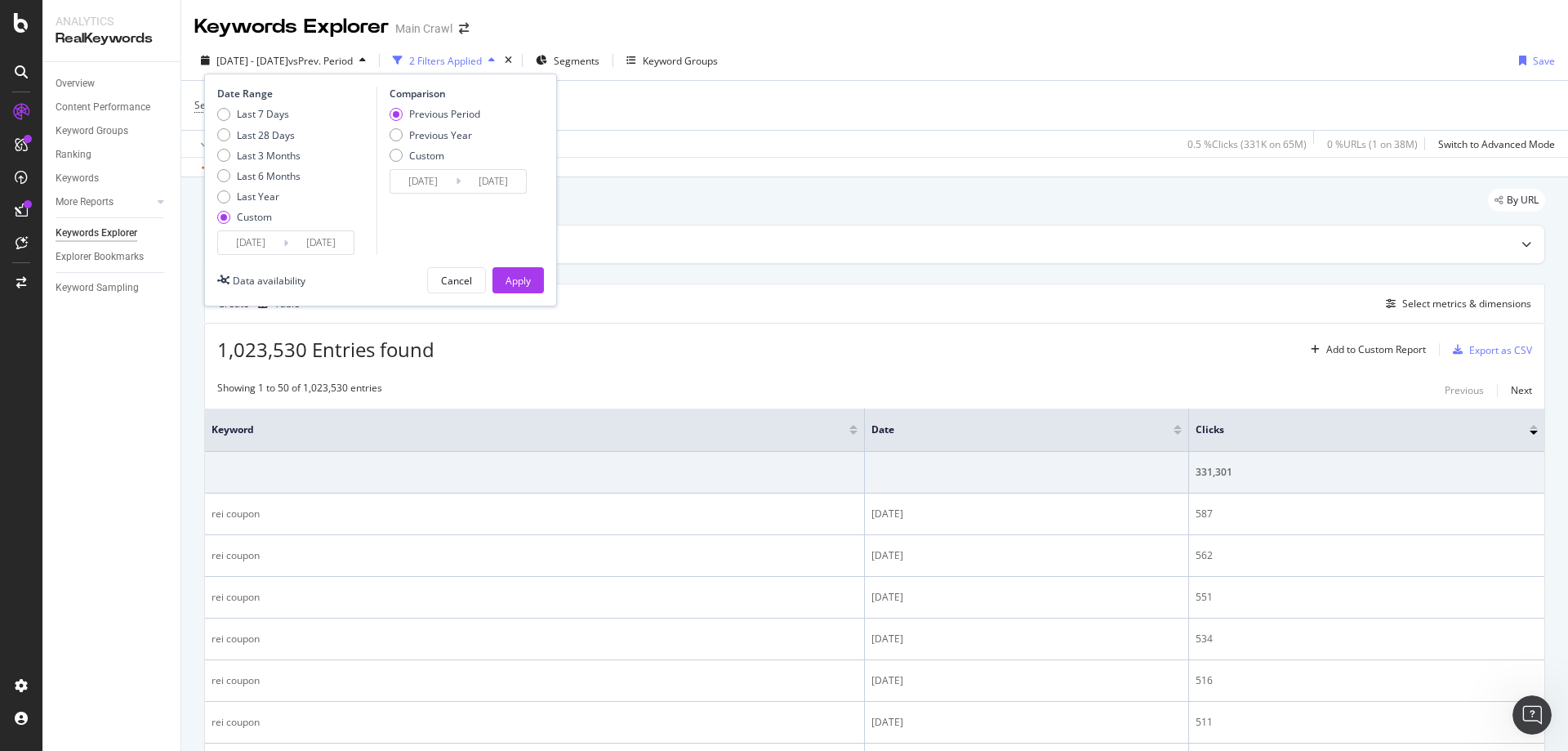
click at [1008, 56] on div "[DATE] - [DATE] vs Prev. Period 2 Filters Applied Segments Keyword Groups Date …" at bounding box center [874, 64] width 1387 height 33
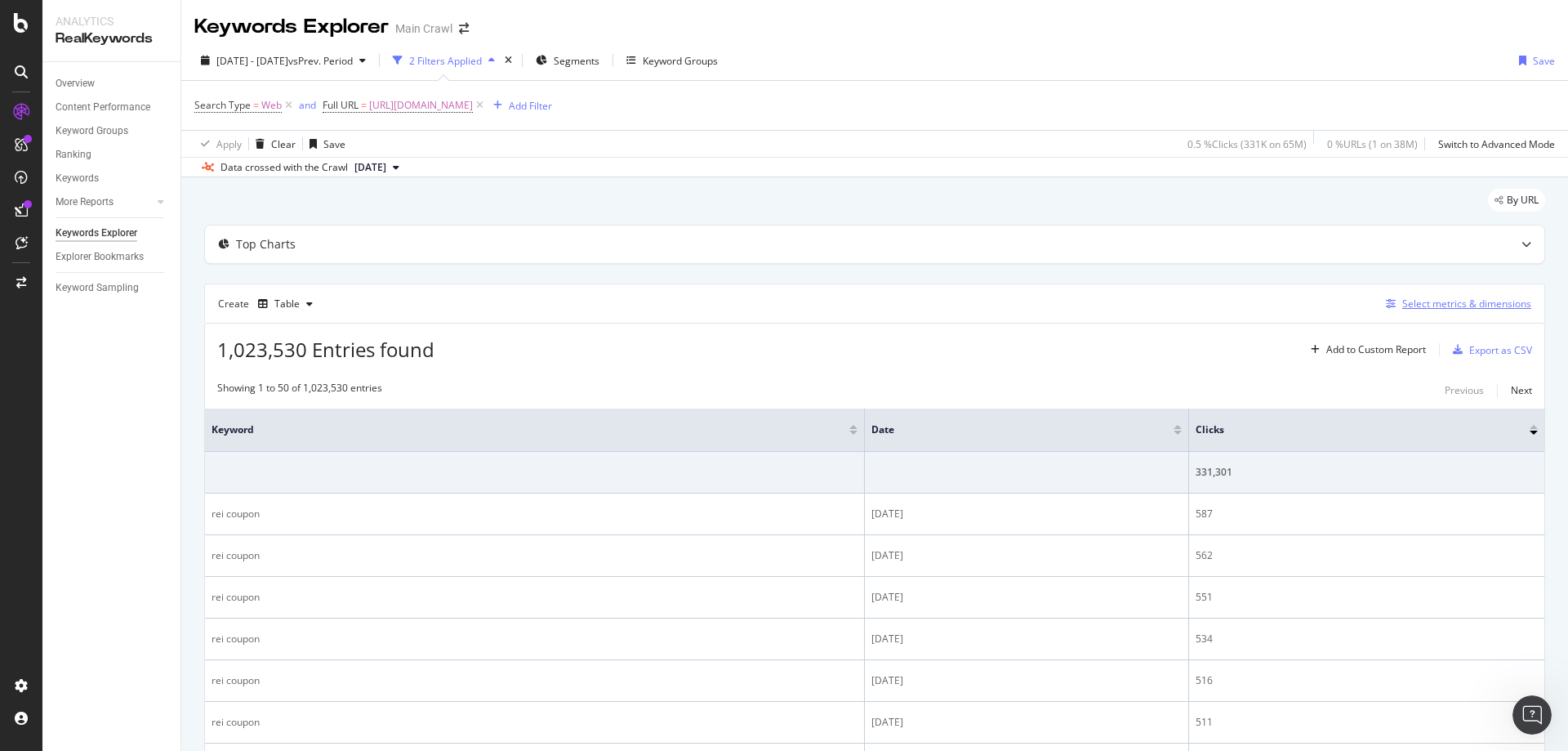
click at [1451, 312] on div "Select metrics & dimensions" at bounding box center [1455, 304] width 152 height 18
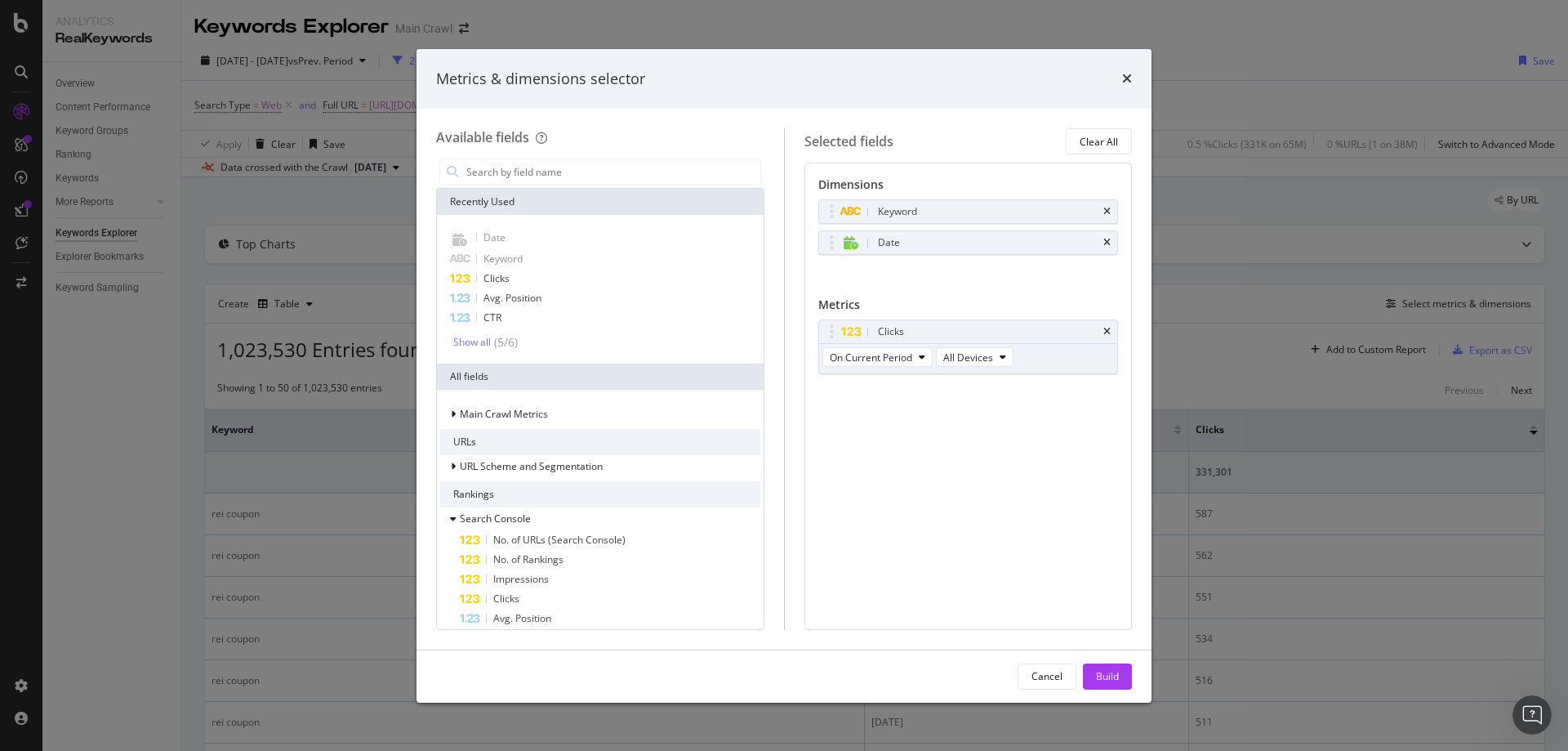
click at [1273, 90] on div "Metrics & dimensions selector Available fields Recently Used Date Keyword Click…" at bounding box center [784, 375] width 1568 height 751
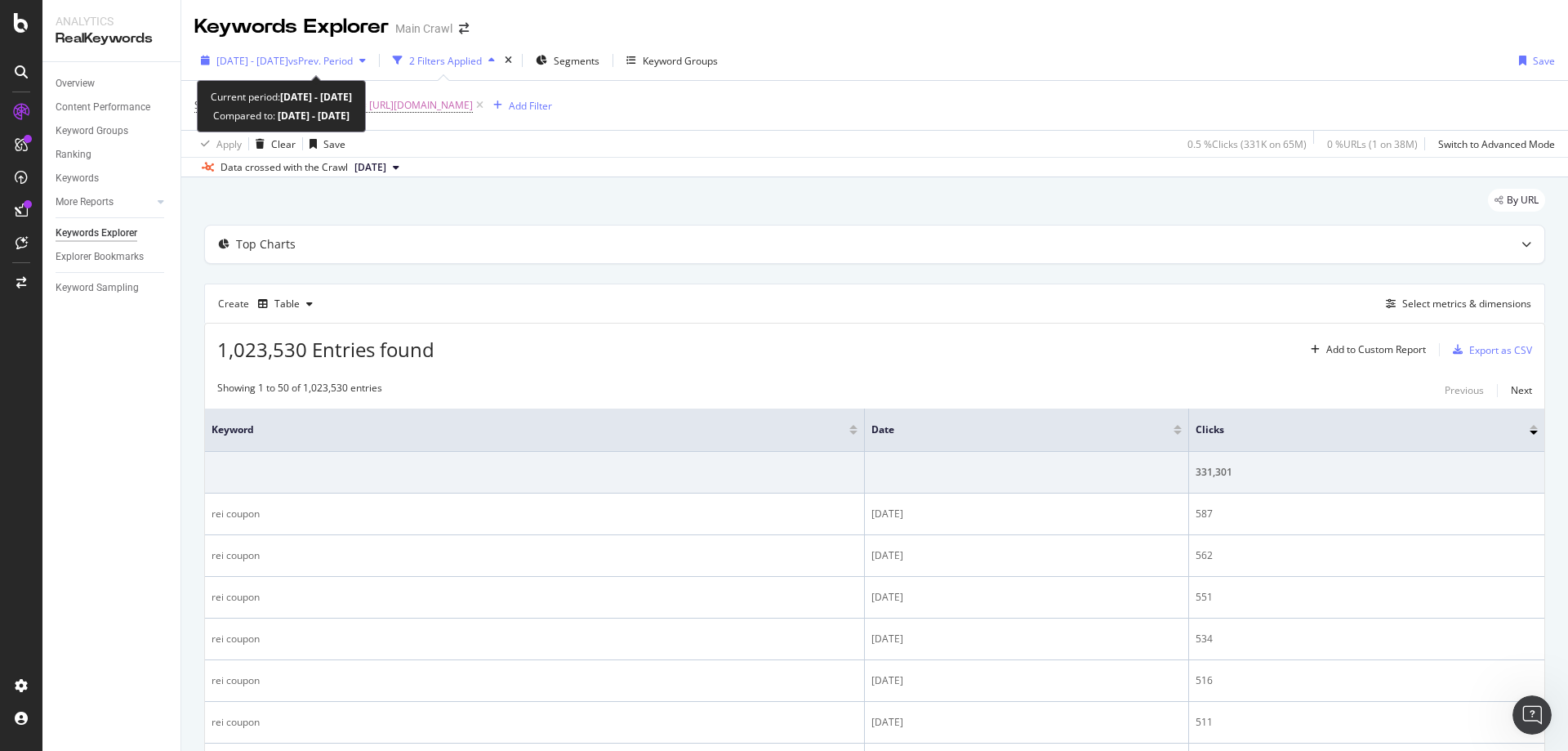
click at [288, 65] on span "[DATE] - [DATE]" at bounding box center [252, 61] width 72 height 14
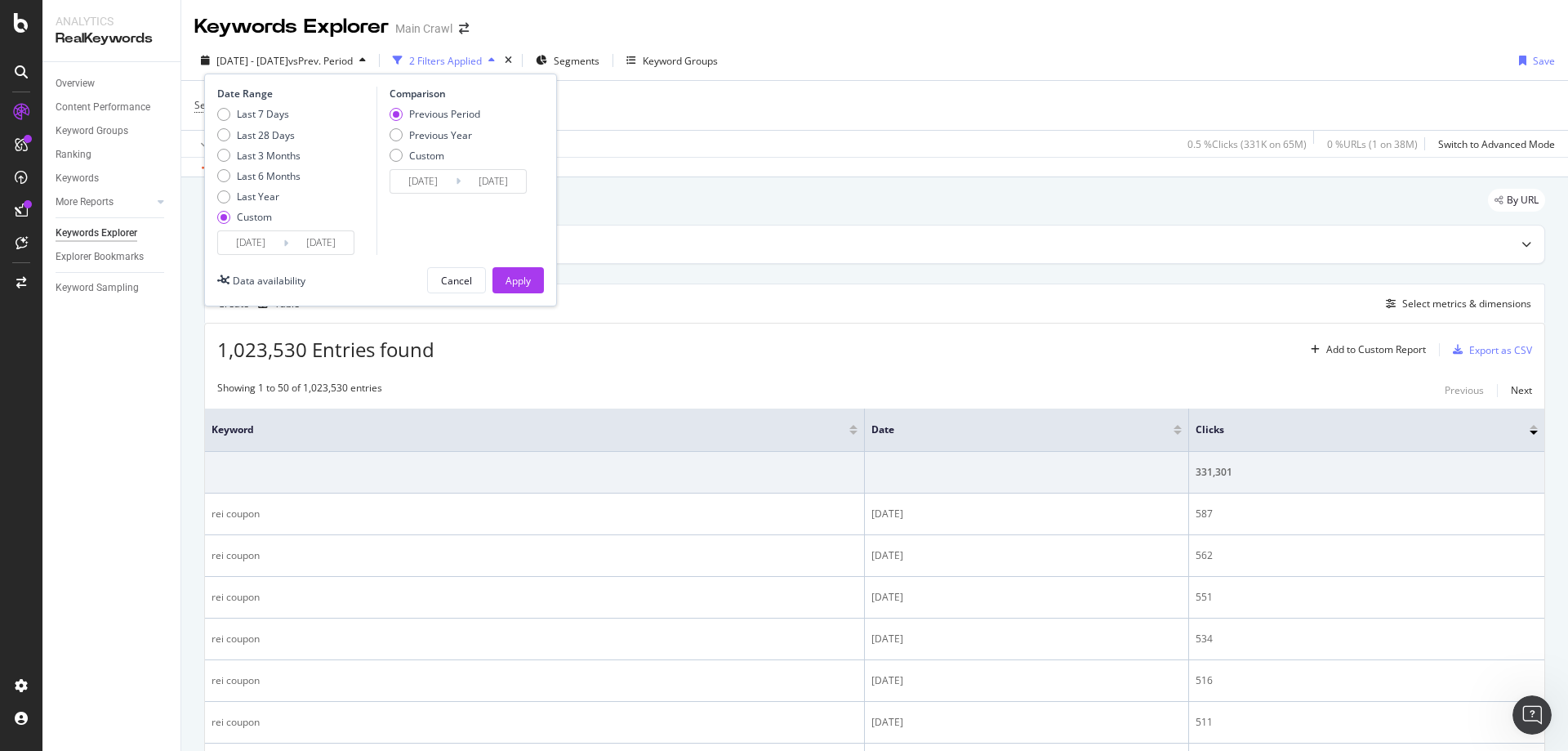
click at [1110, 56] on div "[DATE] - [DATE] vs Prev. Period 2 Filters Applied Segments Keyword Groups Date …" at bounding box center [874, 64] width 1387 height 33
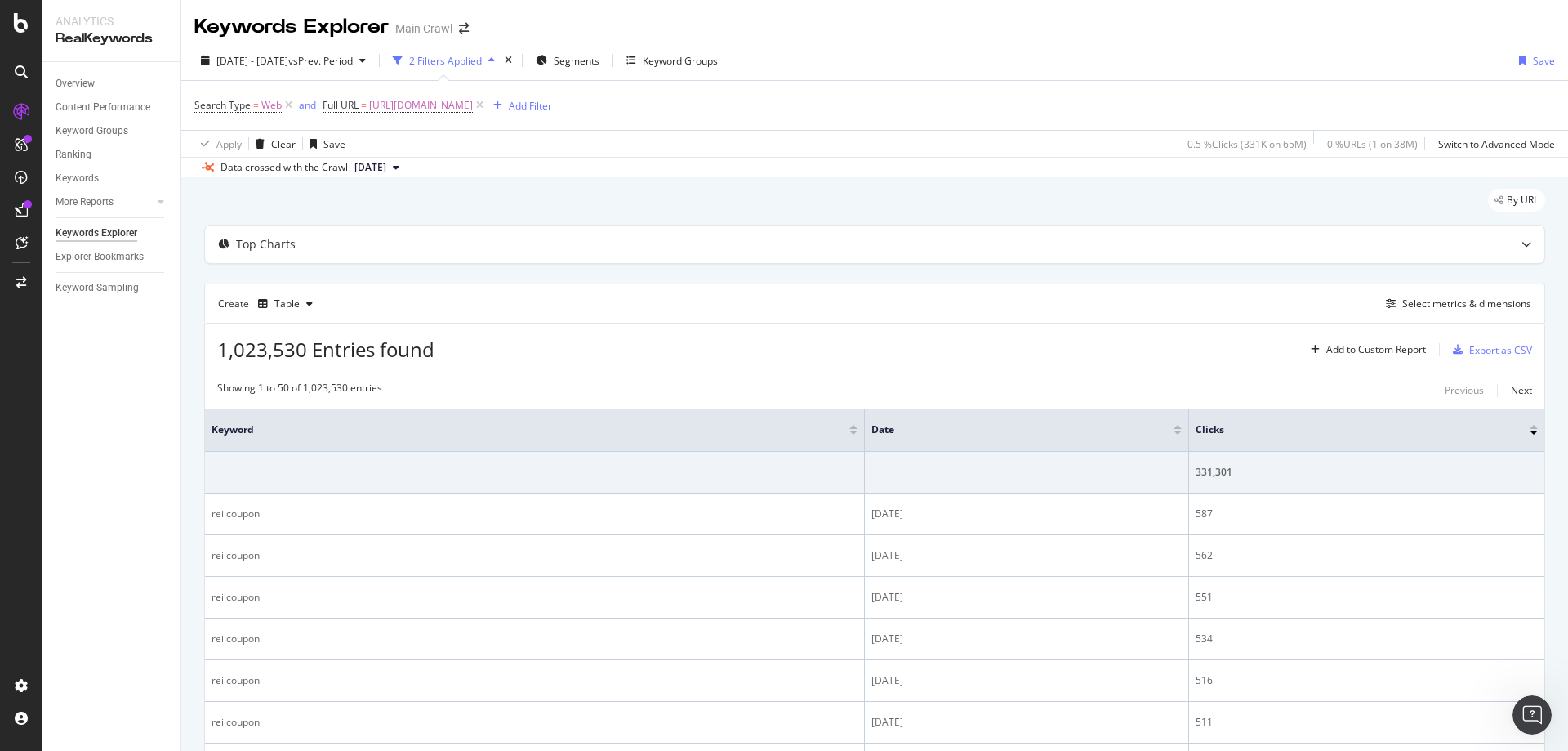
click at [1455, 352] on div "button" at bounding box center [1457, 349] width 23 height 10
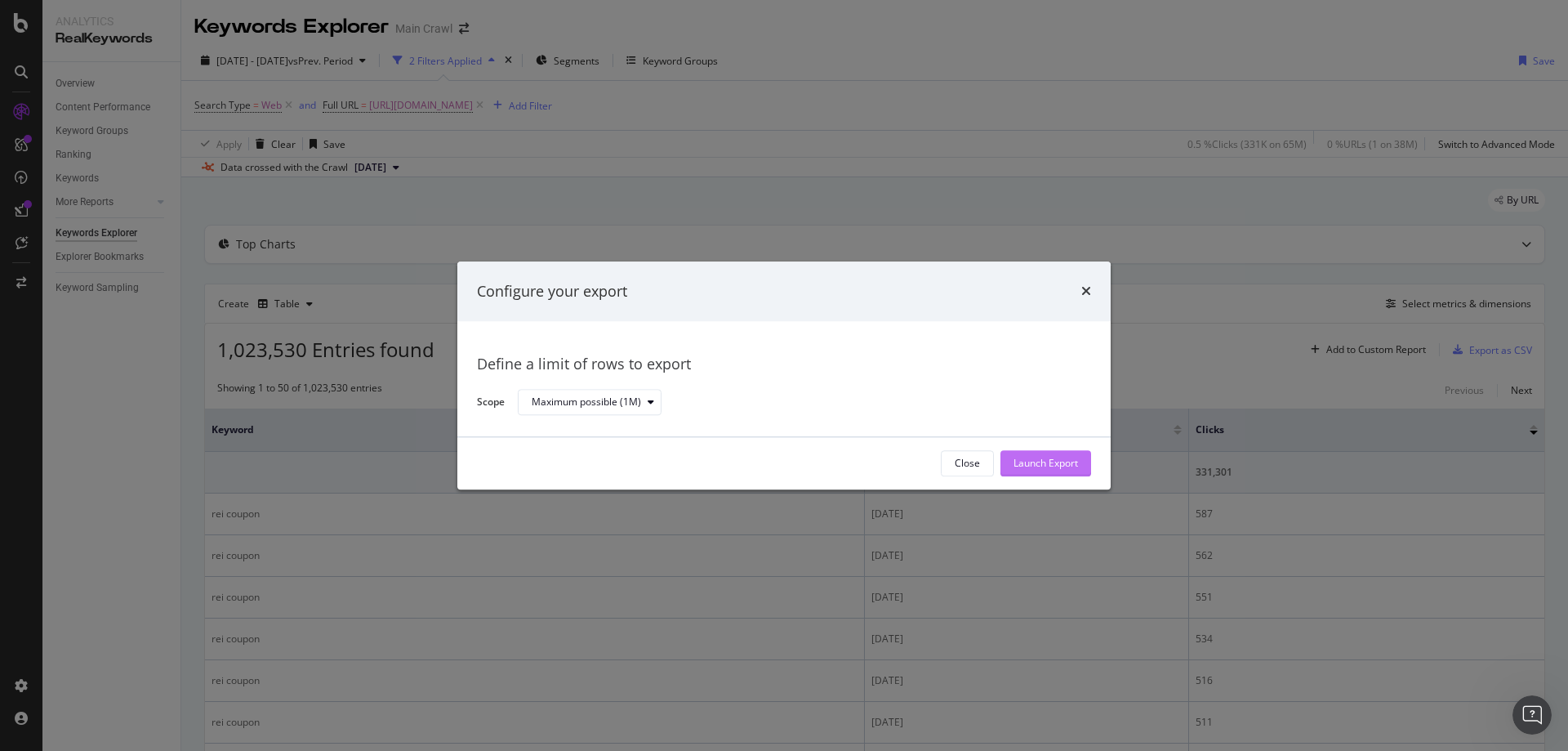
click at [1051, 464] on div "Launch Export" at bounding box center [1046, 464] width 64 height 14
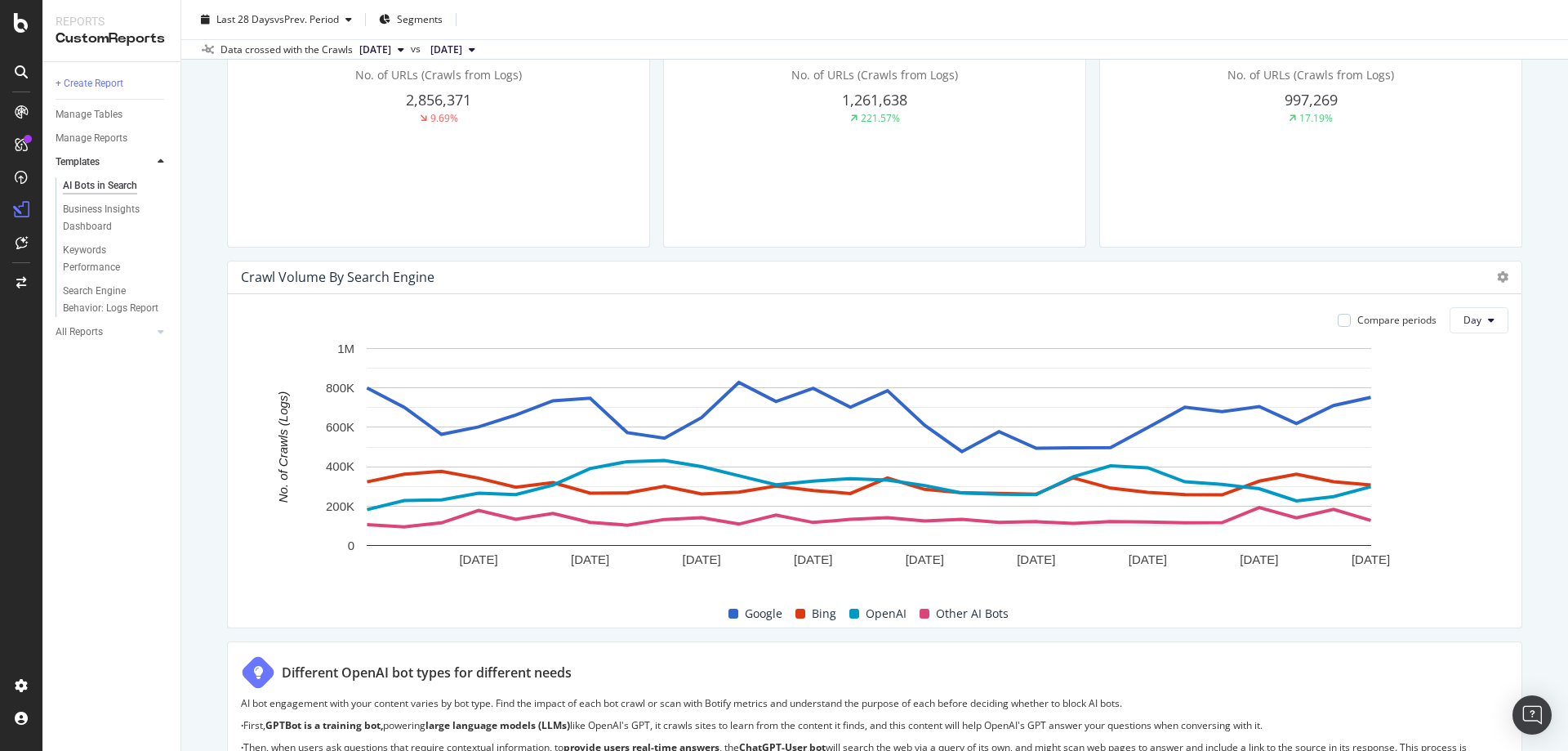
scroll to position [654, 0]
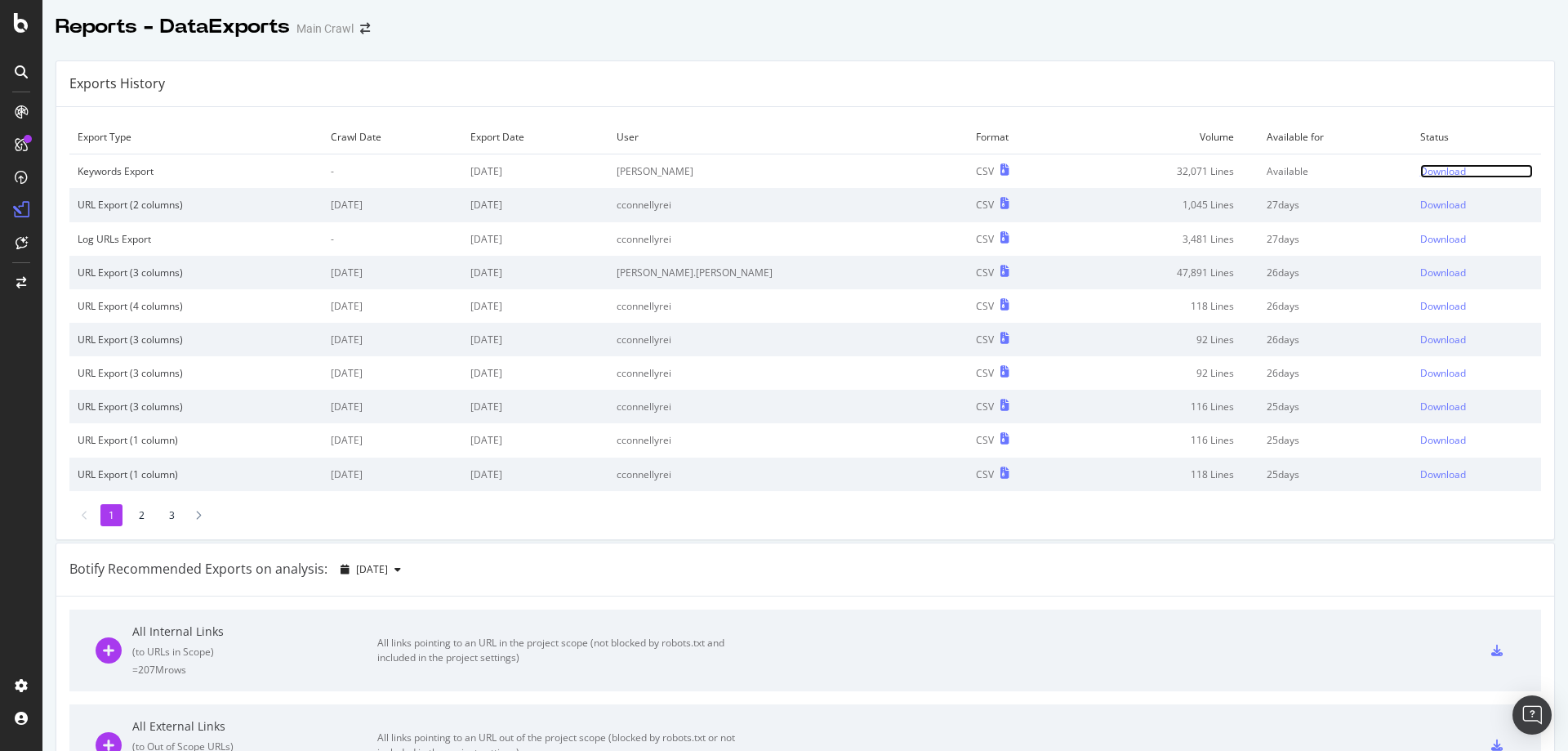
click at [1420, 168] on div "Download" at bounding box center [1443, 171] width 46 height 14
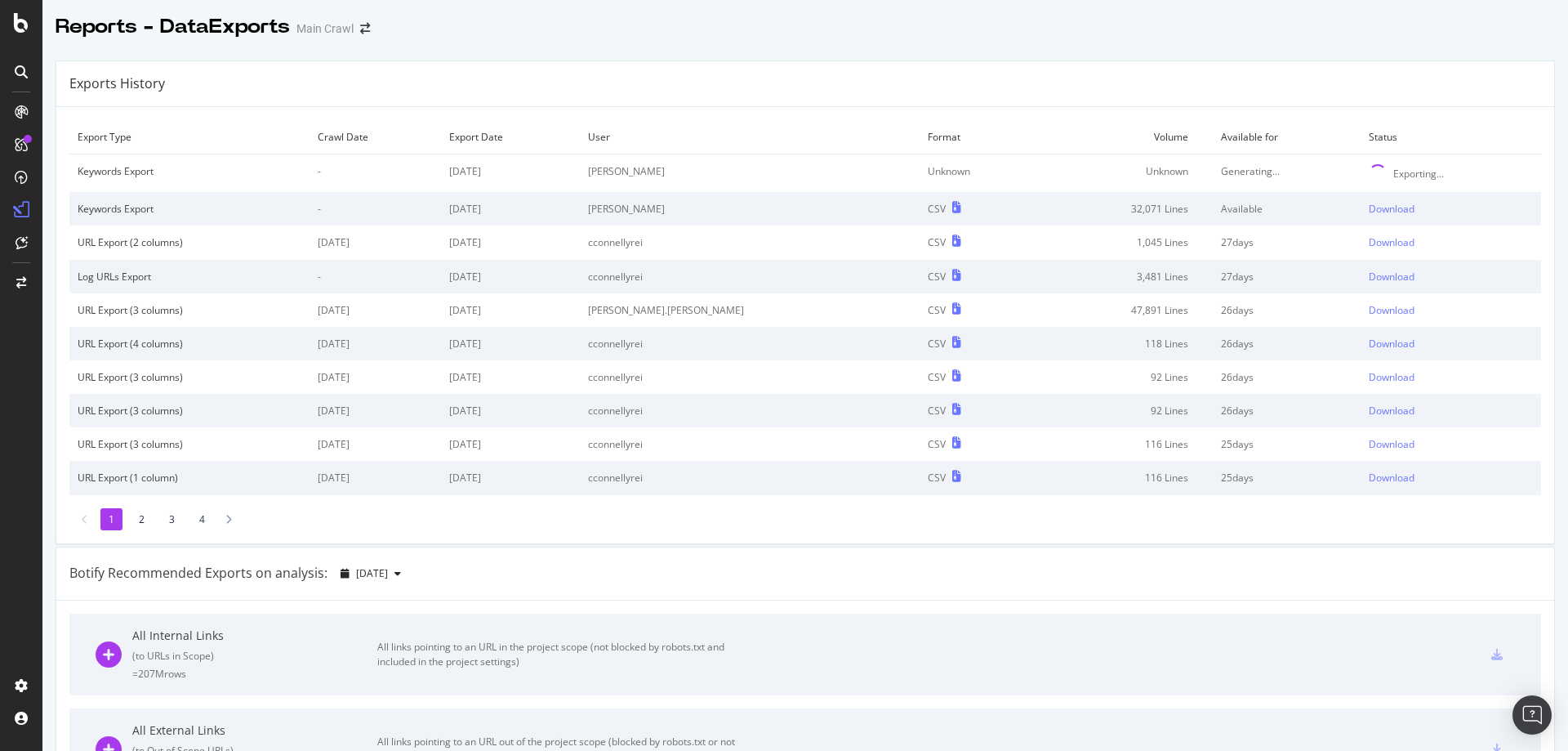
click at [1268, 86] on div "Exports History" at bounding box center [805, 84] width 1498 height 46
drag, startPoint x: 1236, startPoint y: 63, endPoint x: 1244, endPoint y: 43, distance: 21.5
click at [1236, 63] on div "Exports History" at bounding box center [805, 84] width 1498 height 46
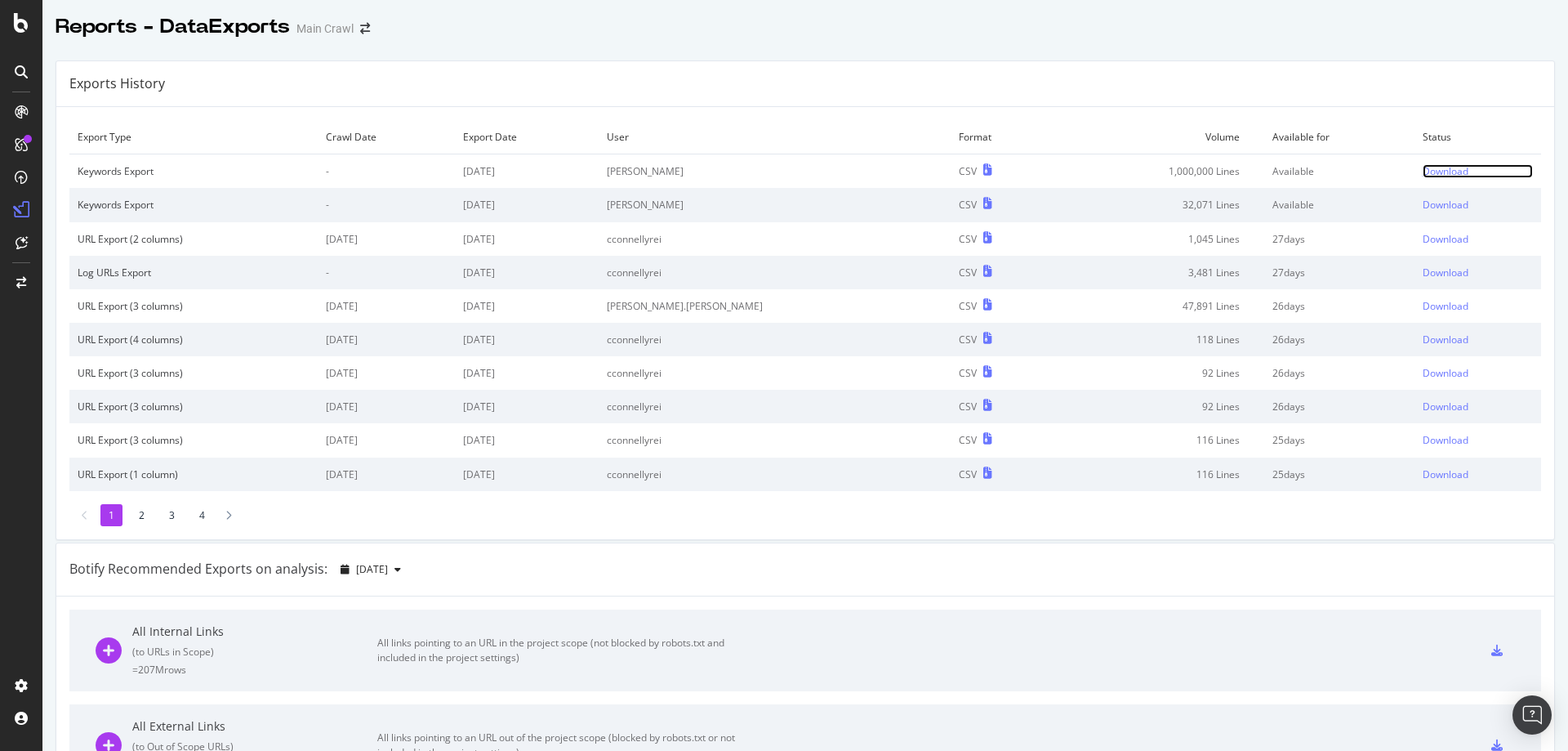
click at [1423, 172] on div "Download" at bounding box center [1445, 171] width 46 height 14
